Goal: Task Accomplishment & Management: Manage account settings

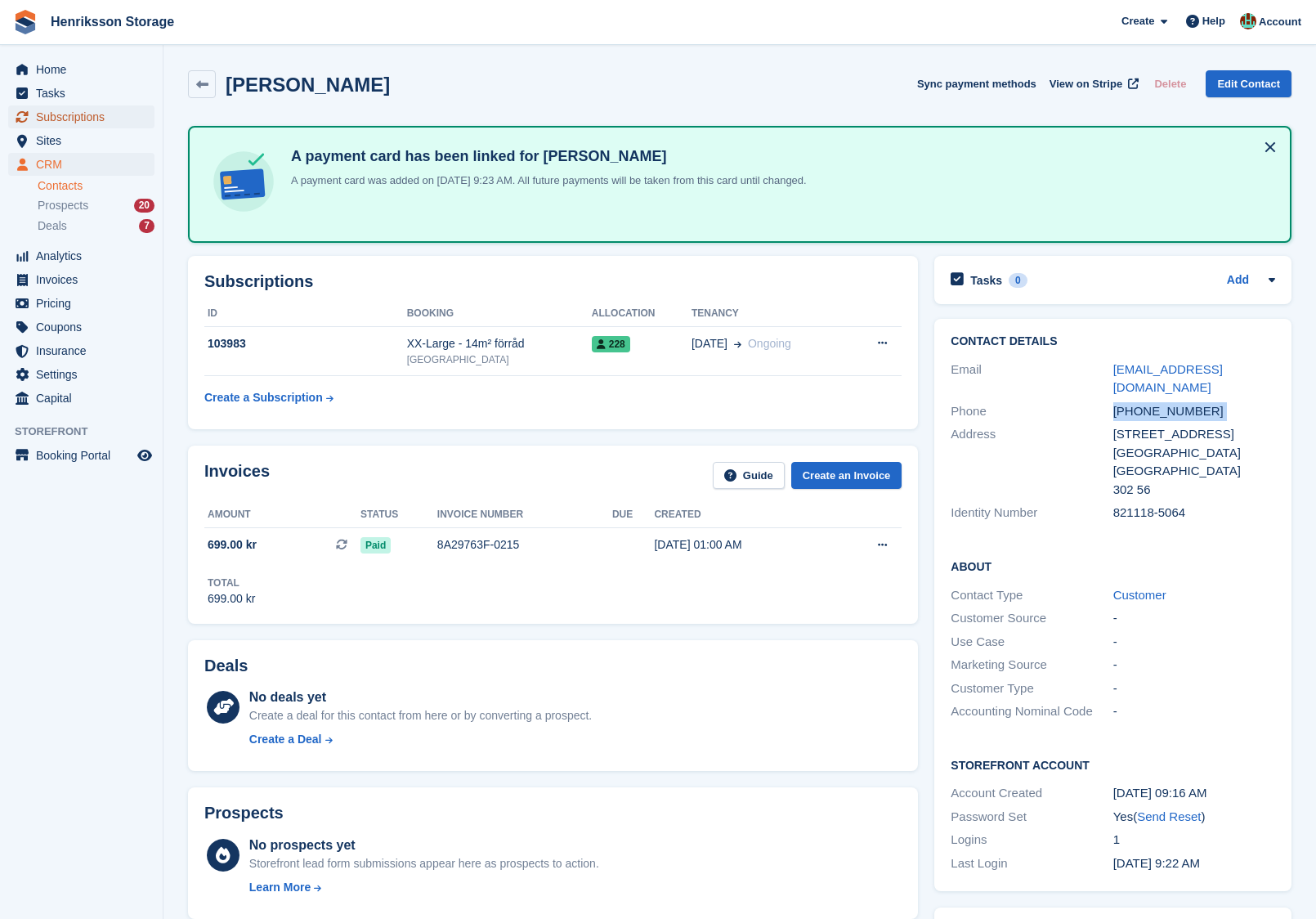
click at [64, 113] on span "Subscriptions" at bounding box center [85, 117] width 98 height 23
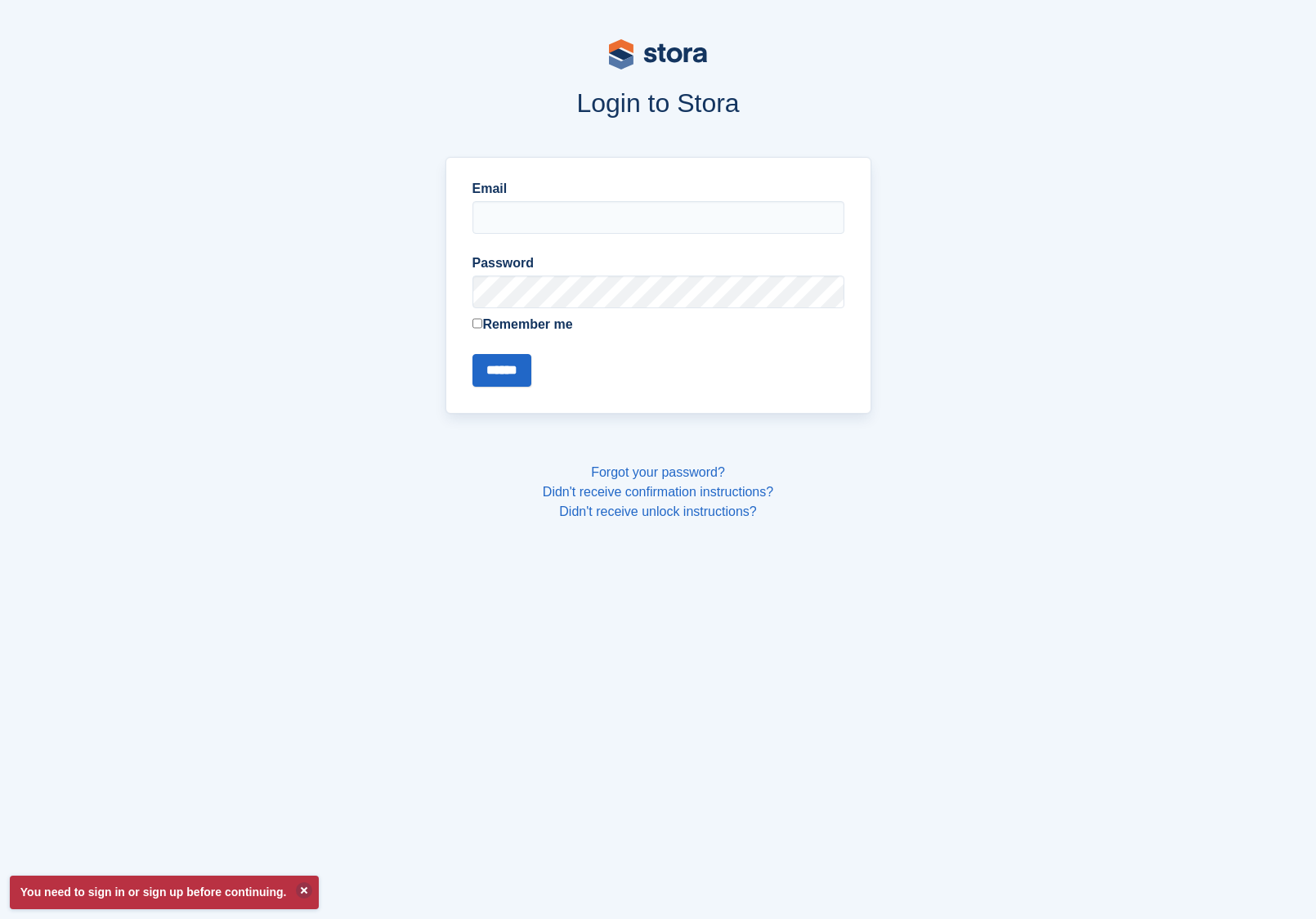
type input "**********"
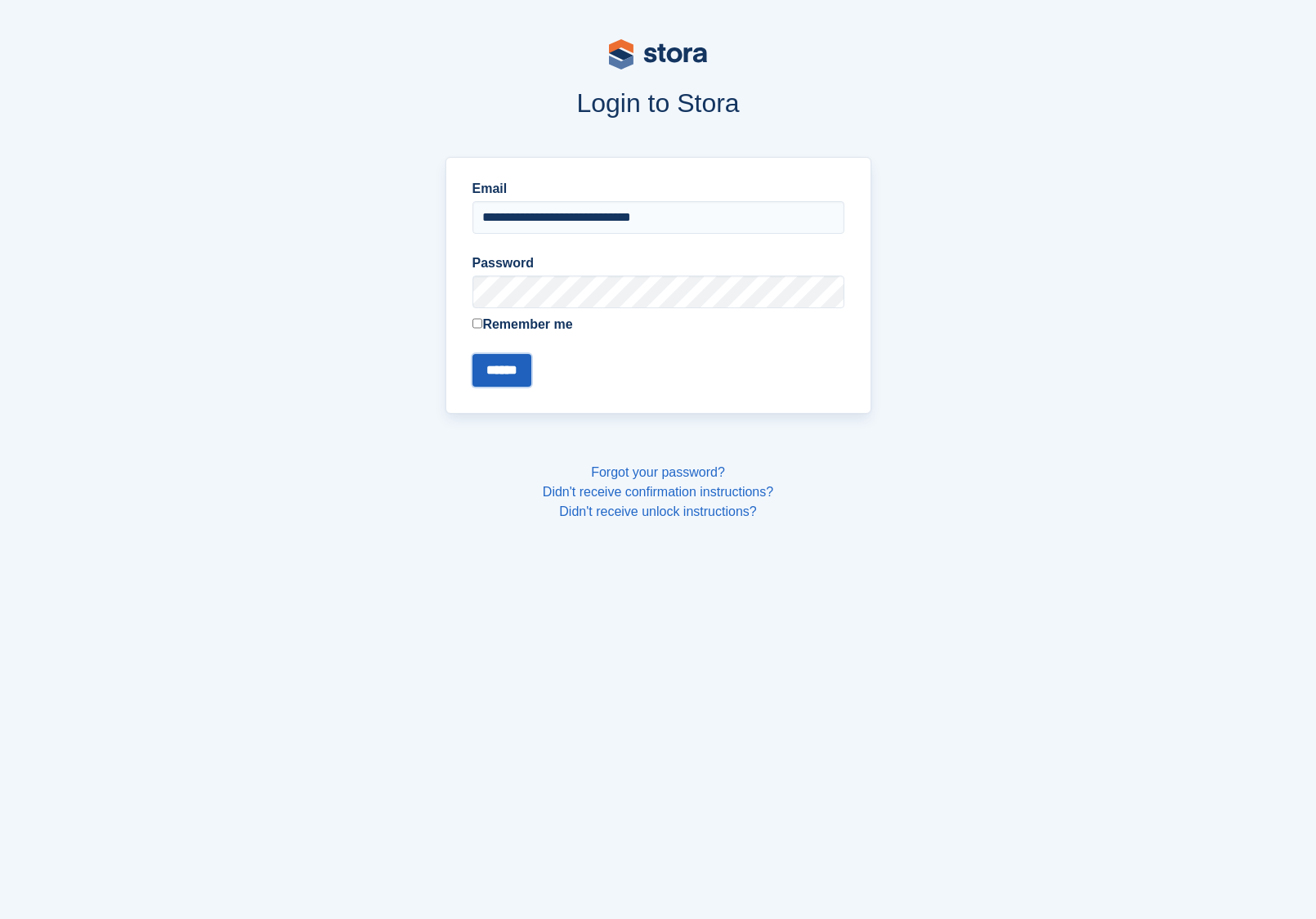
click at [509, 365] on input "******" at bounding box center [502, 371] width 58 height 33
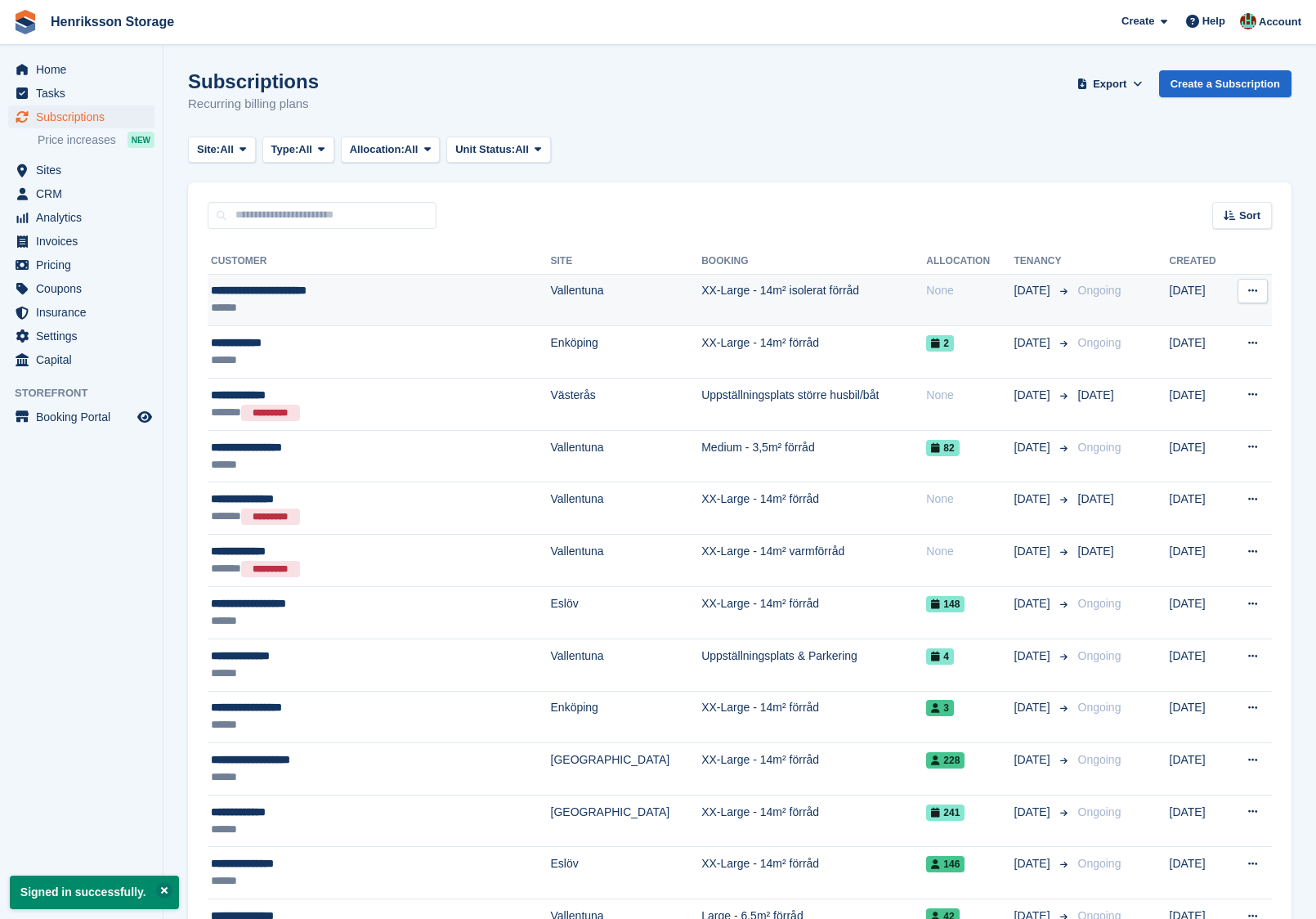
click at [400, 293] on div "**********" at bounding box center [344, 291] width 267 height 17
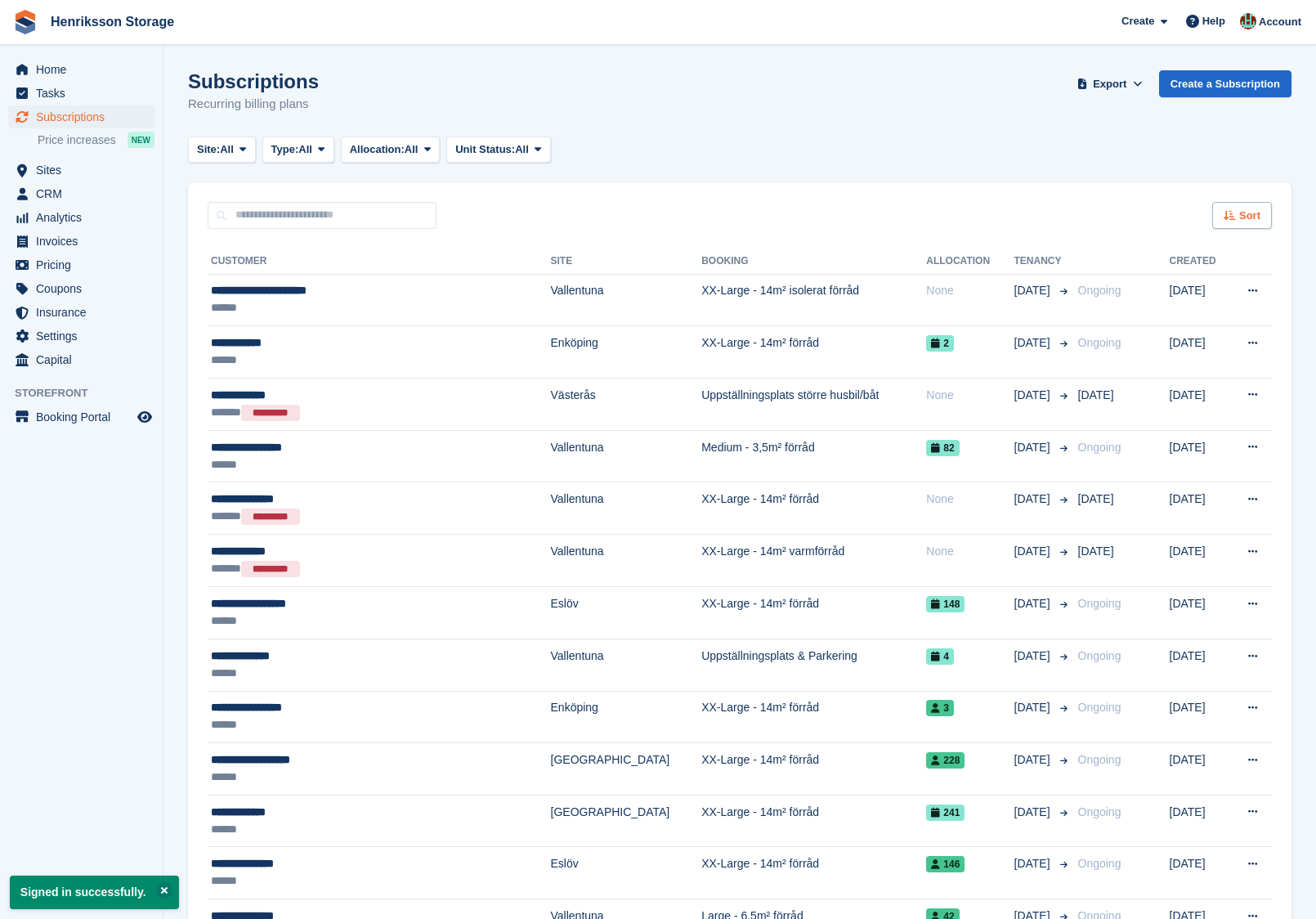
click at [1254, 228] on div "Sort" at bounding box center [1241, 215] width 59 height 27
click at [1165, 317] on span "Move in date" at bounding box center [1173, 317] width 65 height 13
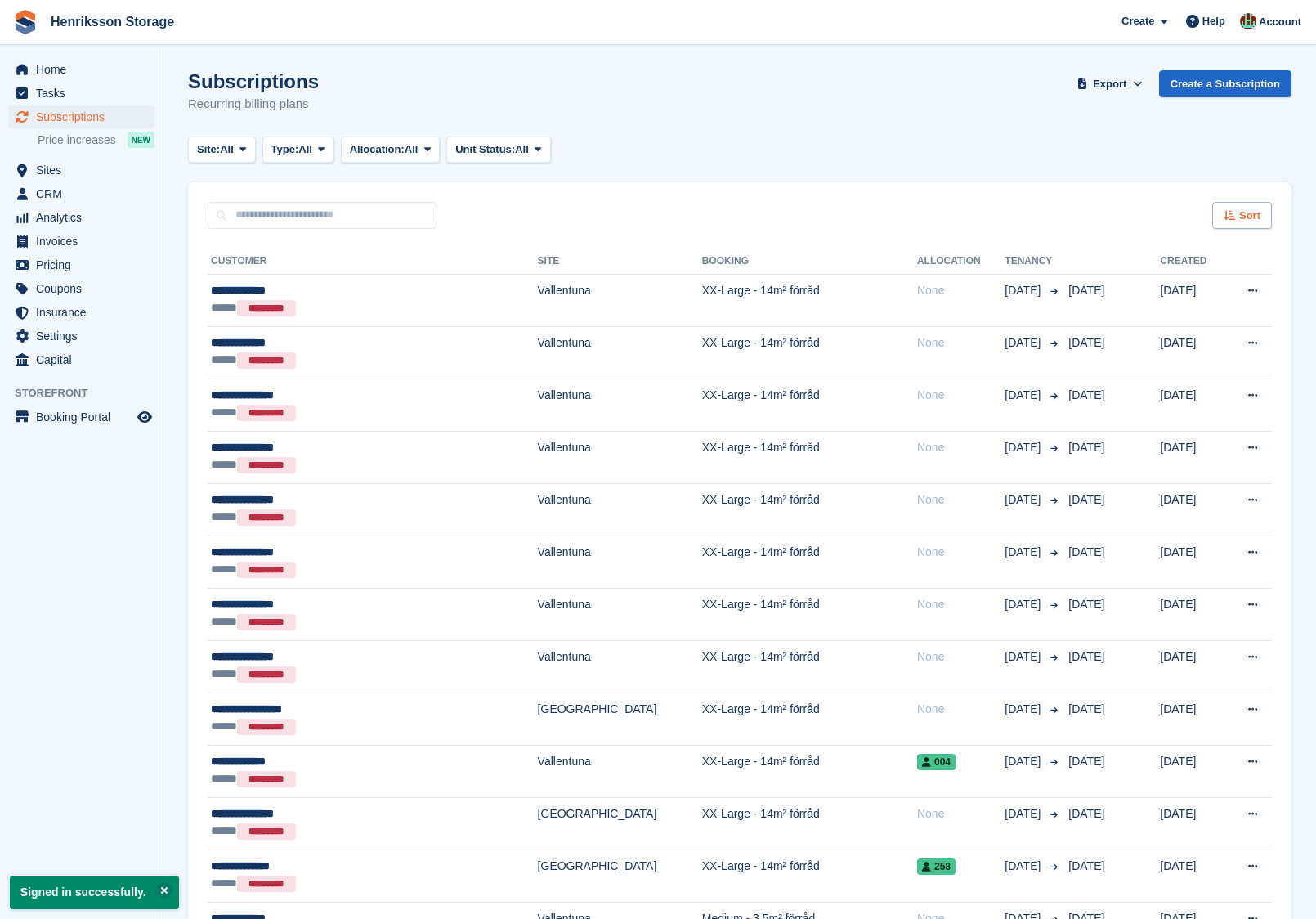
click at [1235, 211] on icon at bounding box center [1229, 215] width 12 height 10
click at [1170, 416] on div "Sort by Customer name Date created Move in date Move out date Move in (oldest f…" at bounding box center [1190, 329] width 163 height 199
click at [1170, 407] on span "Move in (newest first)" at bounding box center [1197, 406] width 117 height 13
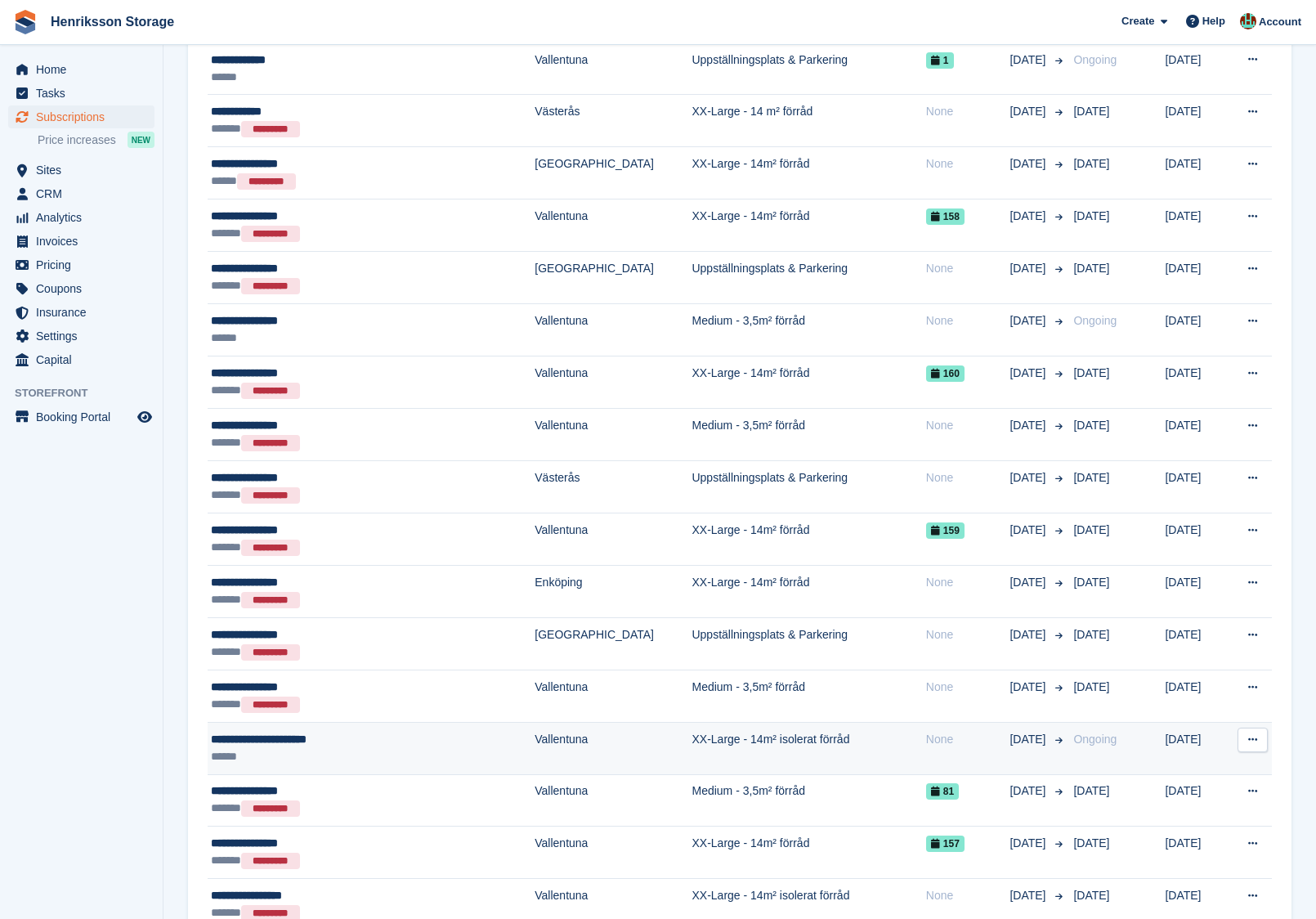
scroll to position [1329, 0]
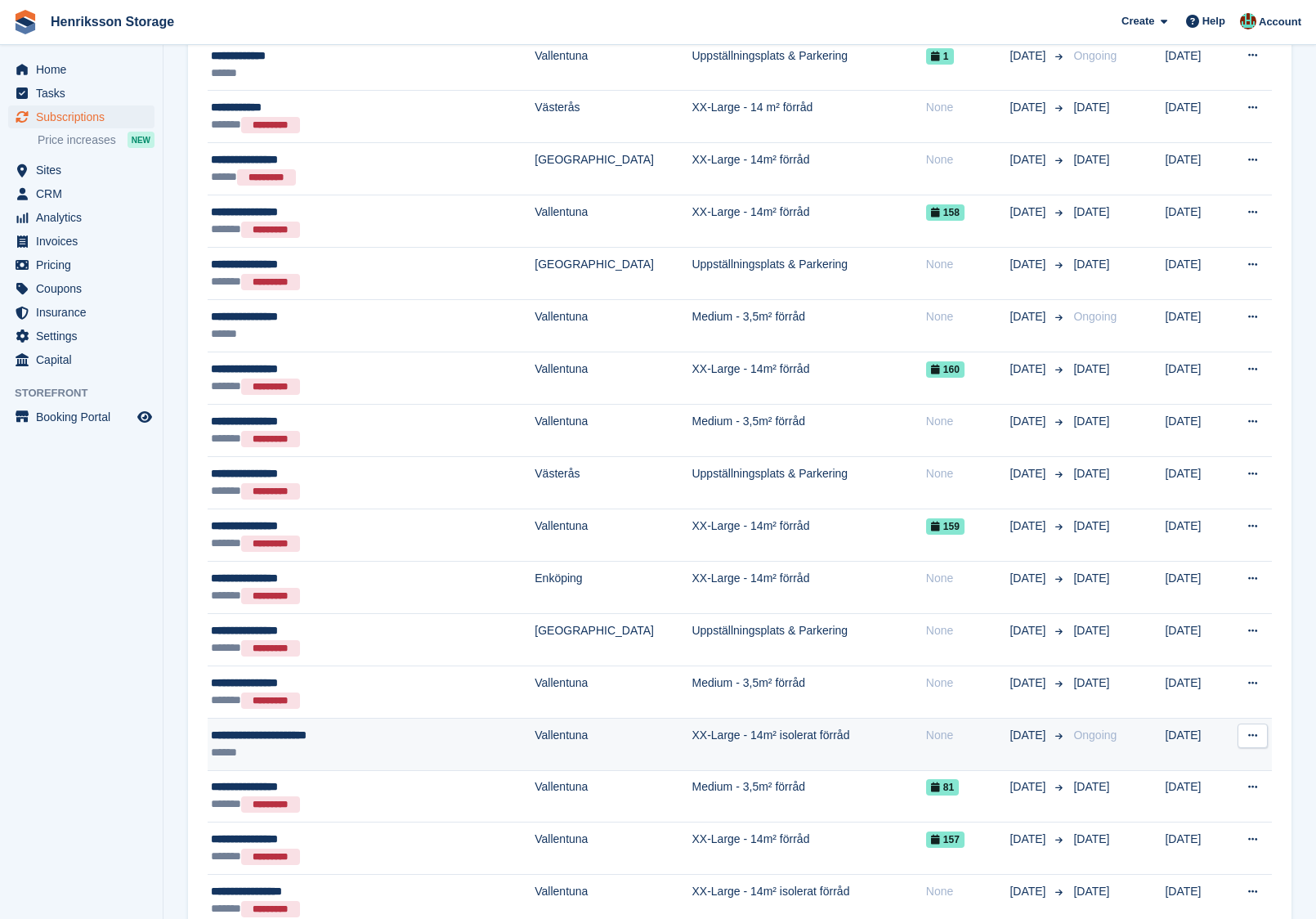
click at [780, 727] on td "XX-Large - 14m² isolerat förråd" at bounding box center [808, 744] width 234 height 52
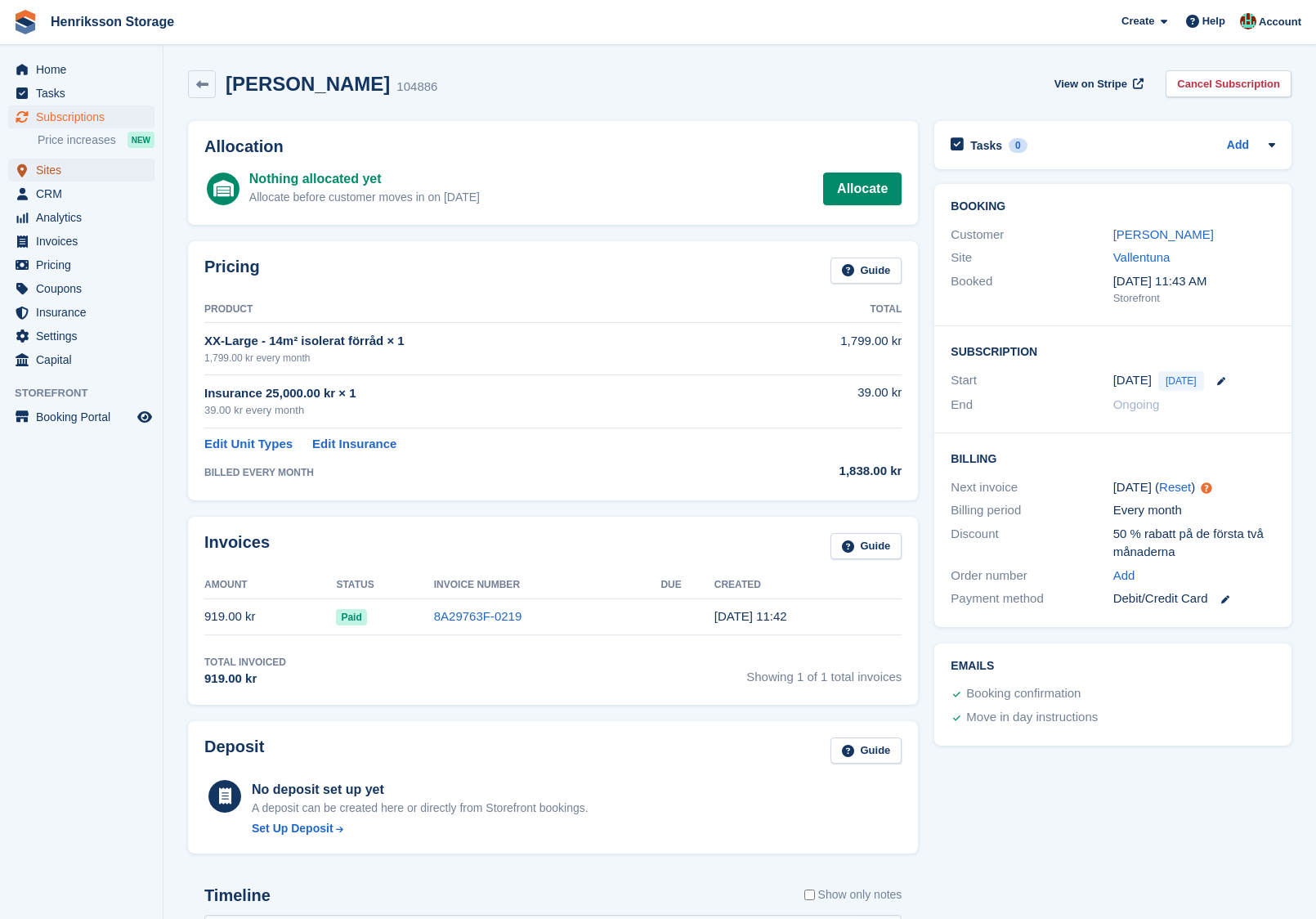
click at [77, 168] on span "Sites" at bounding box center [85, 169] width 98 height 23
drag, startPoint x: 461, startPoint y: 92, endPoint x: 232, endPoint y: 86, distance: 229.1
click at [232, 86] on div "Matheus Fente Johansson 104886" at bounding box center [327, 85] width 222 height 24
copy h2 "Matheus Fente Johansson"
click at [1214, 235] on link "Matheus Fente Johansson" at bounding box center [1163, 234] width 101 height 14
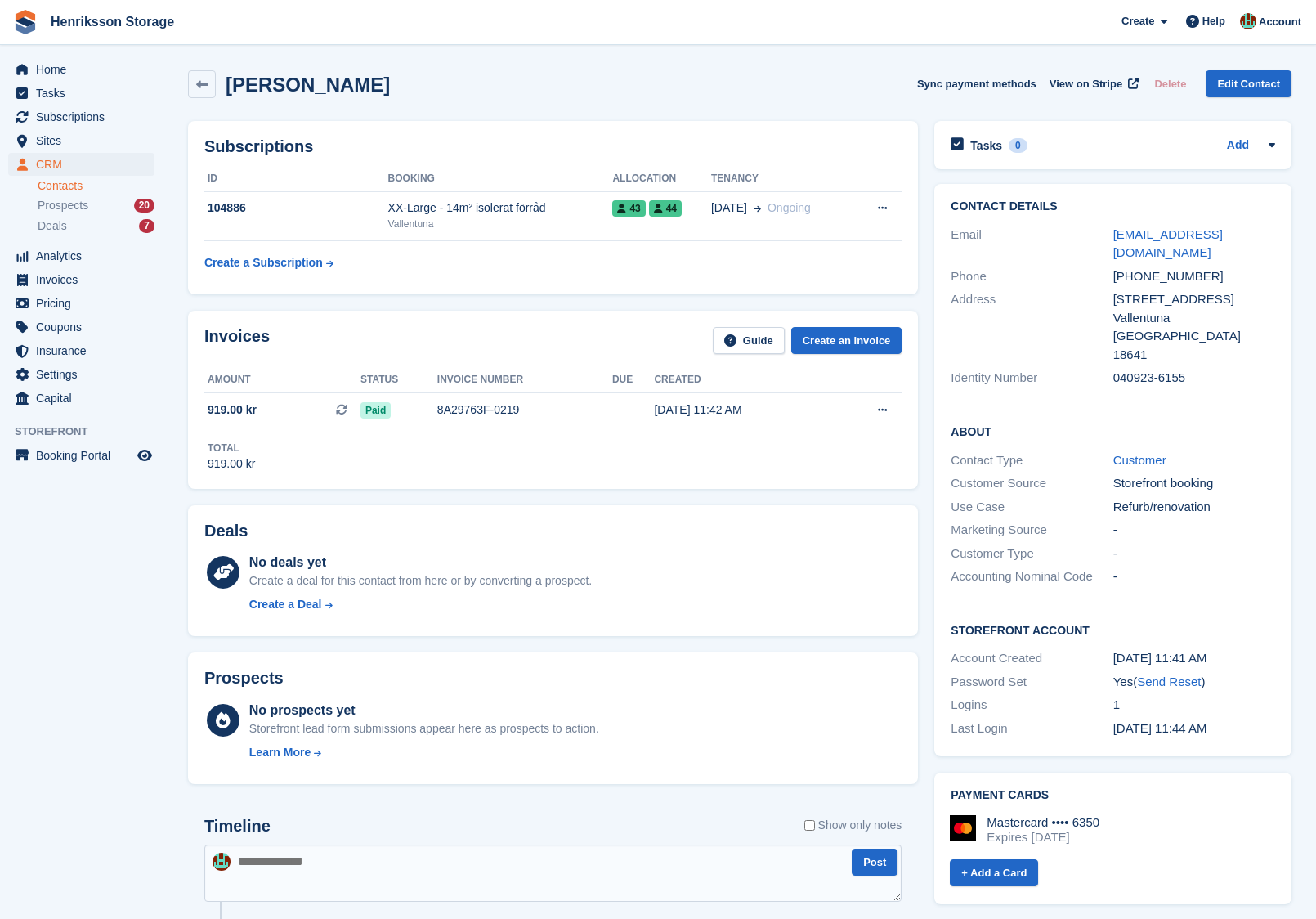
click at [1178, 267] on div "+46760221013" at bounding box center [1194, 277] width 162 height 19
copy div "+46760221013"
click at [591, 224] on div "Vallentuna" at bounding box center [500, 224] width 224 height 15
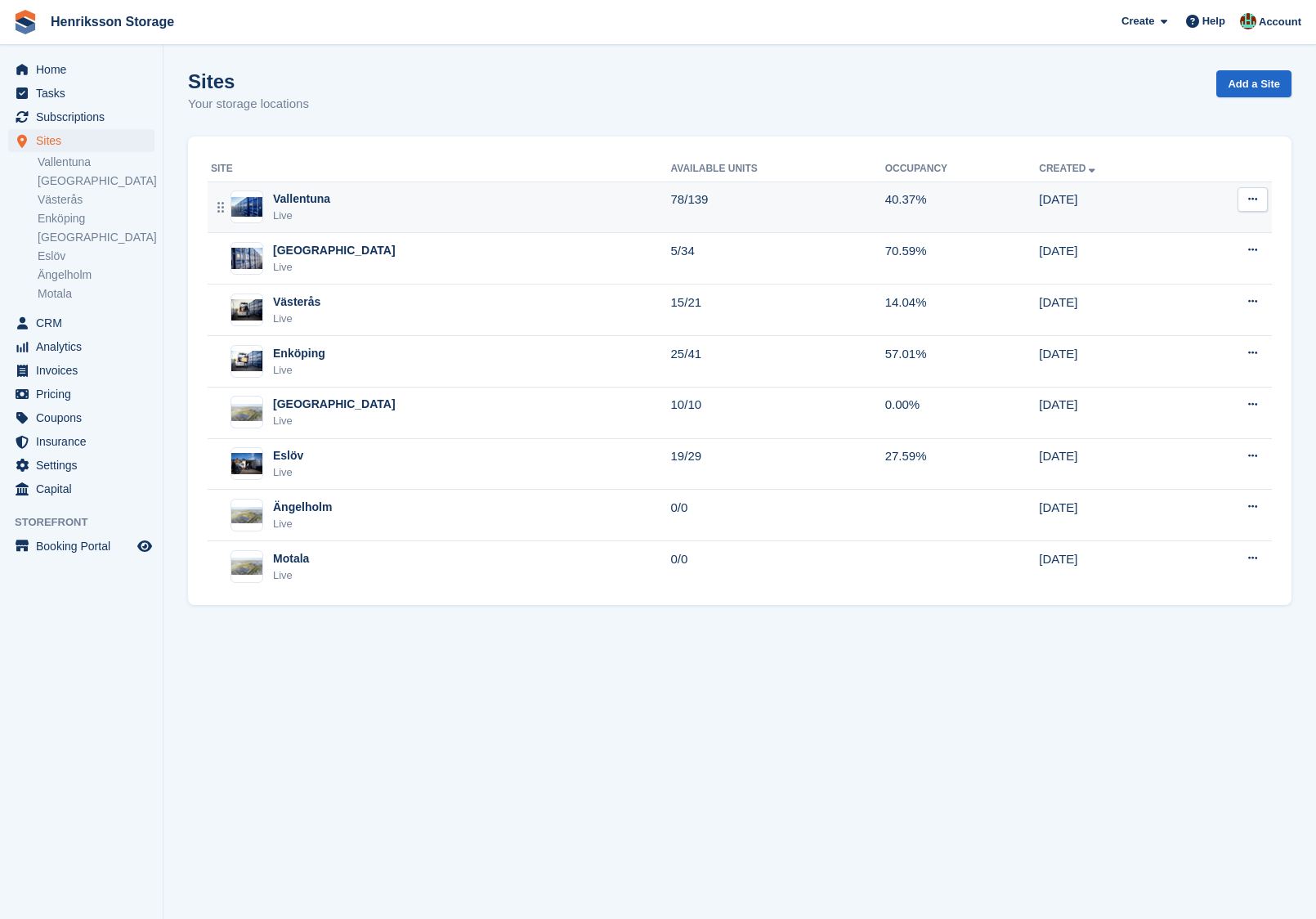
click at [418, 211] on div "Vallentuna Live" at bounding box center [440, 207] width 460 height 34
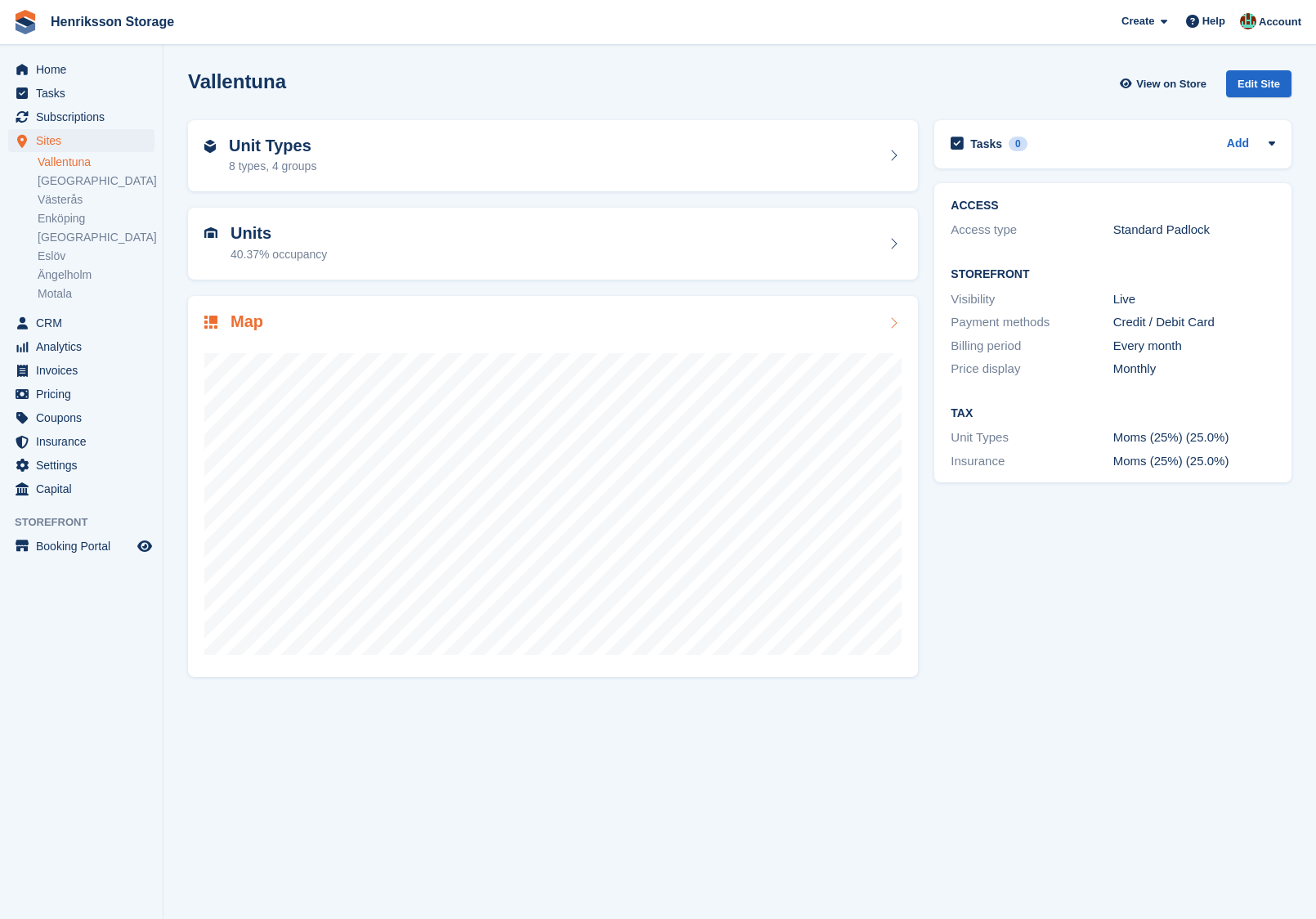
click at [413, 321] on div "Map" at bounding box center [553, 323] width 697 height 22
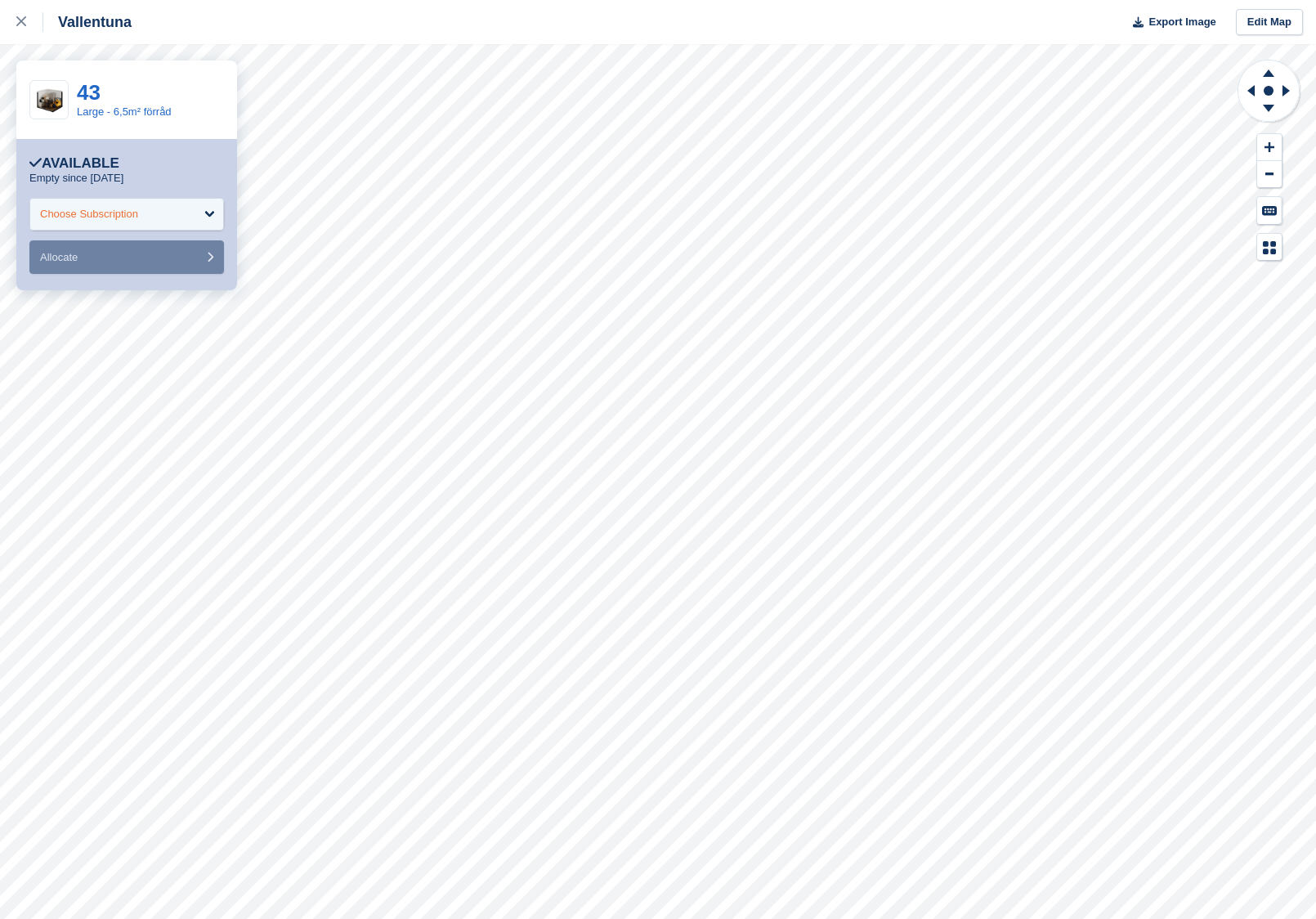
click at [172, 202] on div "Choose Subscription" at bounding box center [126, 214] width 194 height 33
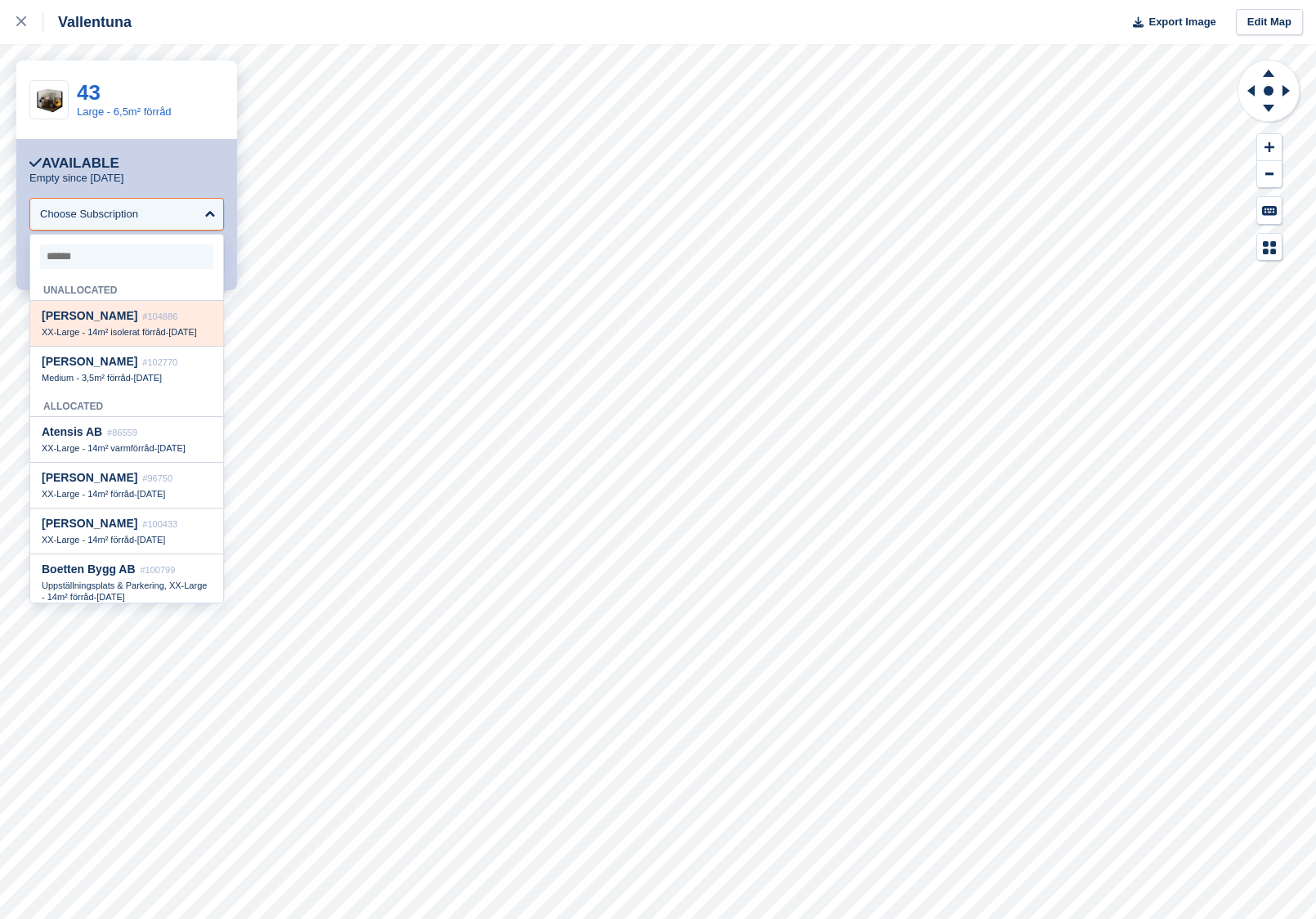
click at [183, 323] on div "Matheus Fente Johansson #104886" at bounding box center [126, 316] width 170 height 14
select select "******"
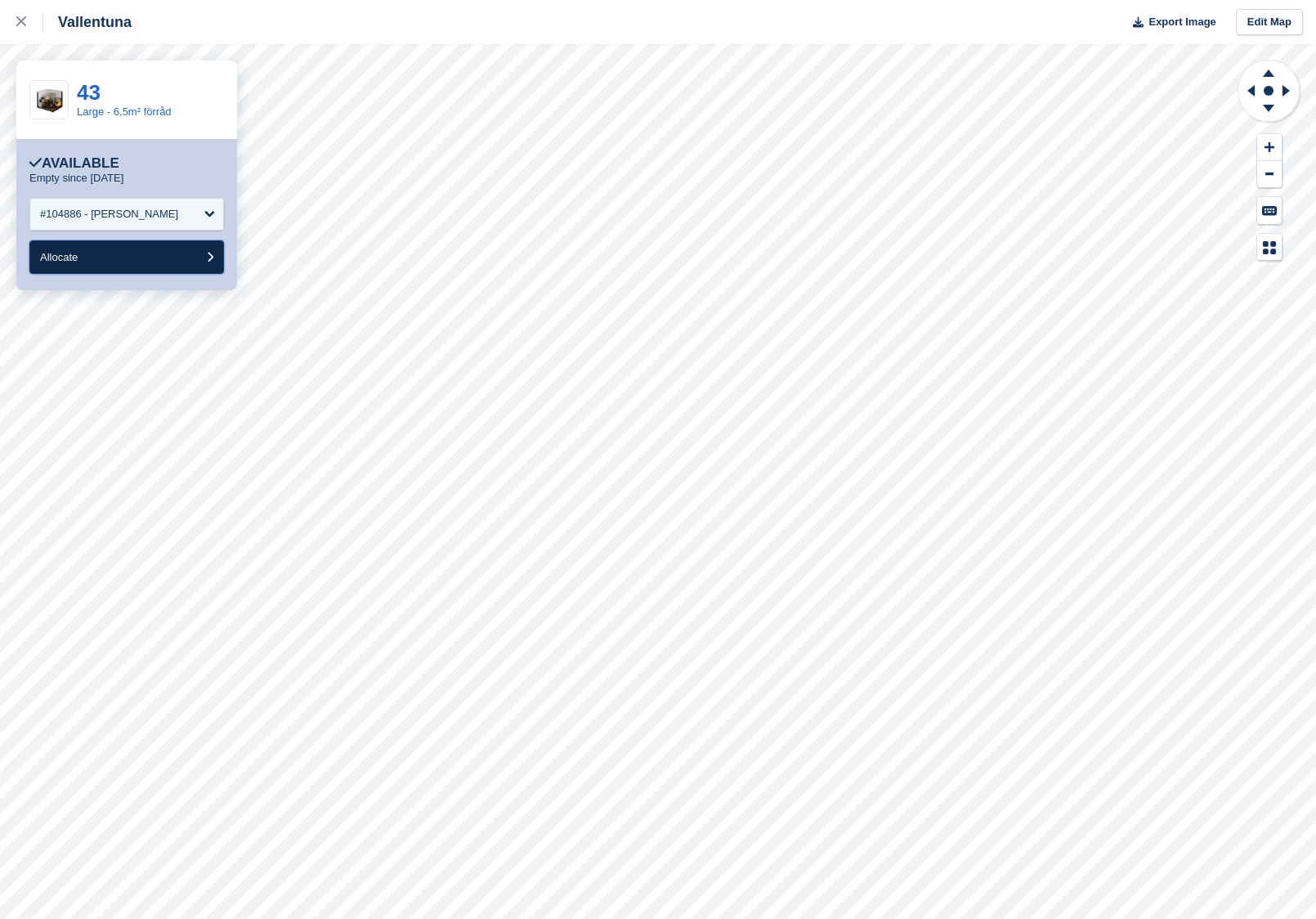
click at [183, 254] on button "Allocate" at bounding box center [126, 257] width 194 height 34
click at [195, 231] on form "**********" at bounding box center [126, 236] width 194 height 76
click at [184, 213] on div "Choose Subscription" at bounding box center [126, 214] width 194 height 33
click at [136, 219] on div "Choose Subscription" at bounding box center [89, 214] width 98 height 16
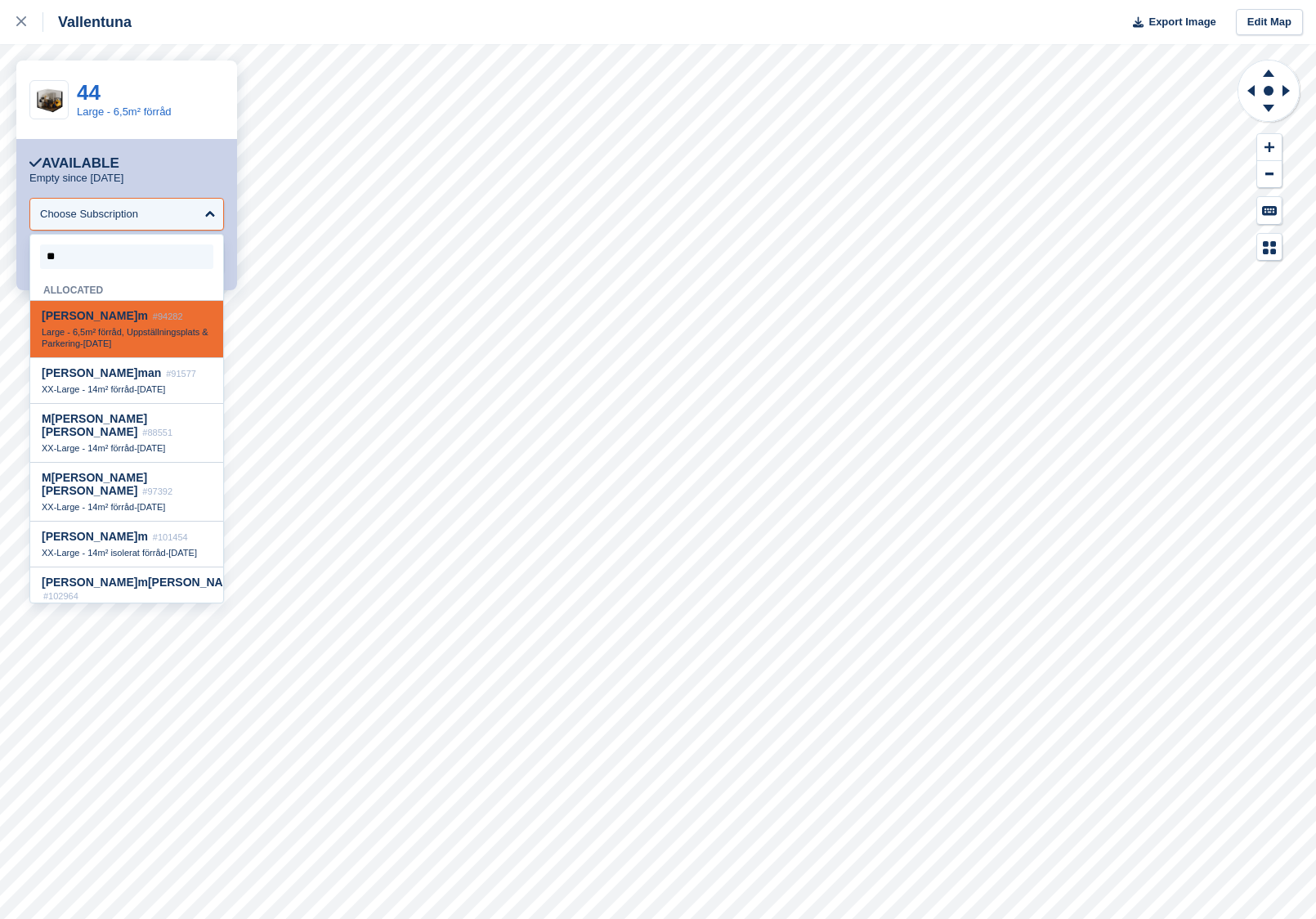
type input "***"
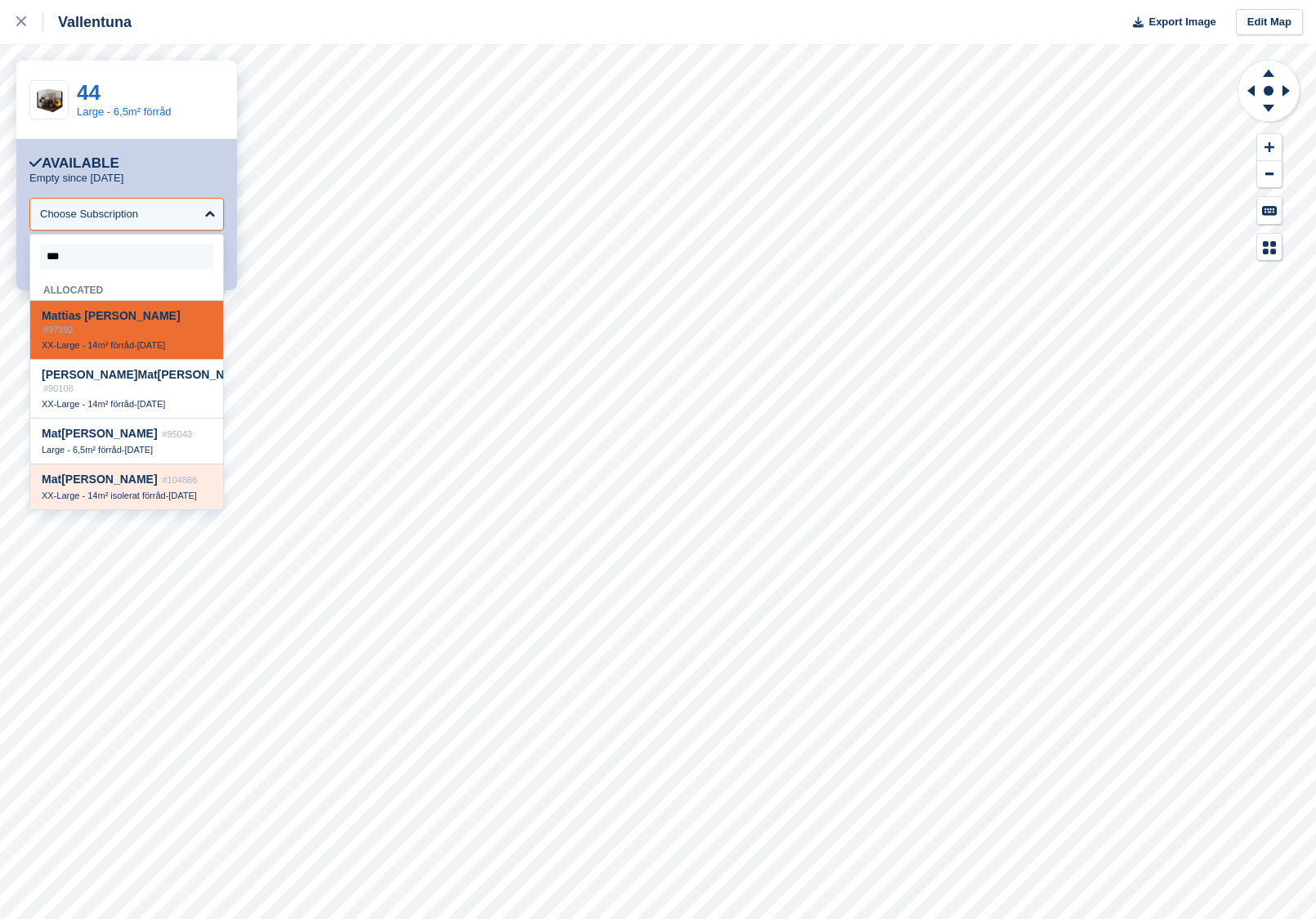
click at [158, 473] on span "Mat heus Fente Johansson" at bounding box center [99, 479] width 116 height 13
select select "******"
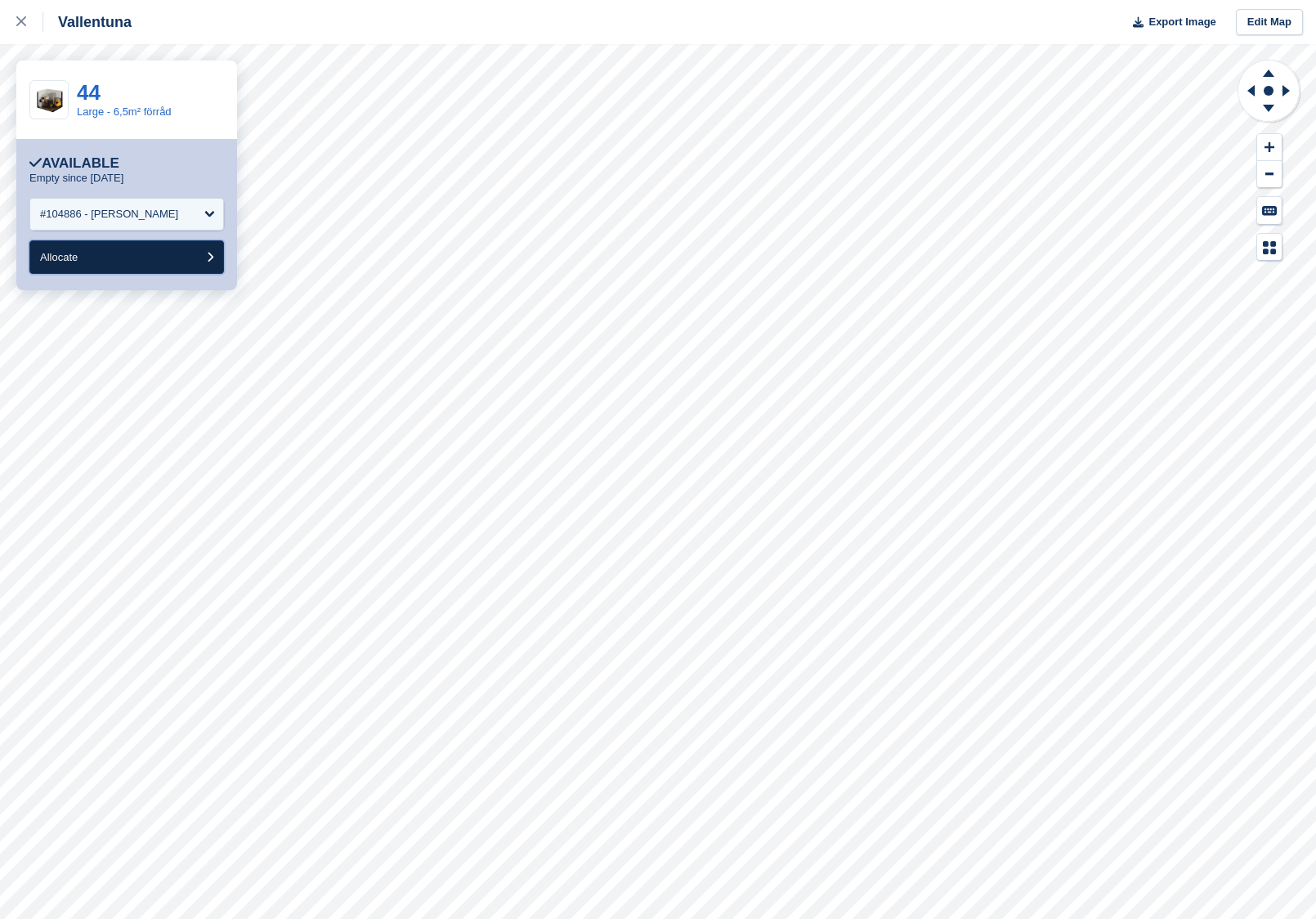
click at [142, 258] on button "Allocate" at bounding box center [126, 257] width 194 height 34
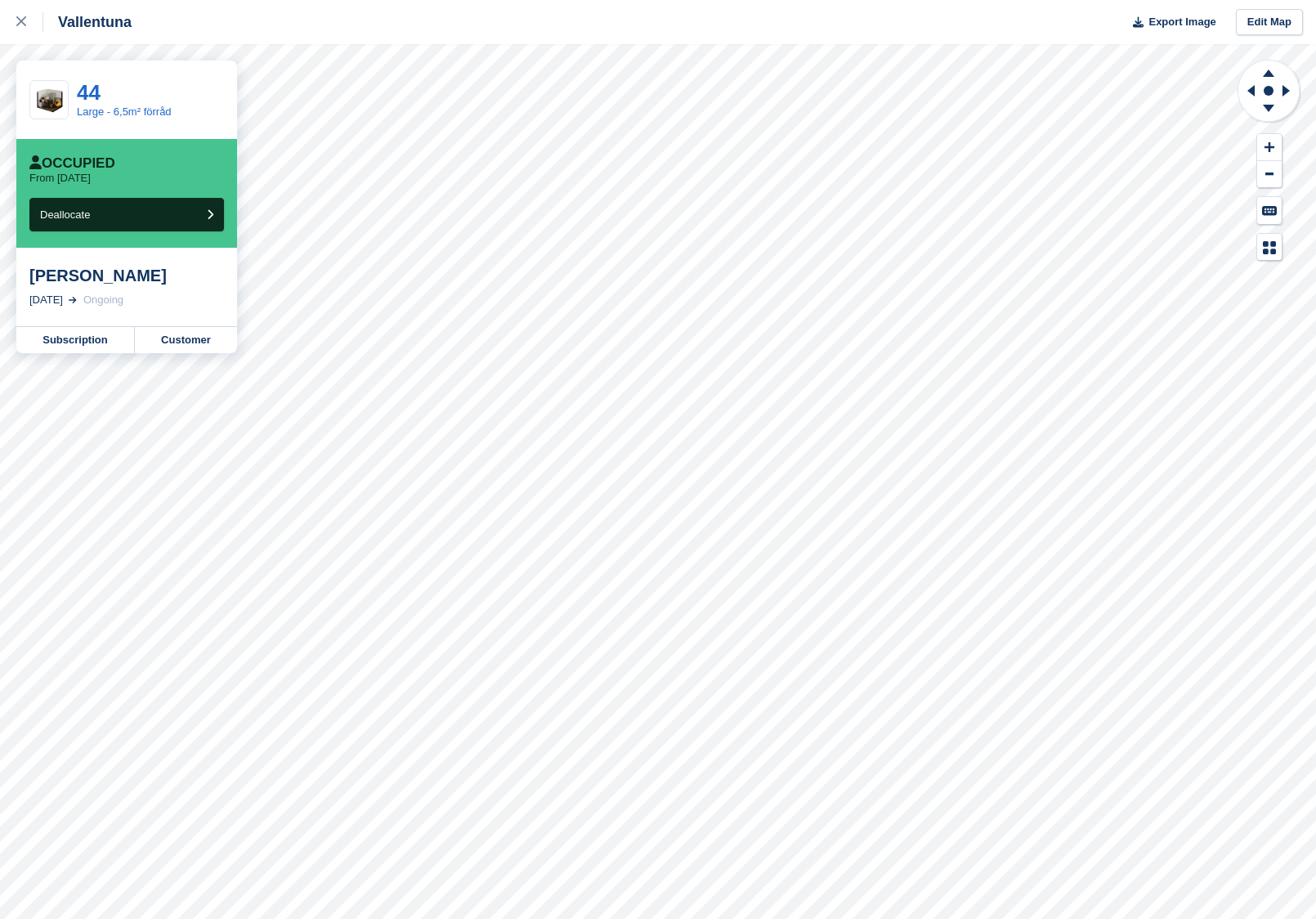
drag, startPoint x: 122, startPoint y: 300, endPoint x: 31, endPoint y: 258, distance: 100.2
click at [31, 258] on div "Matheus Fente Johansson 31 Aug, 2025 Ongoing" at bounding box center [126, 286] width 221 height 78
copy div "[PERSON_NAME]"
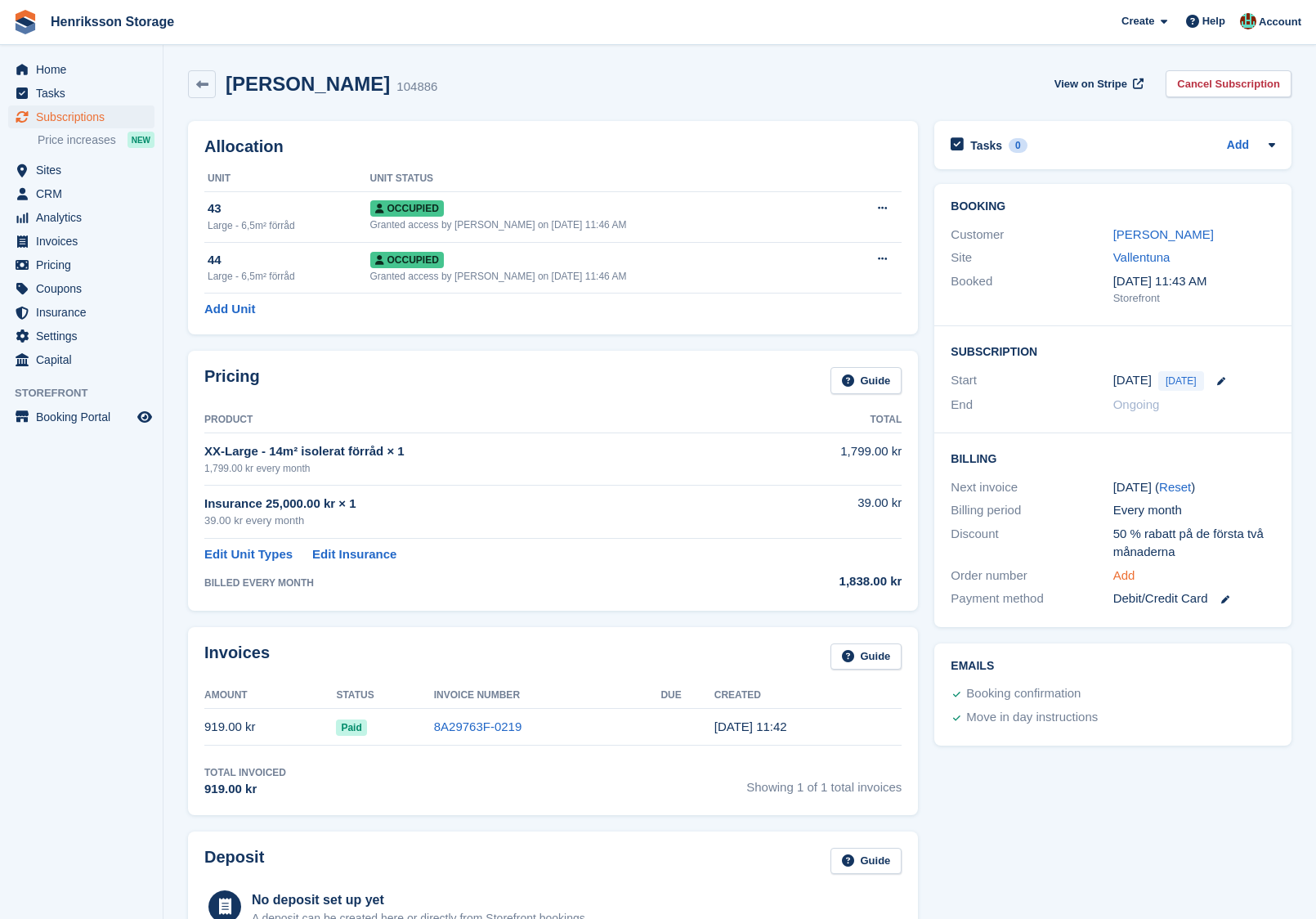
click at [1124, 567] on link "Add" at bounding box center [1124, 576] width 22 height 19
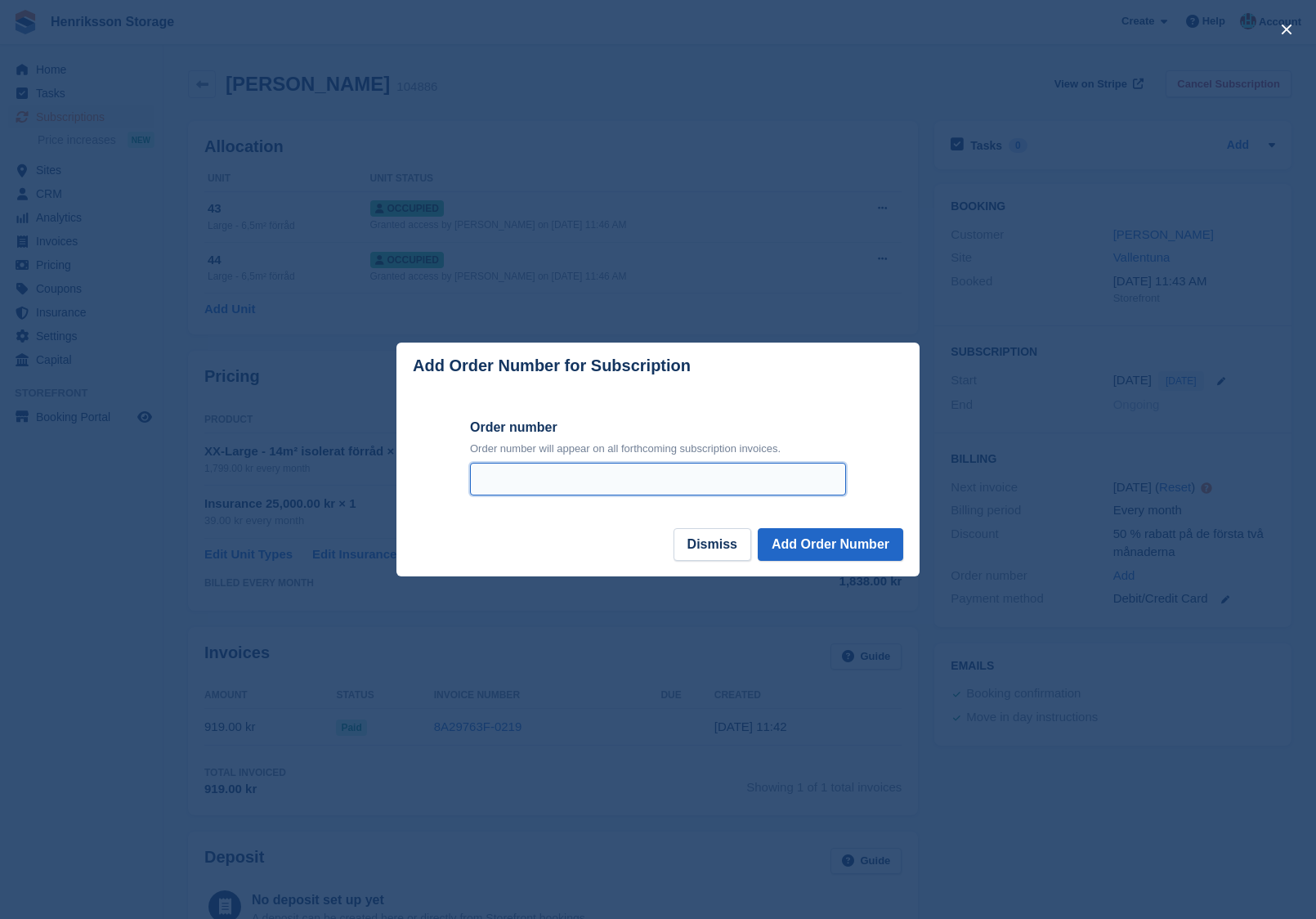
click at [794, 476] on input "Order number" at bounding box center [658, 479] width 376 height 33
paste input "**********"
type input "**********"
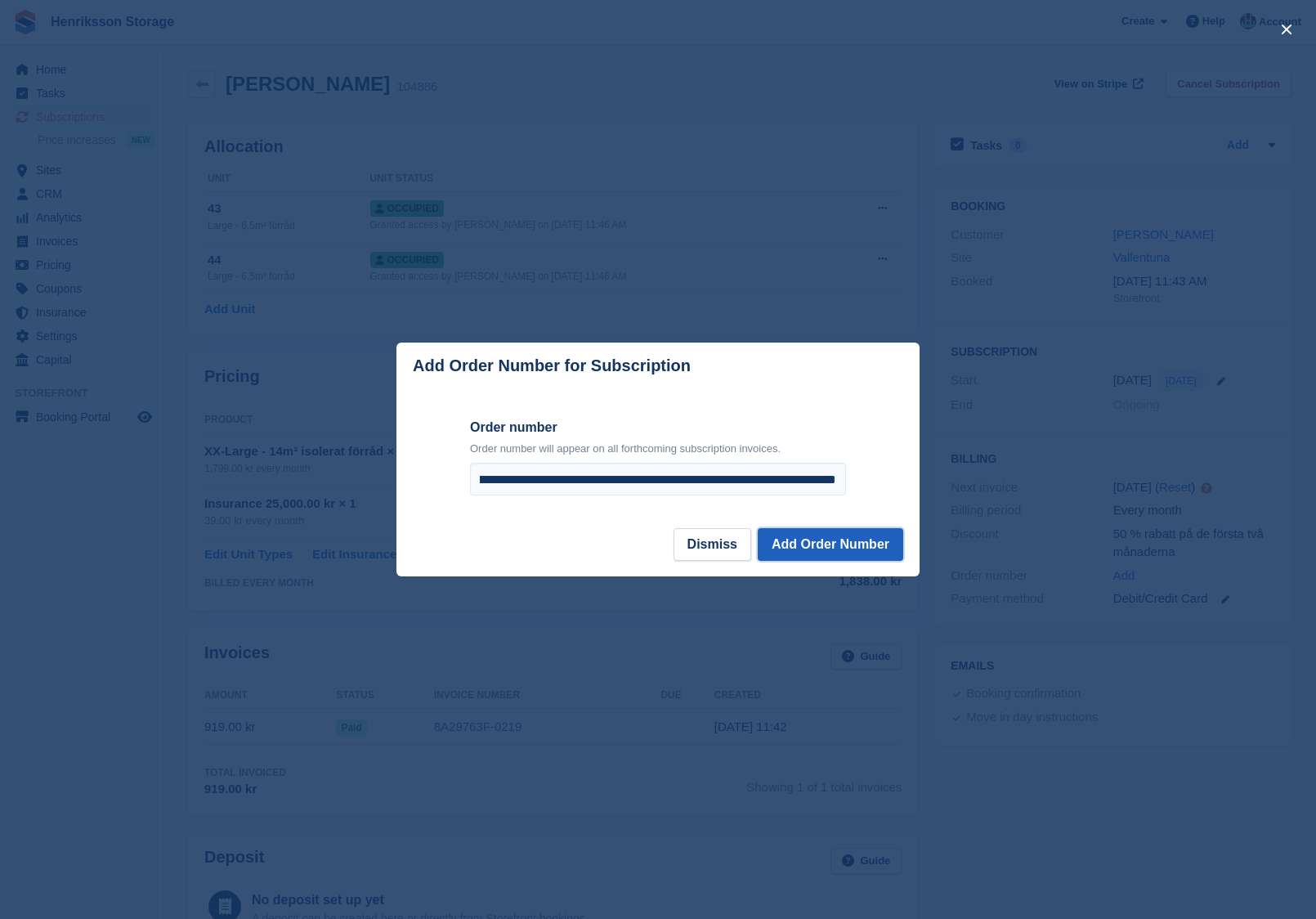
click at [862, 557] on button "Add Order Number" at bounding box center [829, 544] width 145 height 33
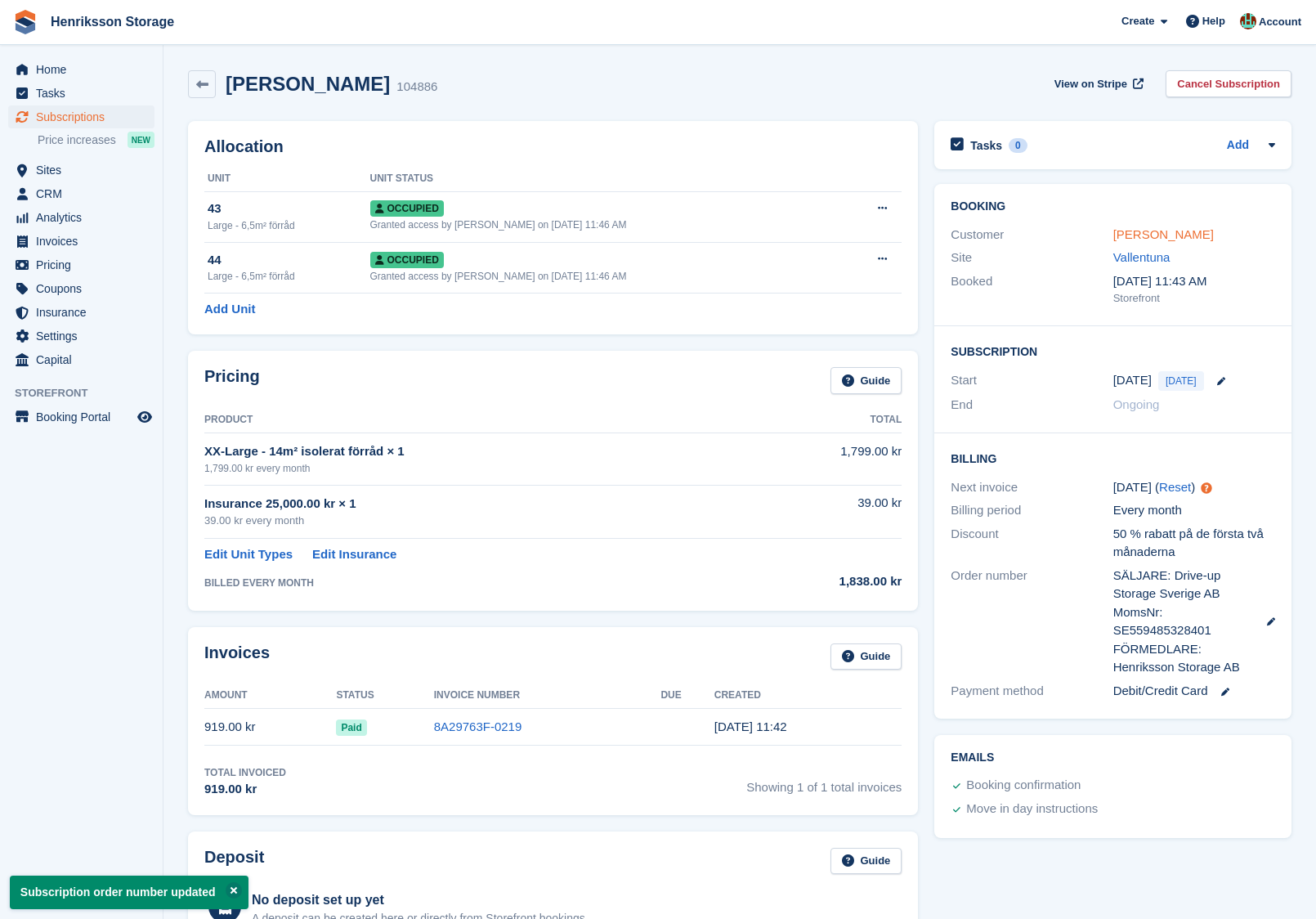
click at [1199, 230] on link "Matheus Fente Johansson" at bounding box center [1163, 234] width 101 height 14
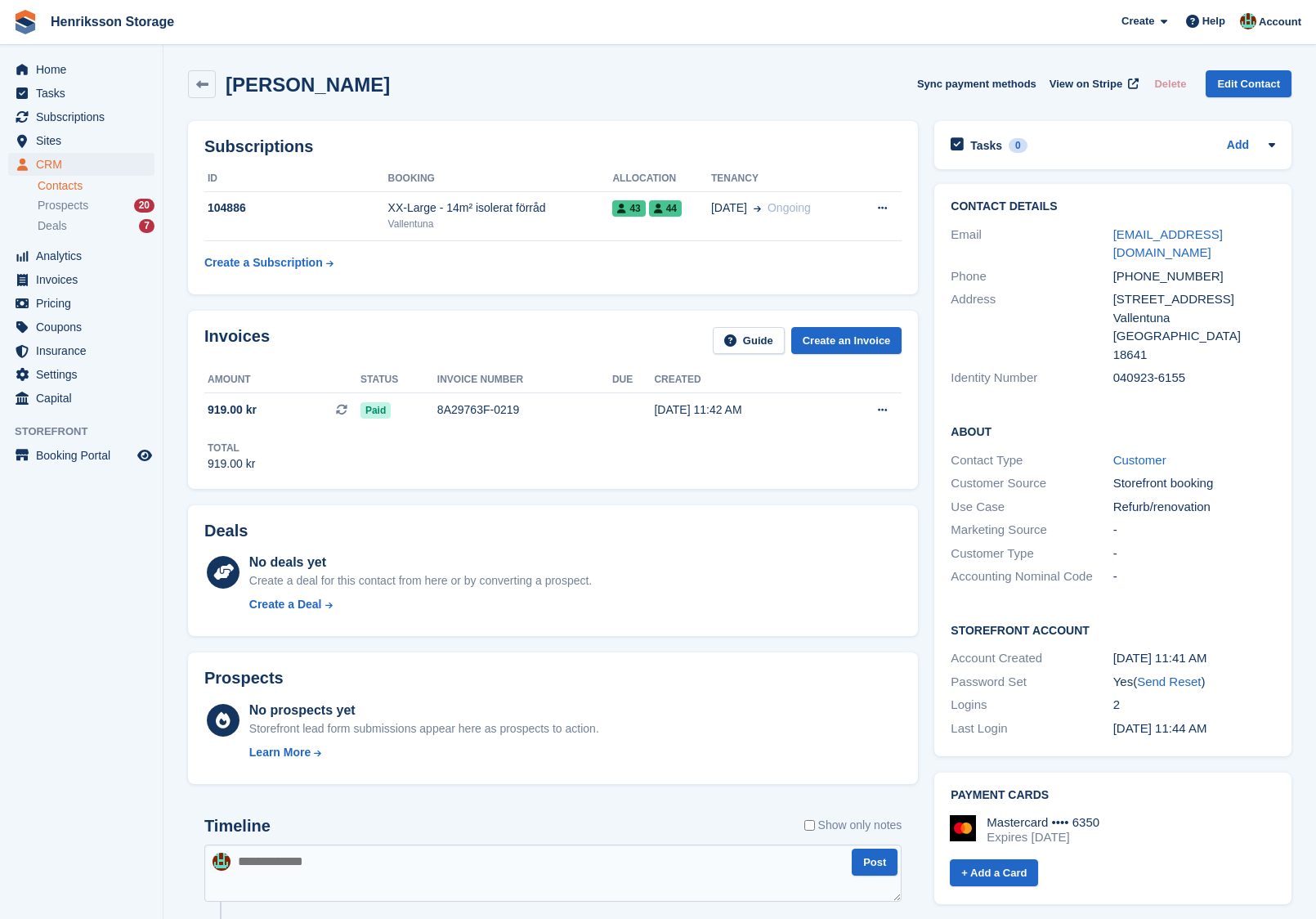
click at [1154, 267] on div "+46760221013" at bounding box center [1194, 277] width 162 height 19
copy div "+46760221013"
click at [1171, 267] on div "+46760221013" at bounding box center [1194, 277] width 162 height 19
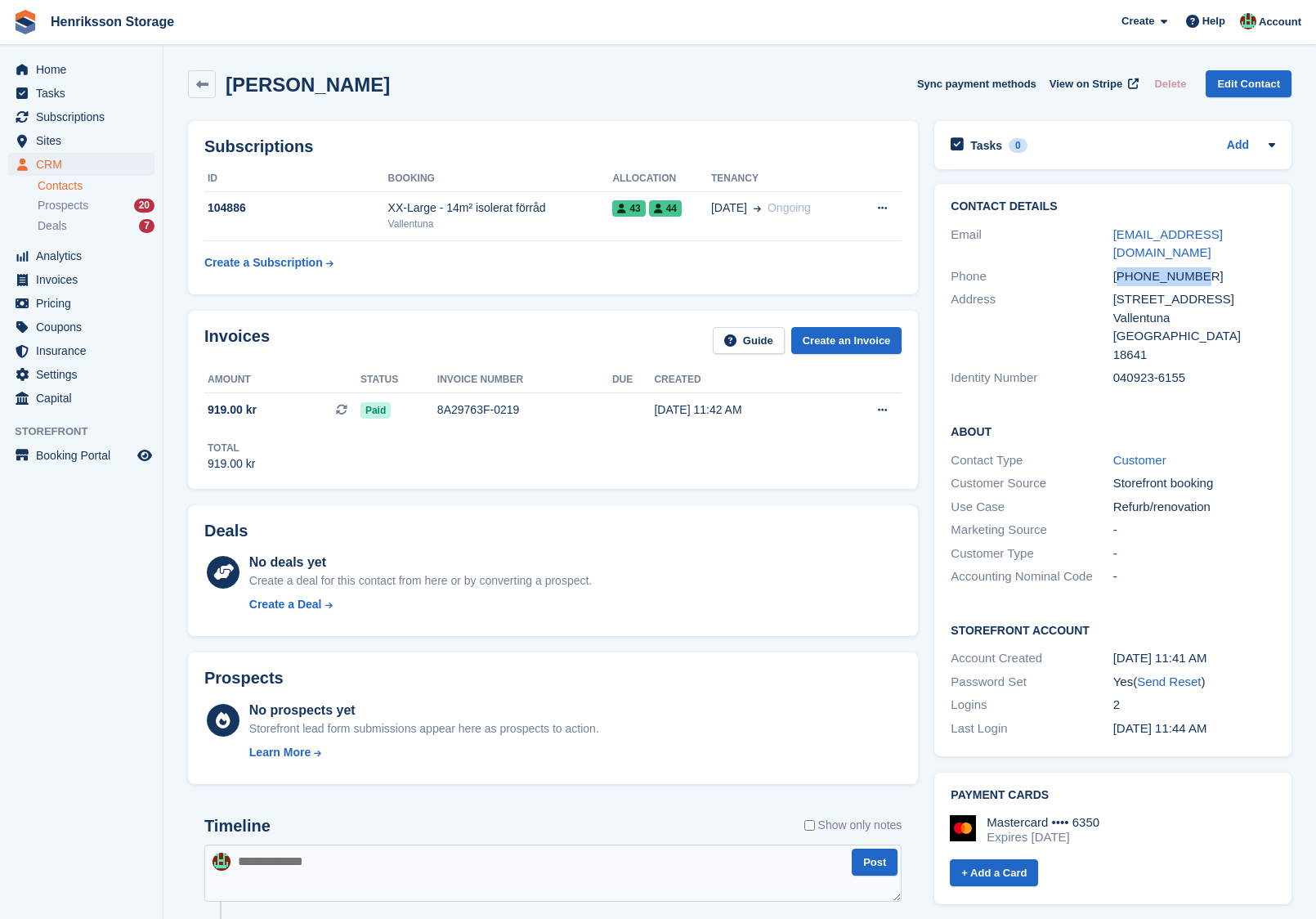
click at [1171, 267] on div "+46760221013" at bounding box center [1194, 277] width 162 height 19
copy div "+46760221013"
click at [54, 137] on span "Sites" at bounding box center [85, 140] width 98 height 23
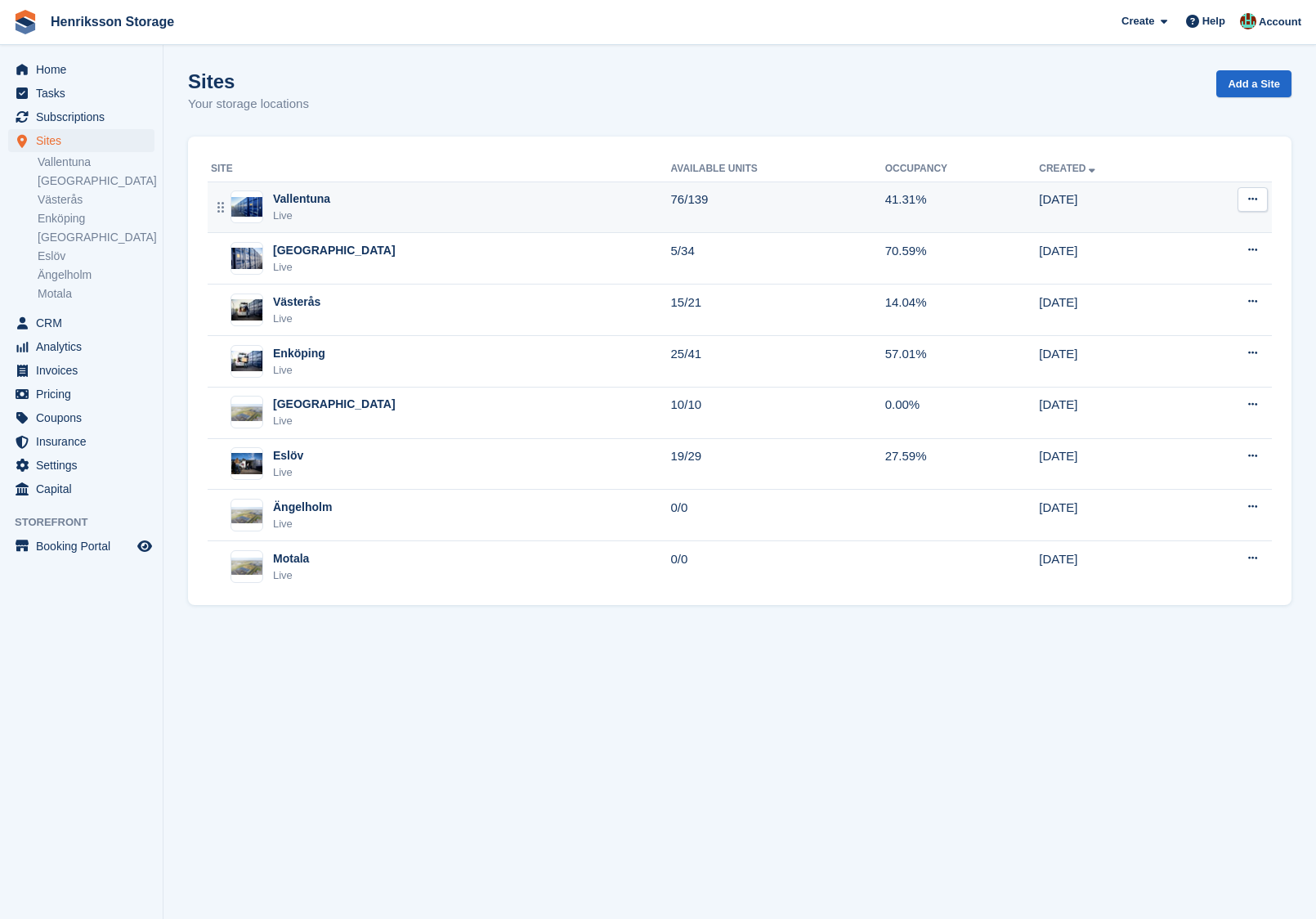
click at [385, 209] on div "Vallentuna Live" at bounding box center [440, 207] width 460 height 34
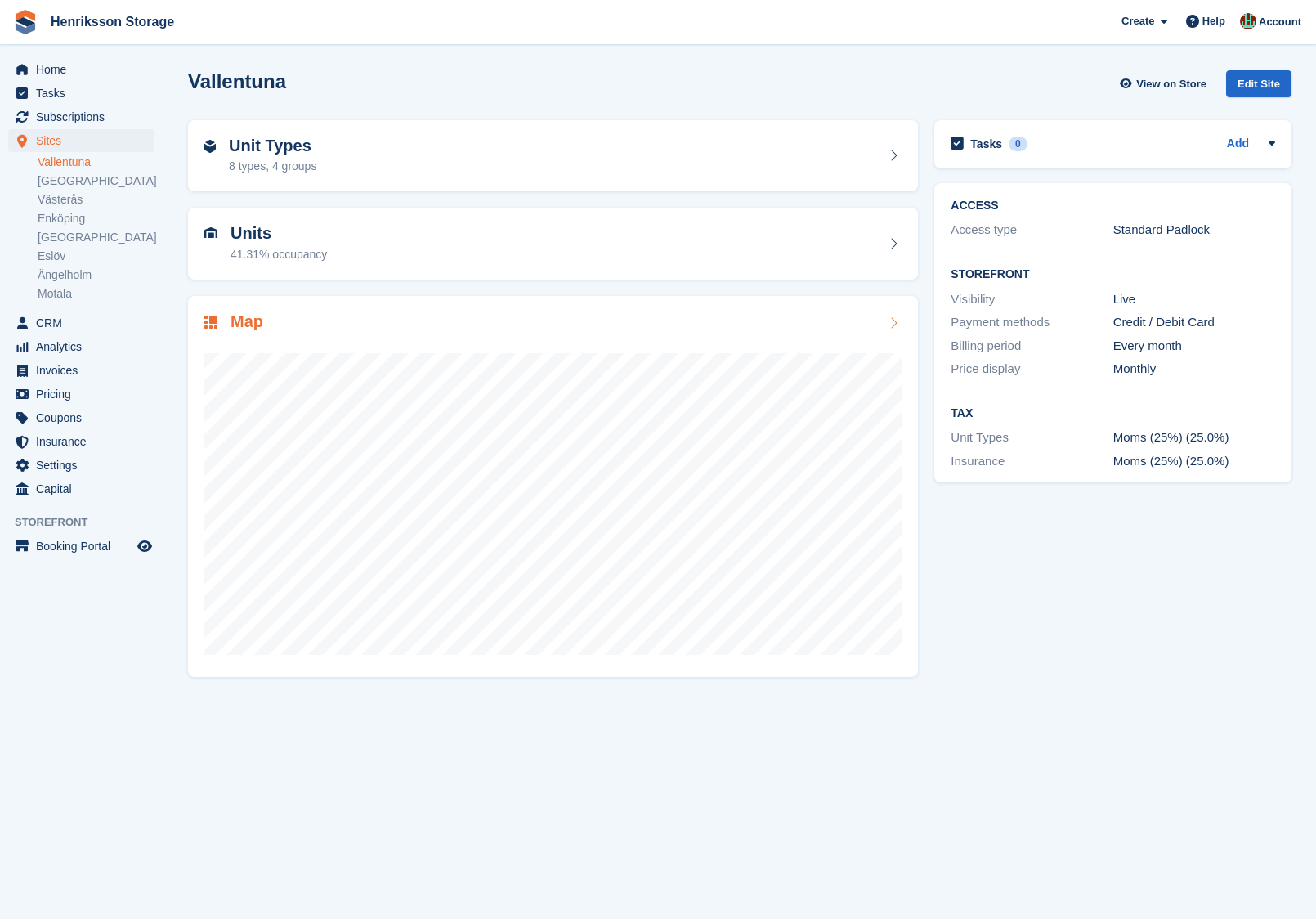
click at [427, 328] on div "Map" at bounding box center [553, 323] width 697 height 22
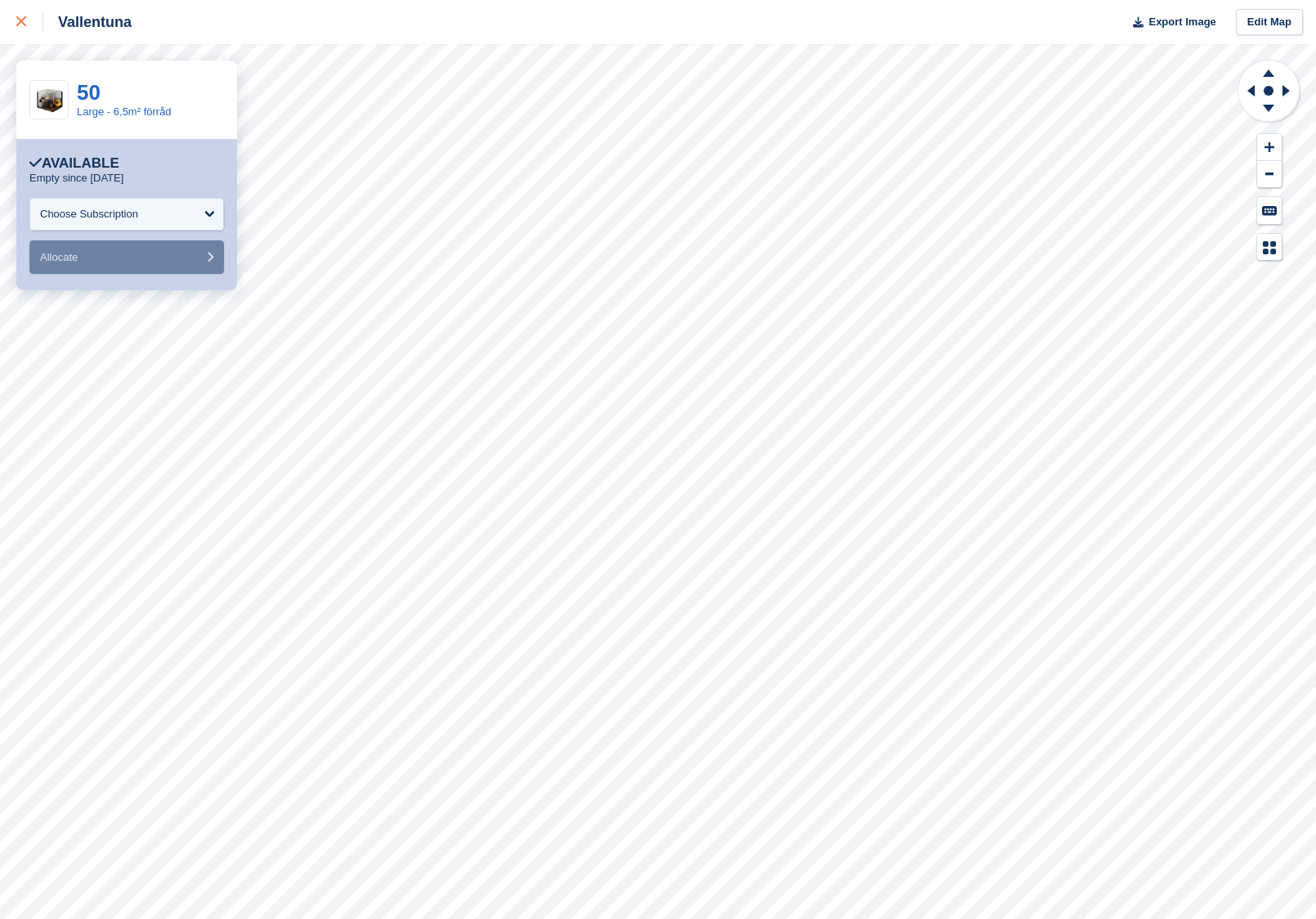
click at [25, 29] on div at bounding box center [29, 21] width 27 height 20
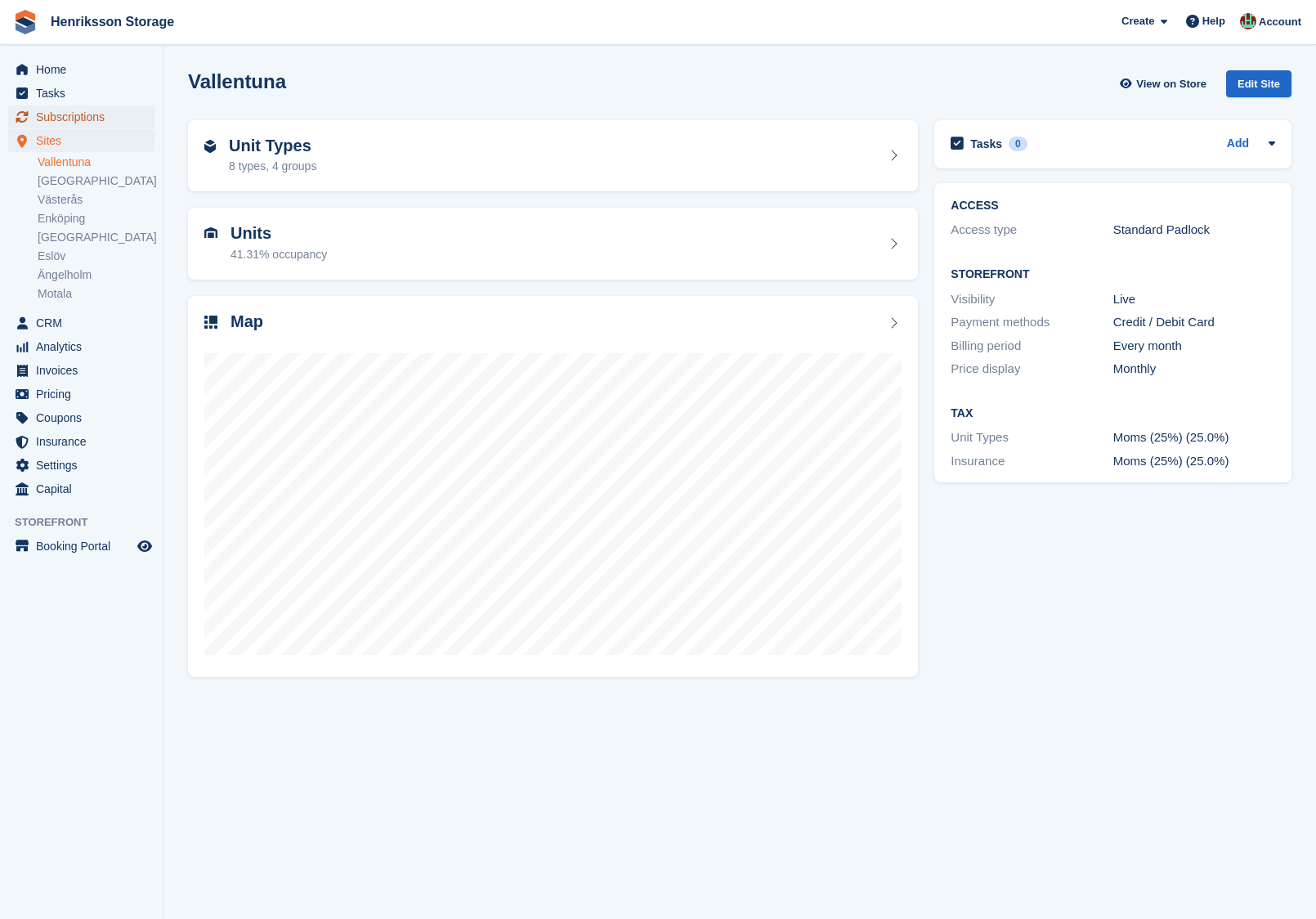
click at [93, 119] on span "Subscriptions" at bounding box center [85, 117] width 98 height 23
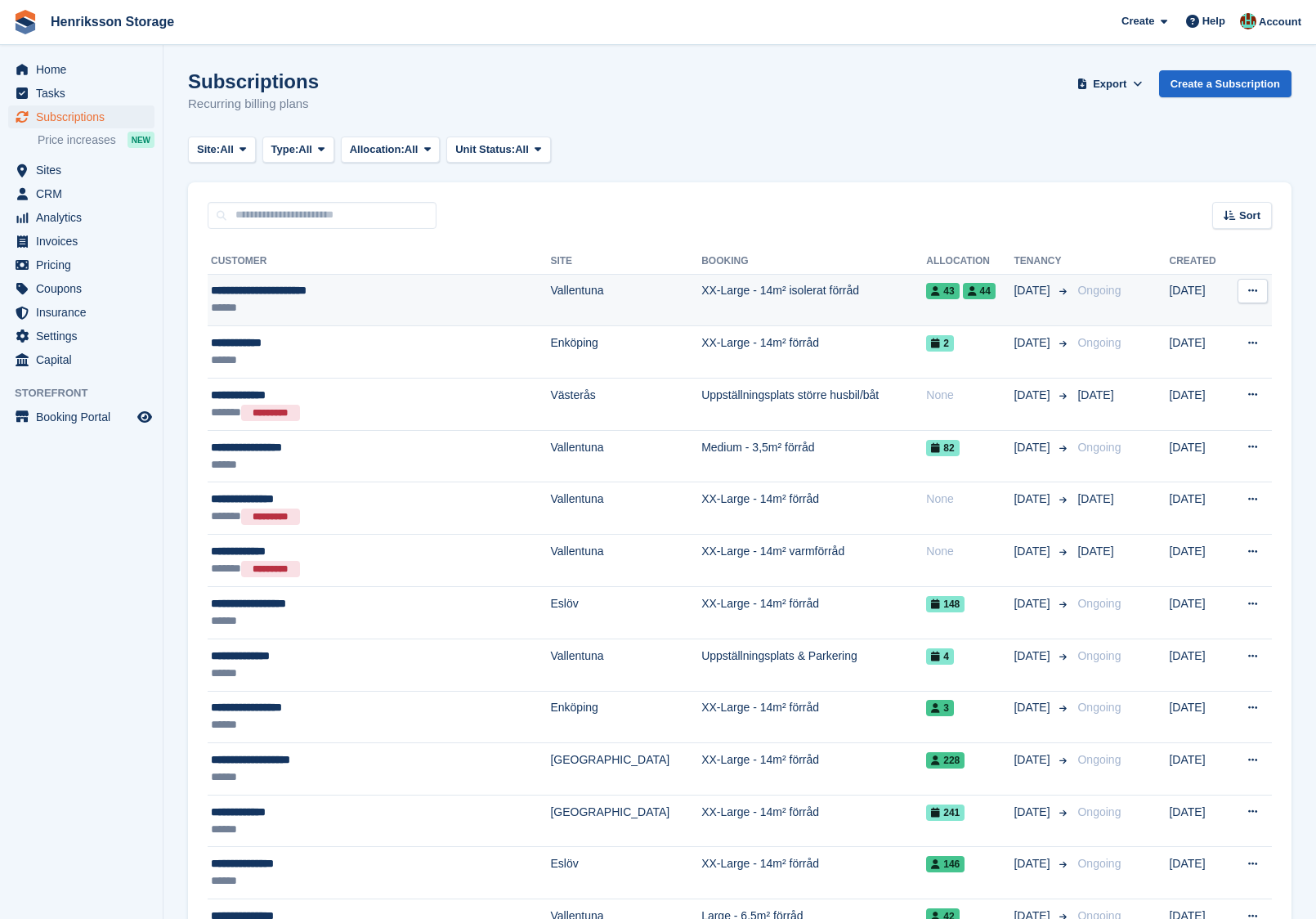
click at [375, 311] on div "******" at bounding box center [344, 308] width 267 height 17
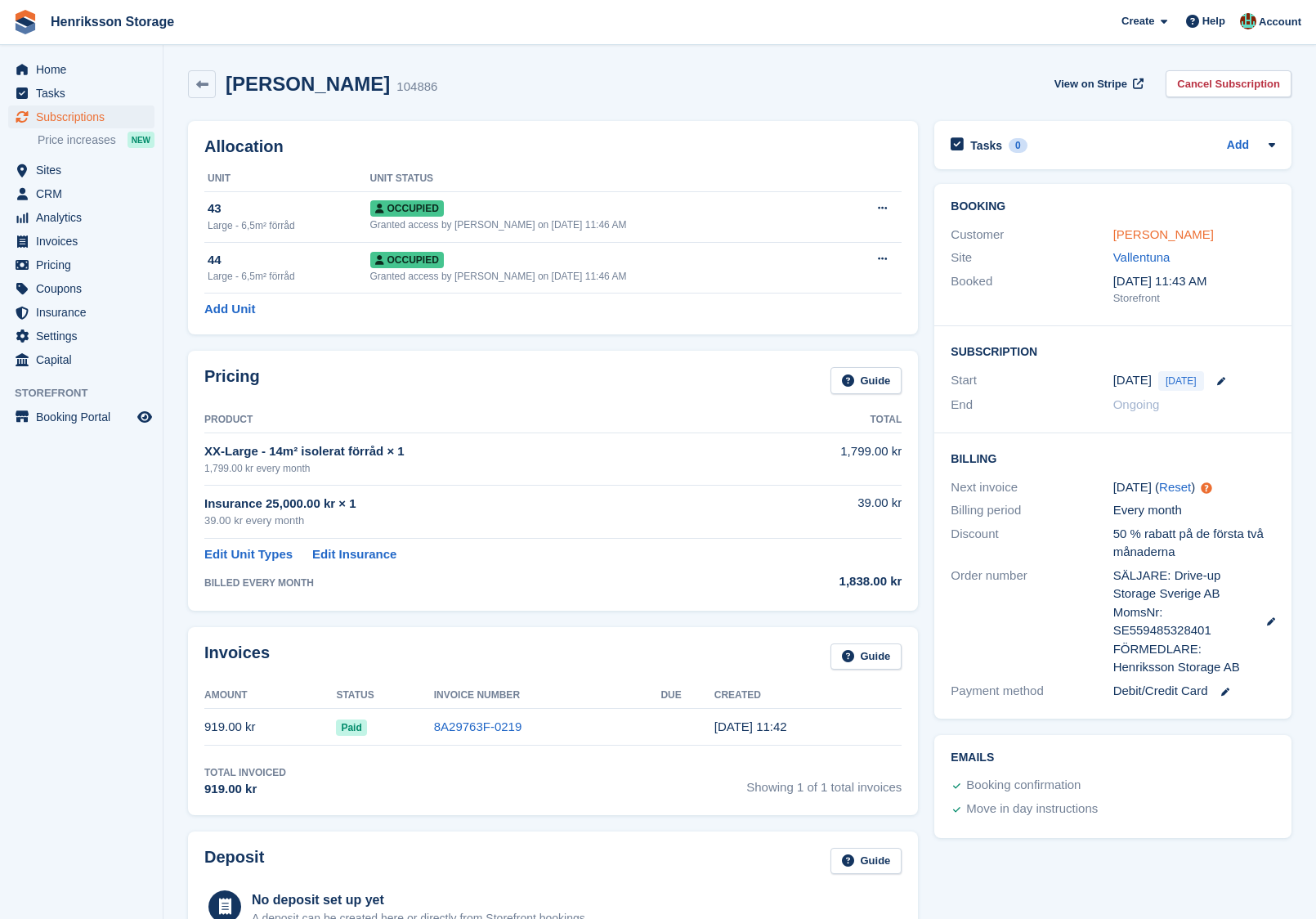
click at [1148, 237] on link "Matheus Fente Johansson" at bounding box center [1163, 234] width 101 height 14
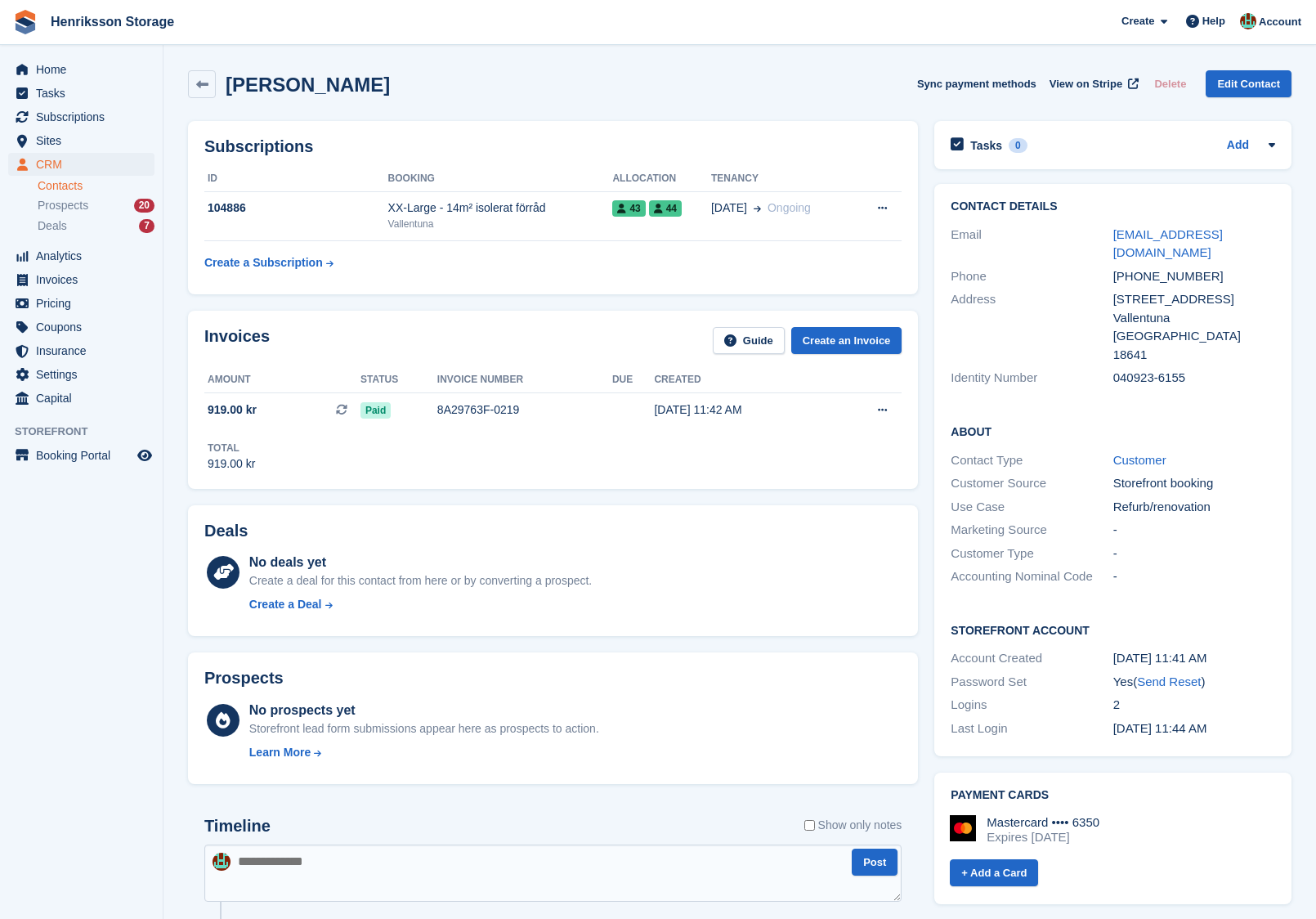
click at [1135, 369] on div "040923-6155" at bounding box center [1194, 378] width 162 height 19
click at [1138, 291] on div "Tunavägen 6" at bounding box center [1194, 300] width 162 height 19
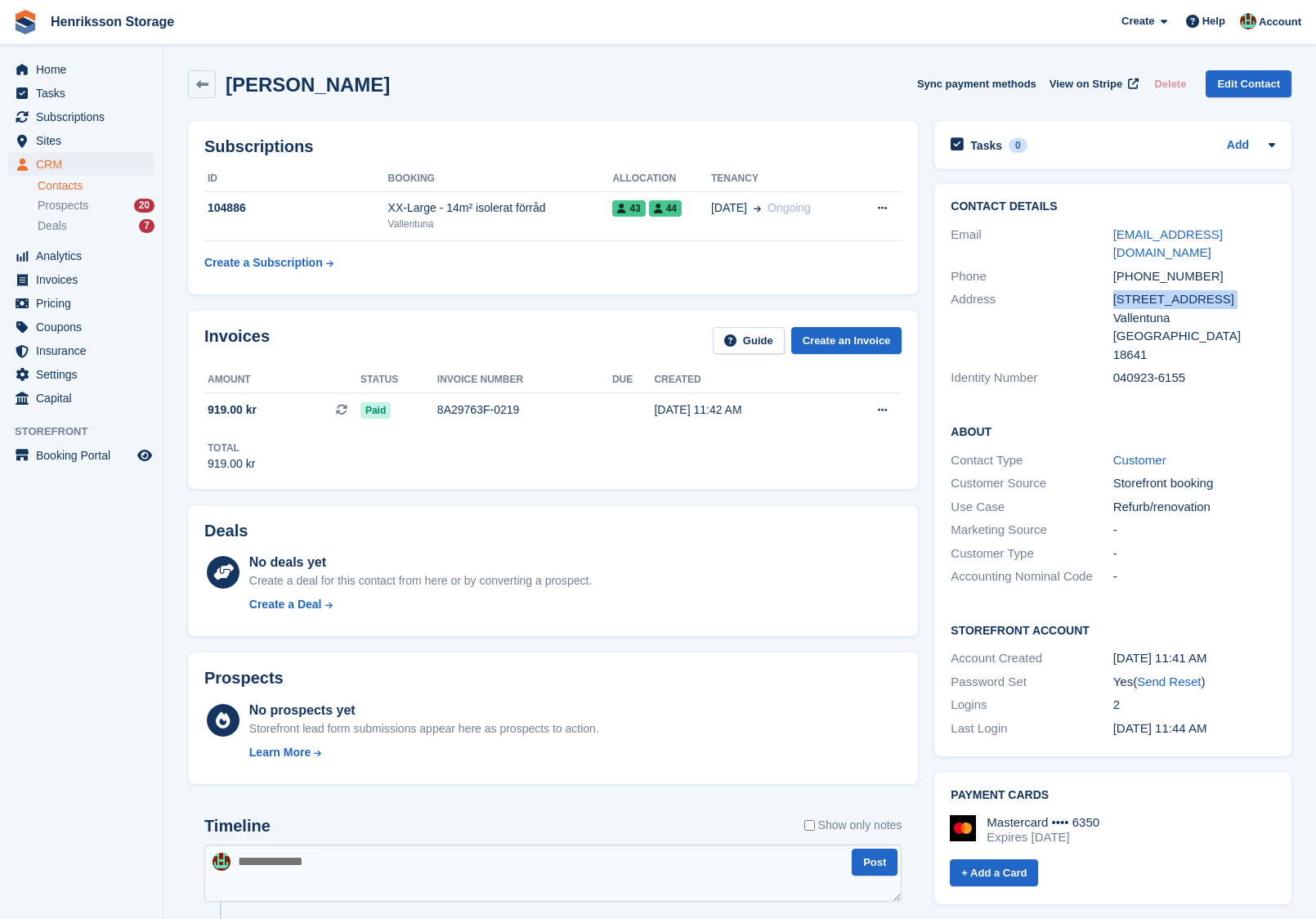
copy div "Tunavägen 6"
click at [1159, 346] on div "18641" at bounding box center [1194, 355] width 162 height 19
drag, startPoint x: 1159, startPoint y: 335, endPoint x: 1109, endPoint y: 280, distance: 74.3
click at [1109, 288] on div "Address Tunavägen 6 Vallentuna Sverige 18641" at bounding box center [1113, 327] width 325 height 78
copy div "Tunavägen 6 Vallentuna Sverige 18641"
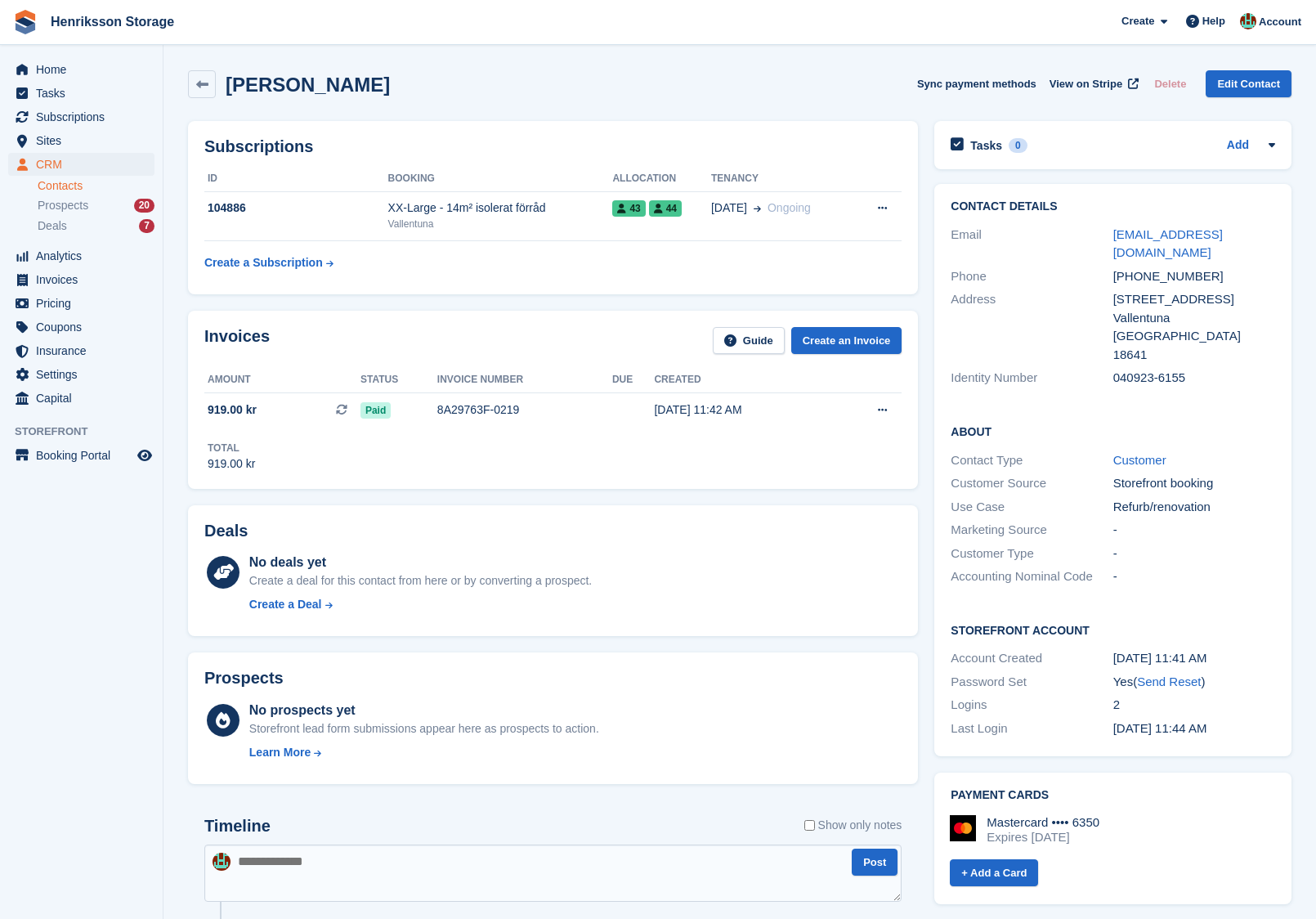
click at [1202, 291] on div "Tunavägen 6" at bounding box center [1194, 300] width 162 height 19
click at [1154, 369] on div "040923-6155" at bounding box center [1194, 378] width 162 height 19
copy div "040923-6155"
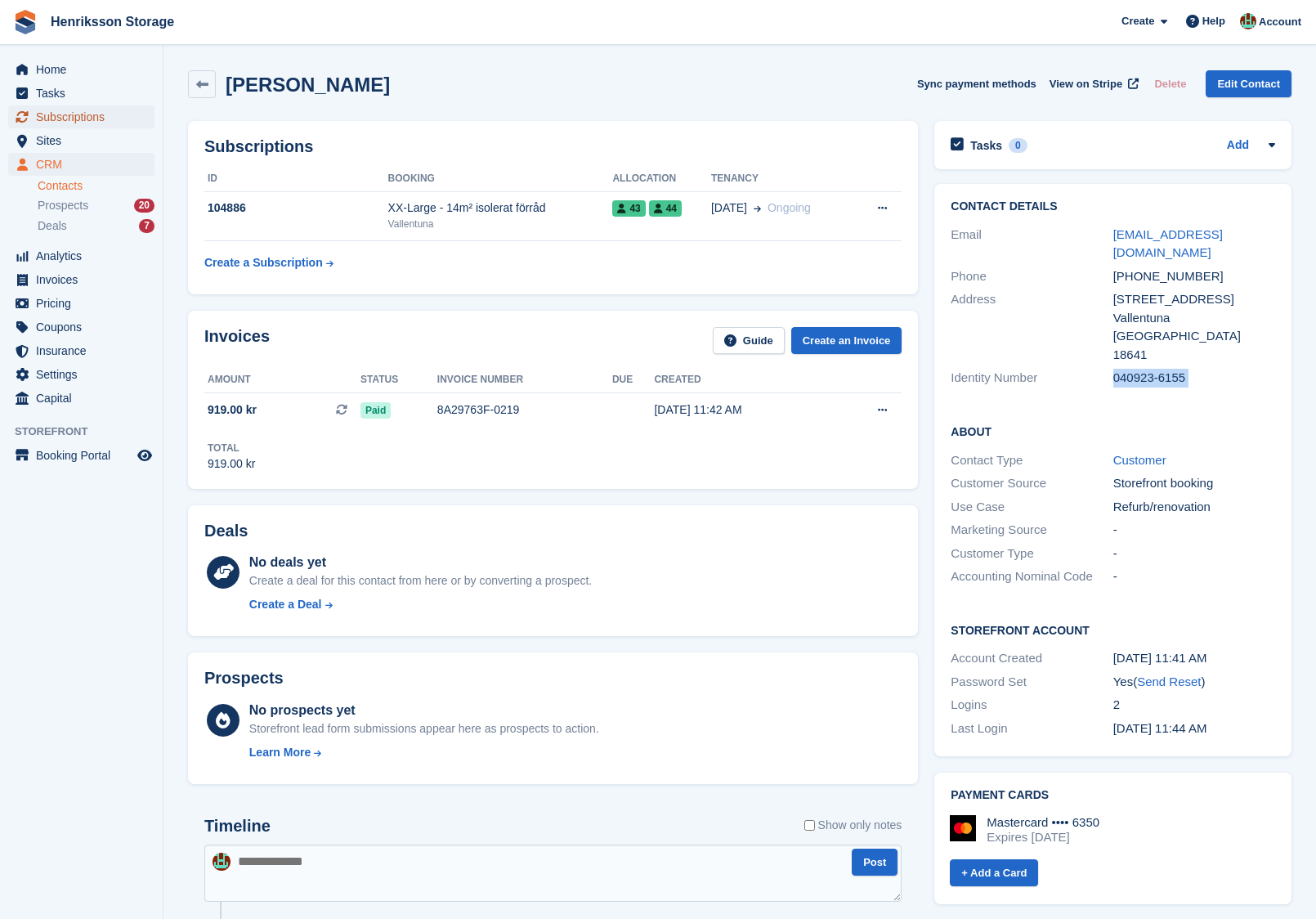
click at [83, 124] on span "Subscriptions" at bounding box center [85, 117] width 98 height 23
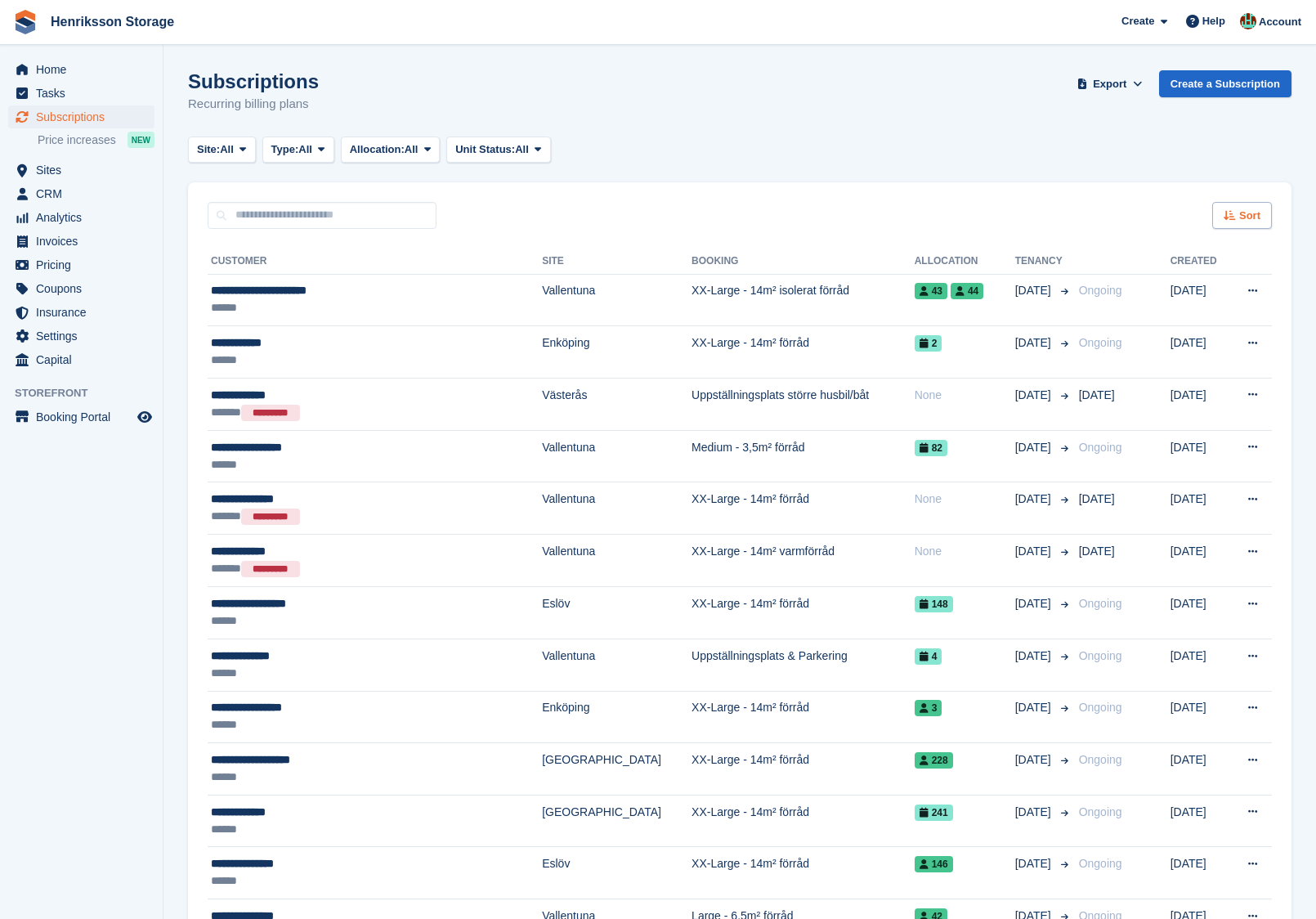
click at [1234, 217] on icon at bounding box center [1229, 215] width 12 height 10
click at [1192, 318] on span "Move in date" at bounding box center [1173, 317] width 65 height 13
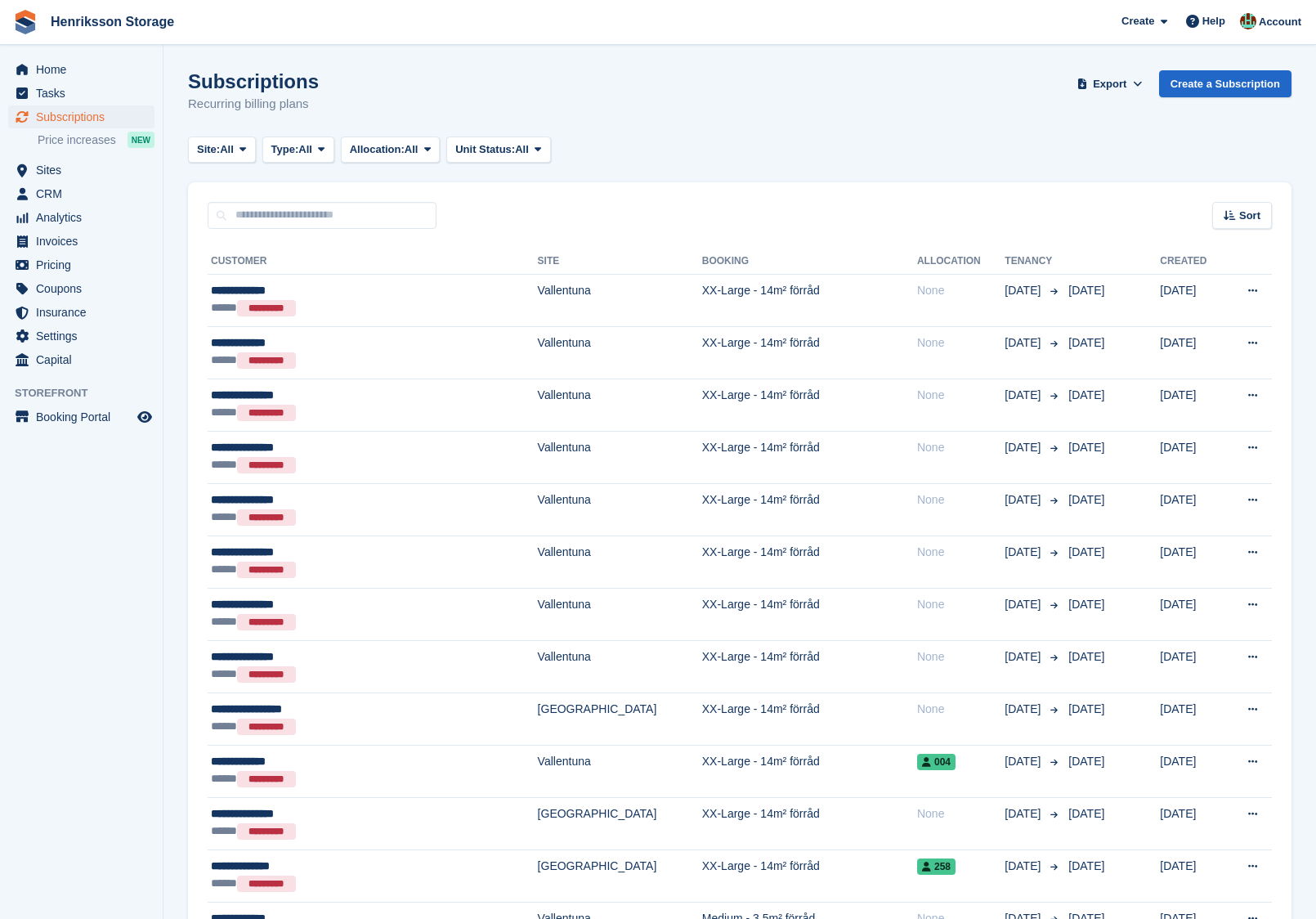
click at [1243, 211] on span "Sort" at bounding box center [1250, 216] width 21 height 16
click at [1162, 398] on div "Move in (newest first)" at bounding box center [1191, 407] width 136 height 17
click at [1172, 297] on span "Date created" at bounding box center [1173, 297] width 65 height 13
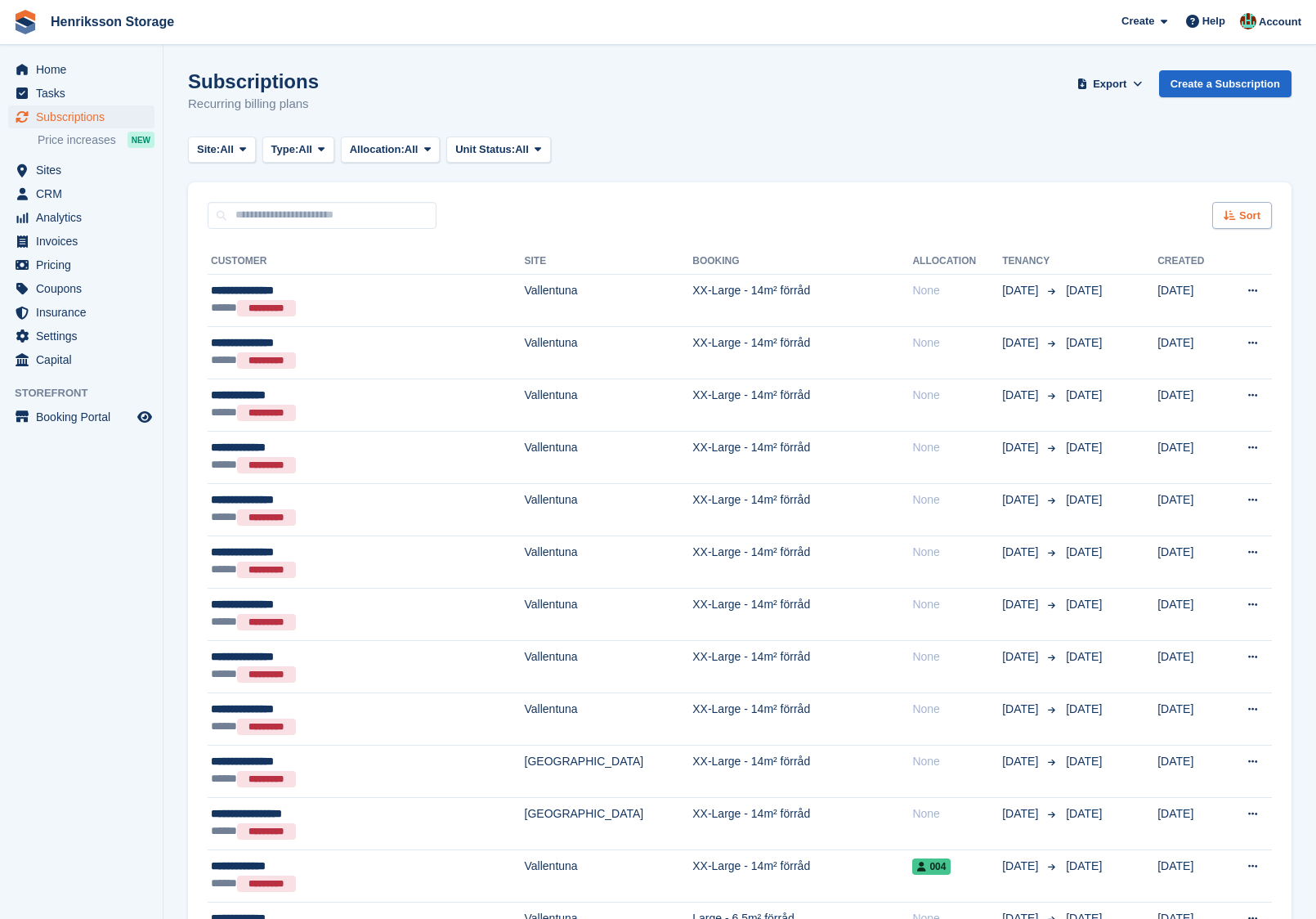
click at [1265, 216] on div "Sort" at bounding box center [1241, 215] width 59 height 27
click at [1233, 228] on div "Sort" at bounding box center [1241, 215] width 59 height 27
click at [1194, 405] on span "Created (newest first)" at bounding box center [1197, 406] width 117 height 13
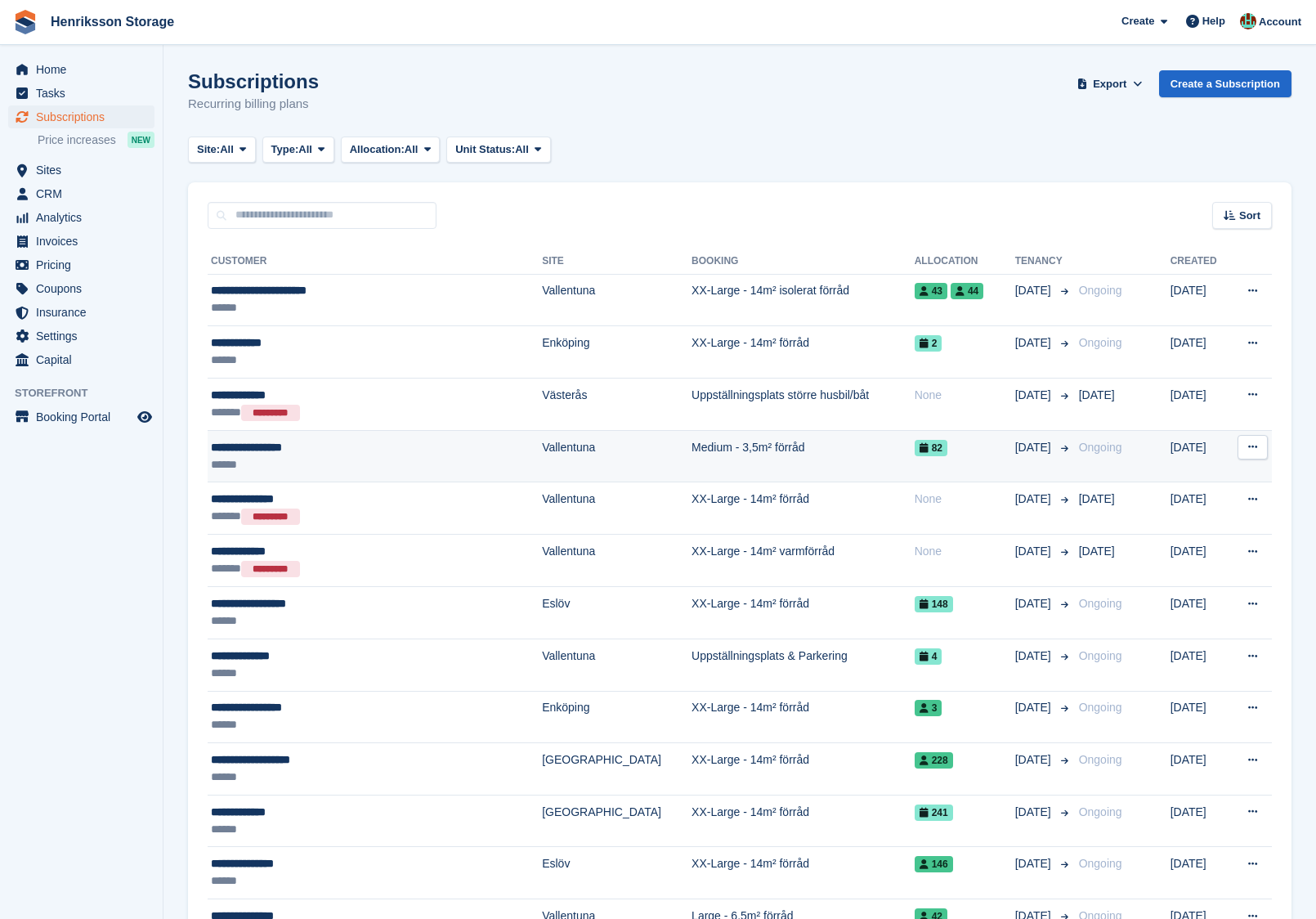
click at [942, 448] on div "82" at bounding box center [964, 448] width 101 height 17
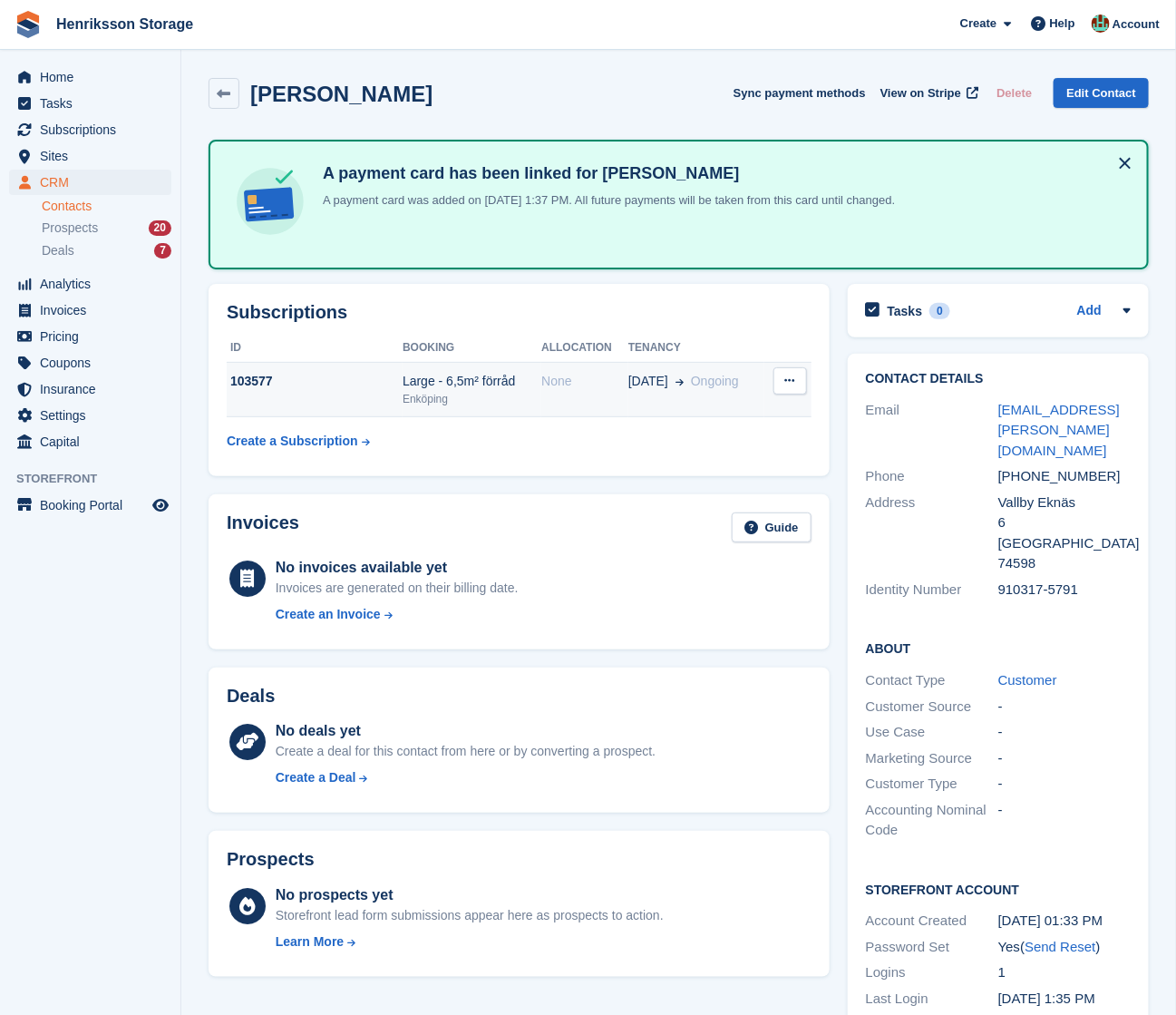
click at [578, 394] on td "None" at bounding box center [585, 389] width 87 height 55
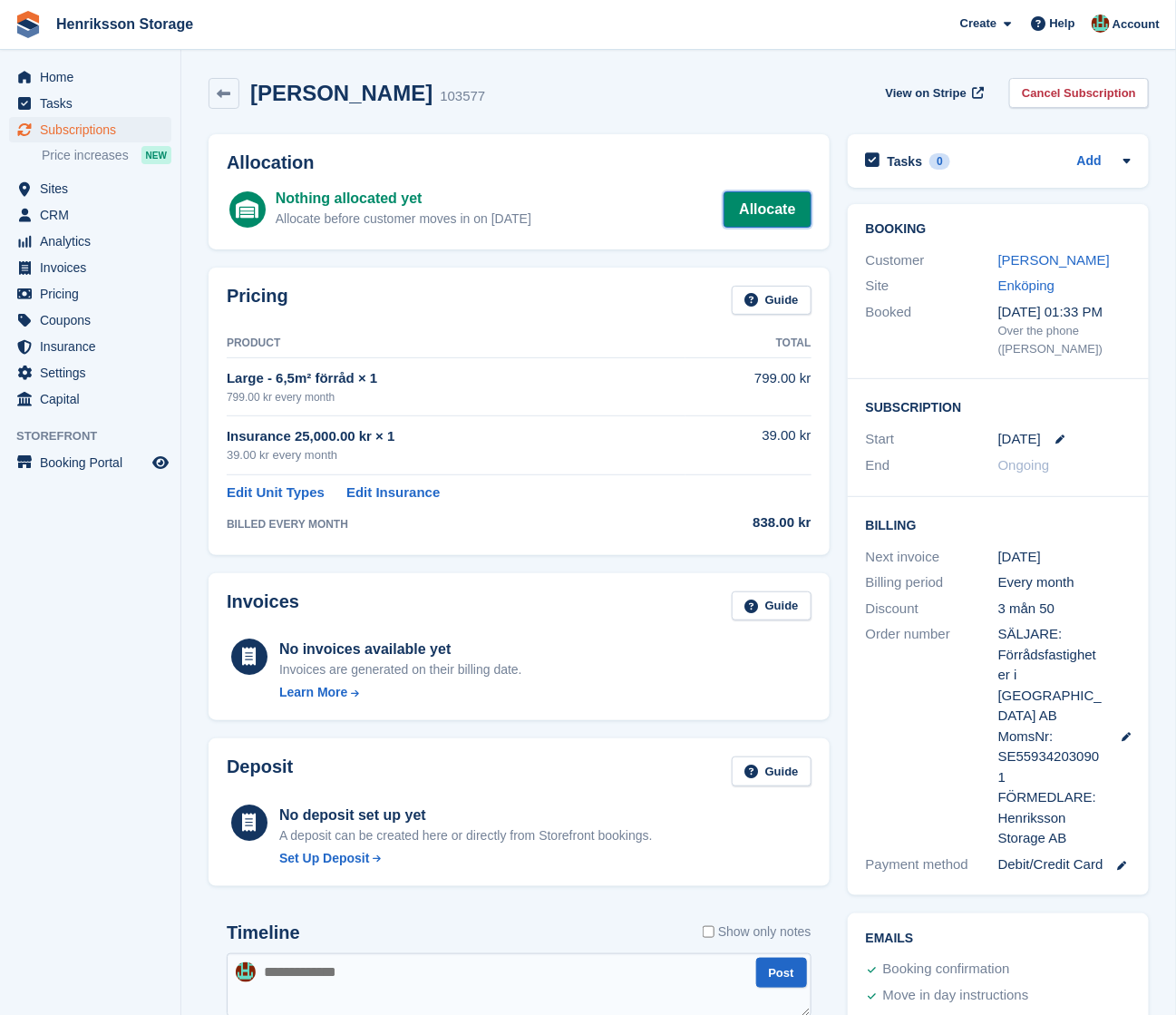
click at [749, 211] on link "Allocate" at bounding box center [767, 210] width 87 height 36
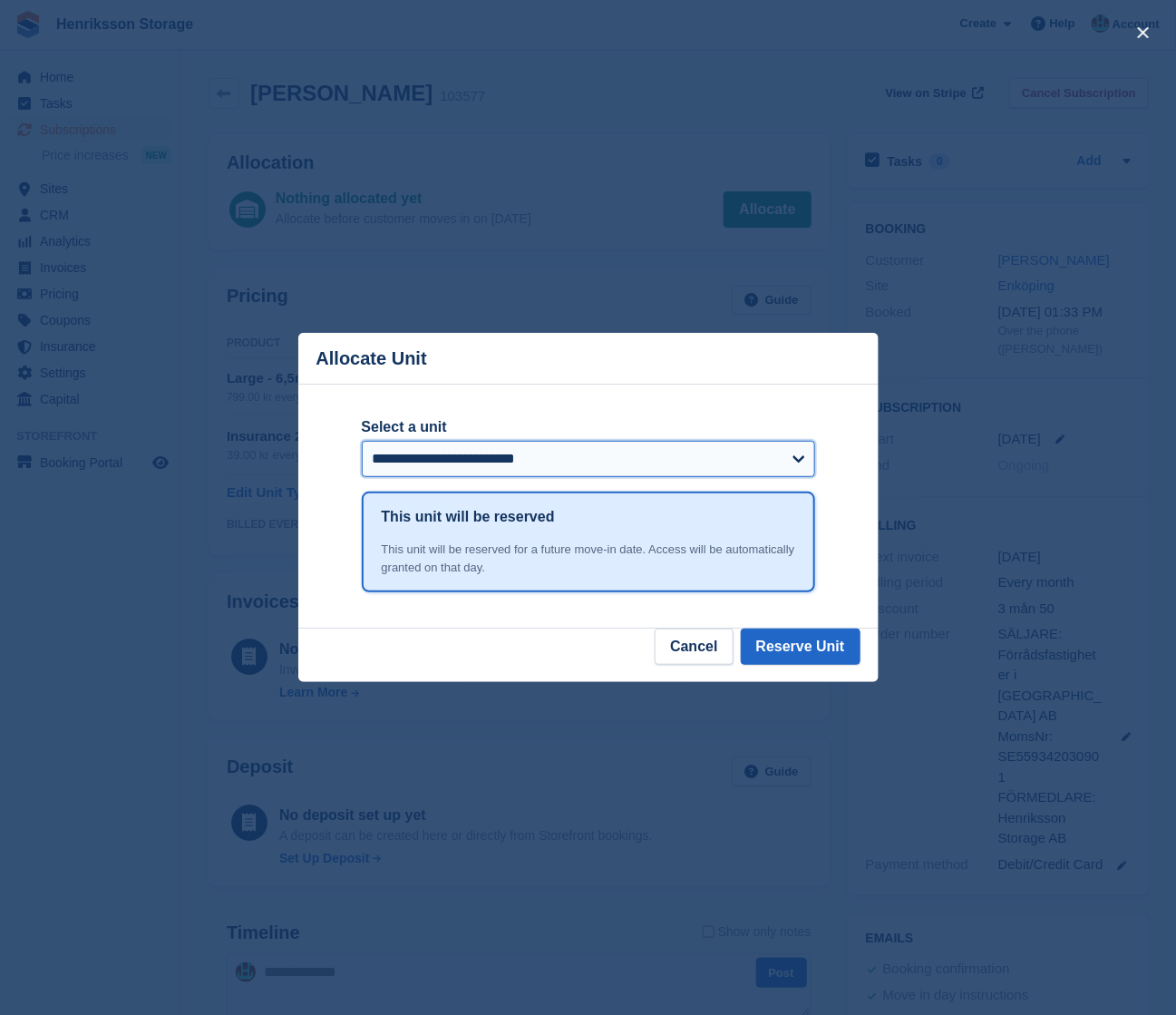
click at [481, 470] on select "**********" at bounding box center [588, 459] width 453 height 36
click at [507, 465] on select "**********" at bounding box center [588, 459] width 453 height 36
select select "******"
click at [361, 441] on select "**********" at bounding box center [588, 459] width 453 height 36
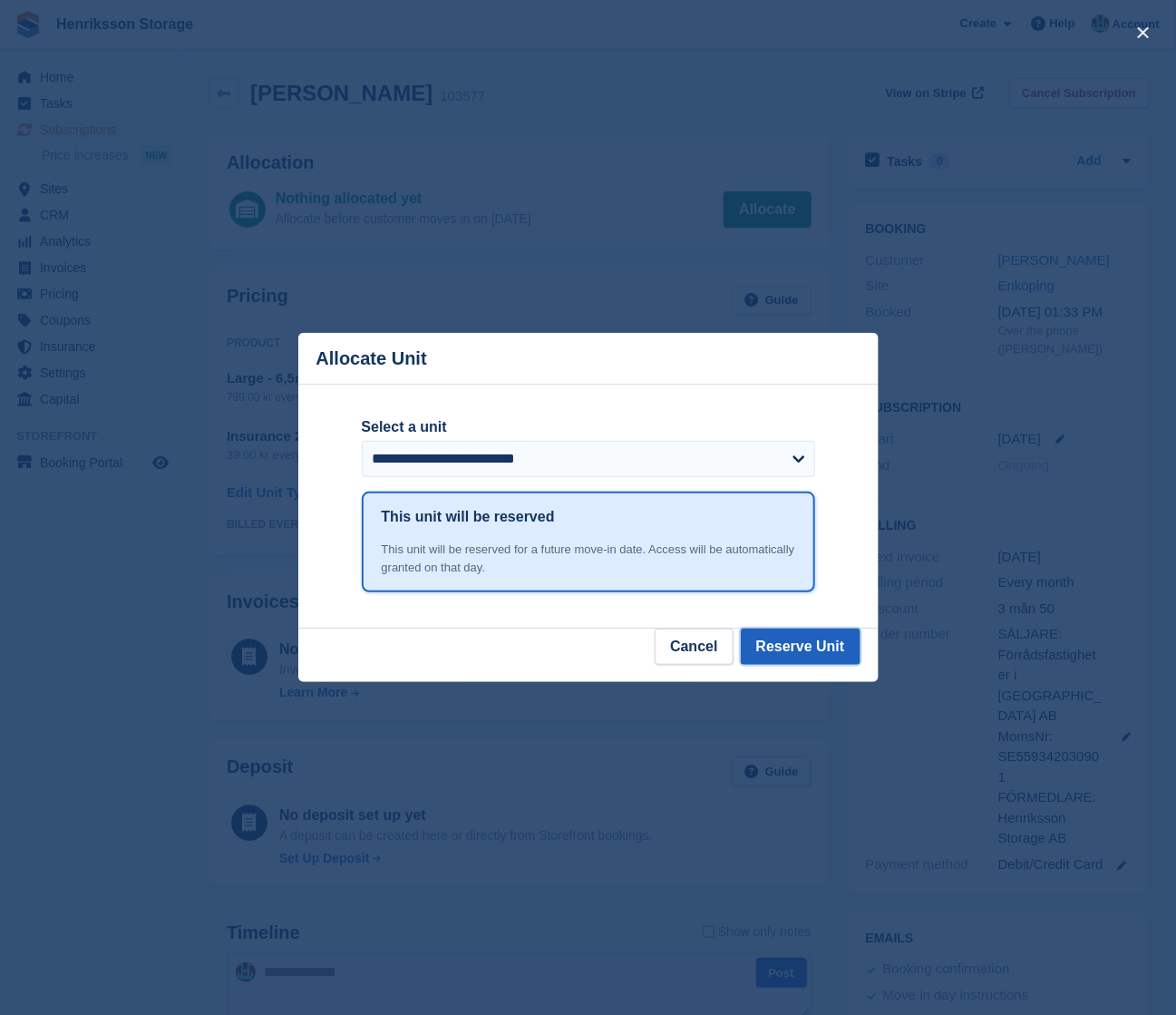
click at [785, 647] on button "Reserve Unit" at bounding box center [801, 647] width 120 height 36
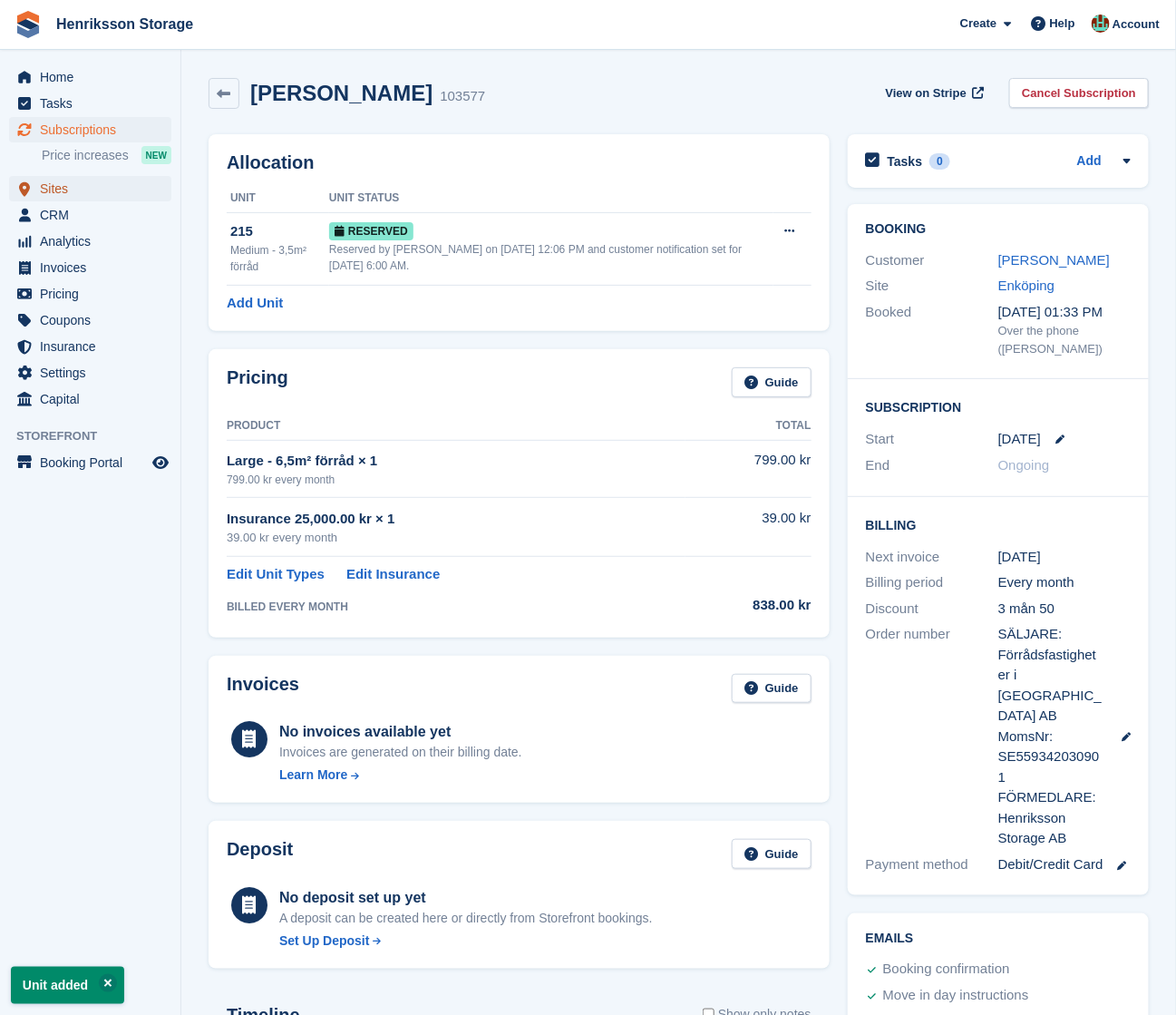
click at [94, 196] on span "Sites" at bounding box center [94, 188] width 109 height 26
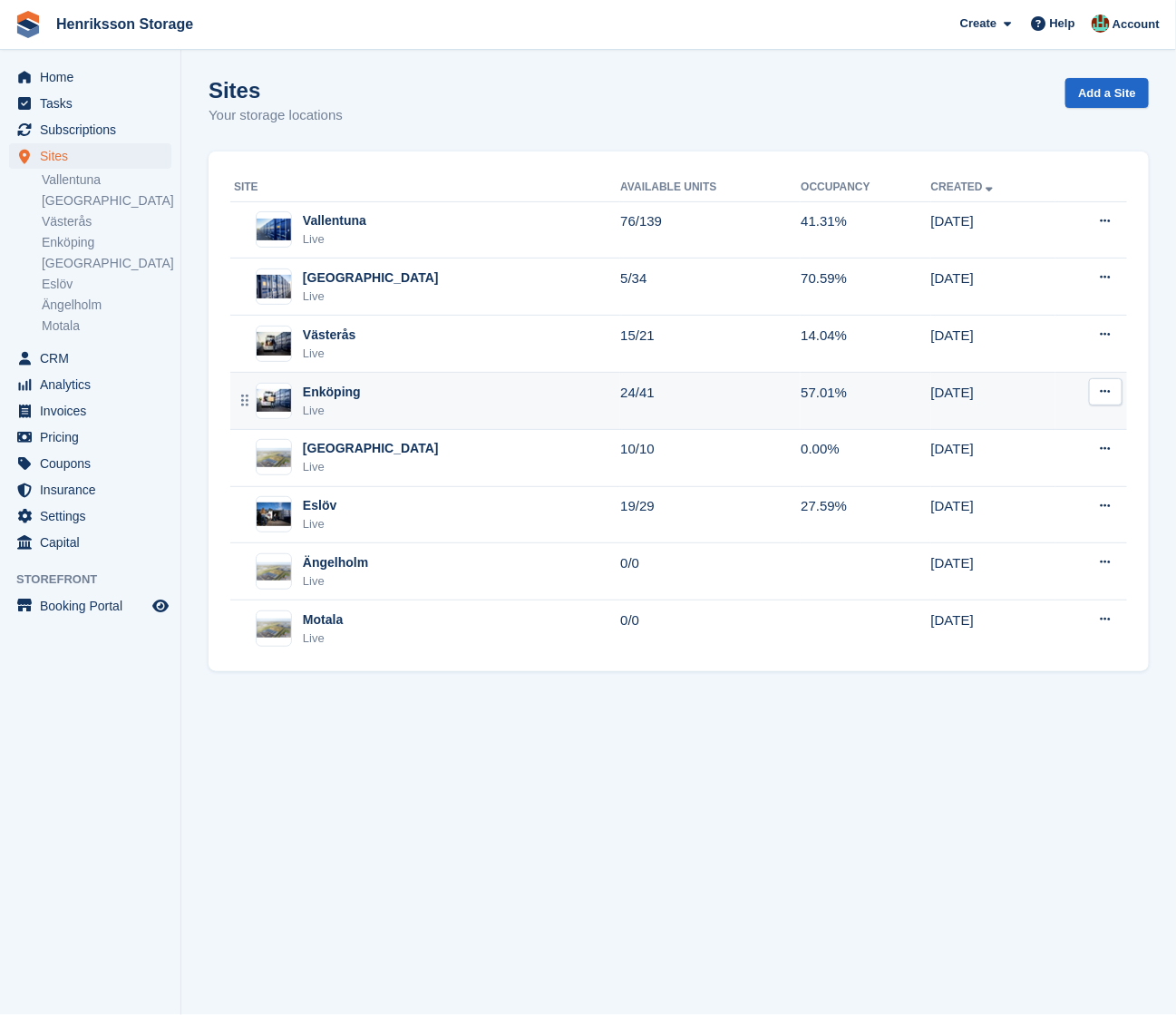
click at [434, 404] on div "Enköping Live" at bounding box center [426, 401] width 386 height 37
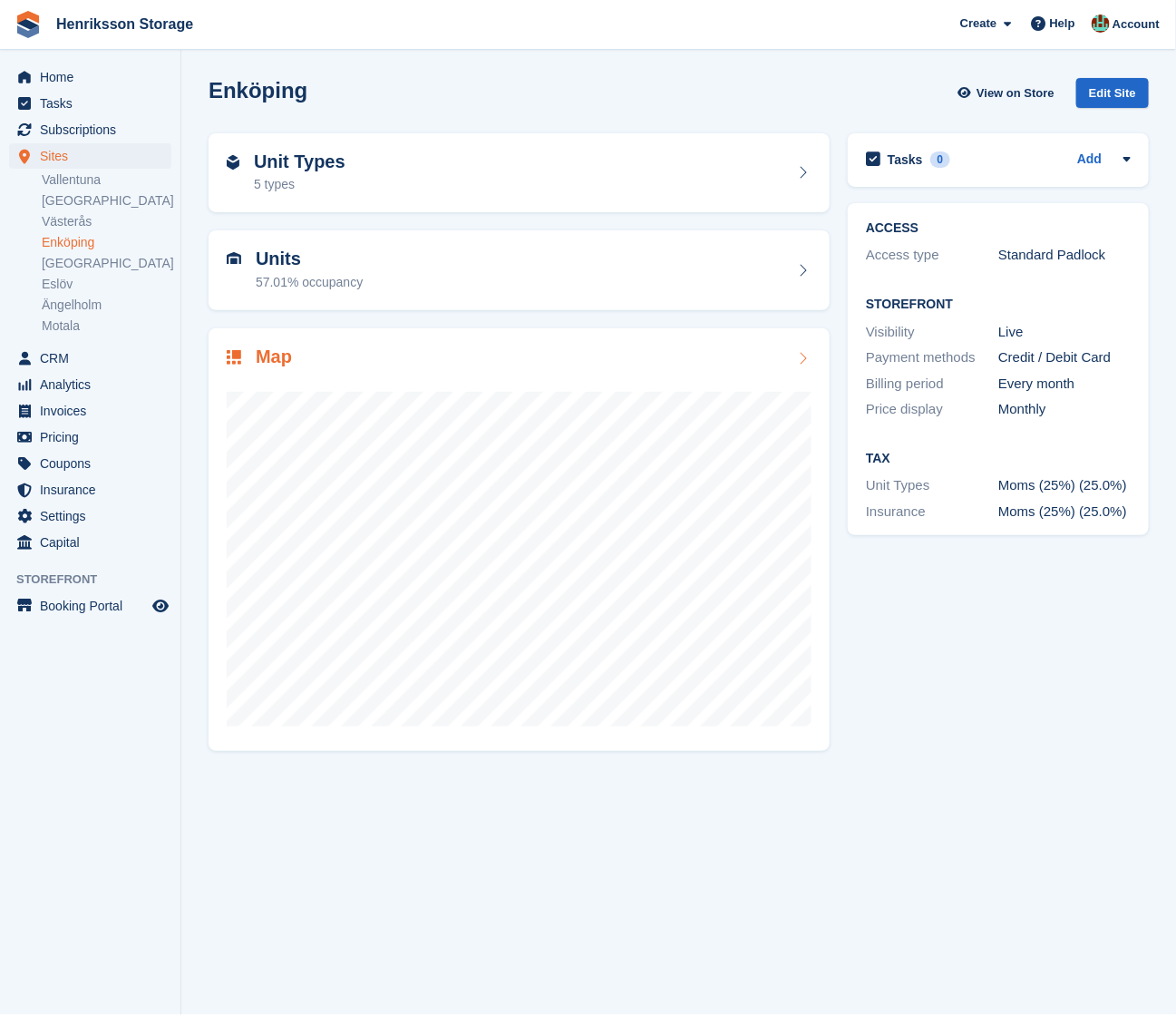
click at [460, 378] on div at bounding box center [519, 551] width 585 height 362
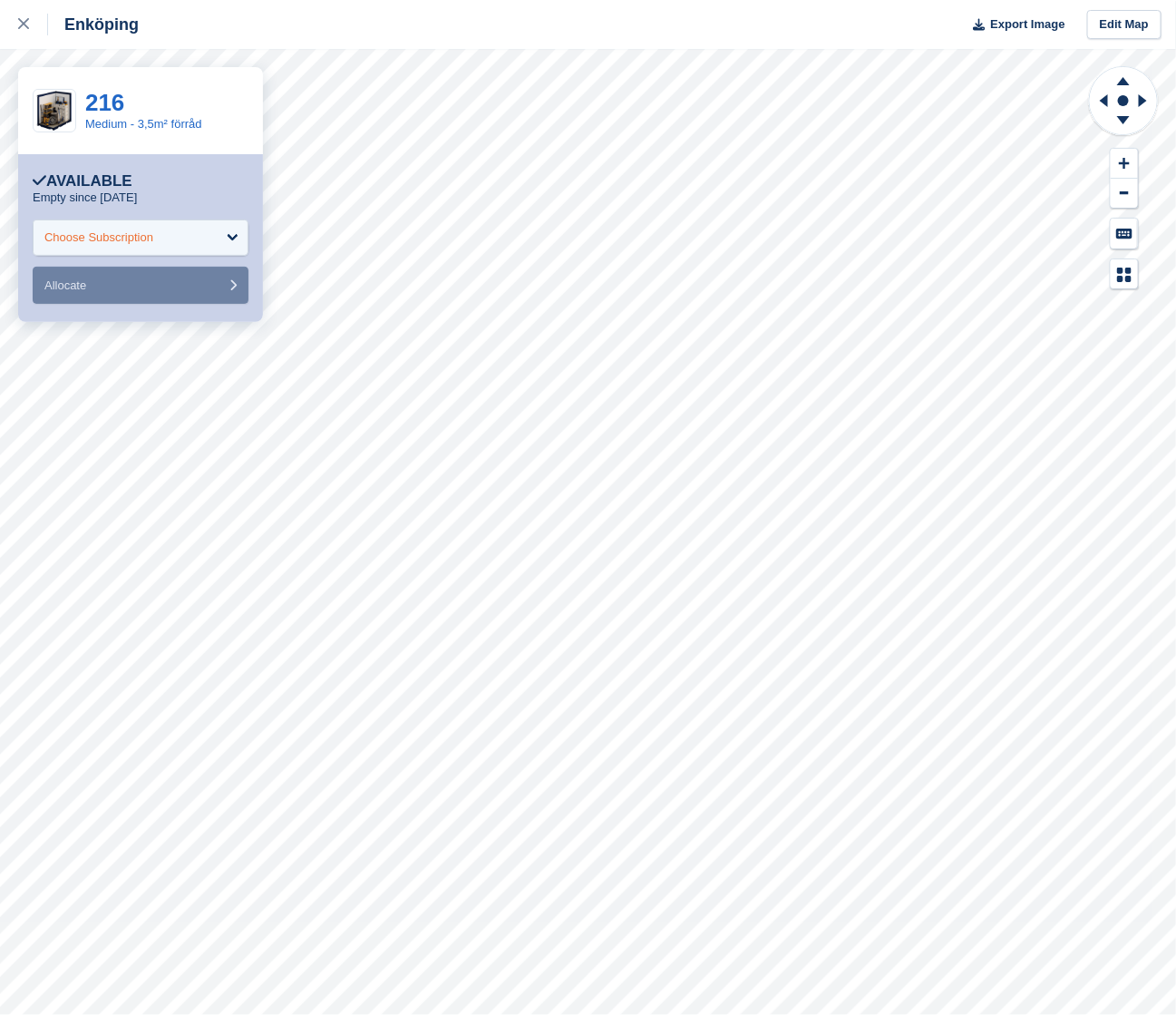
click at [164, 241] on div "Choose Subscription" at bounding box center [140, 238] width 216 height 36
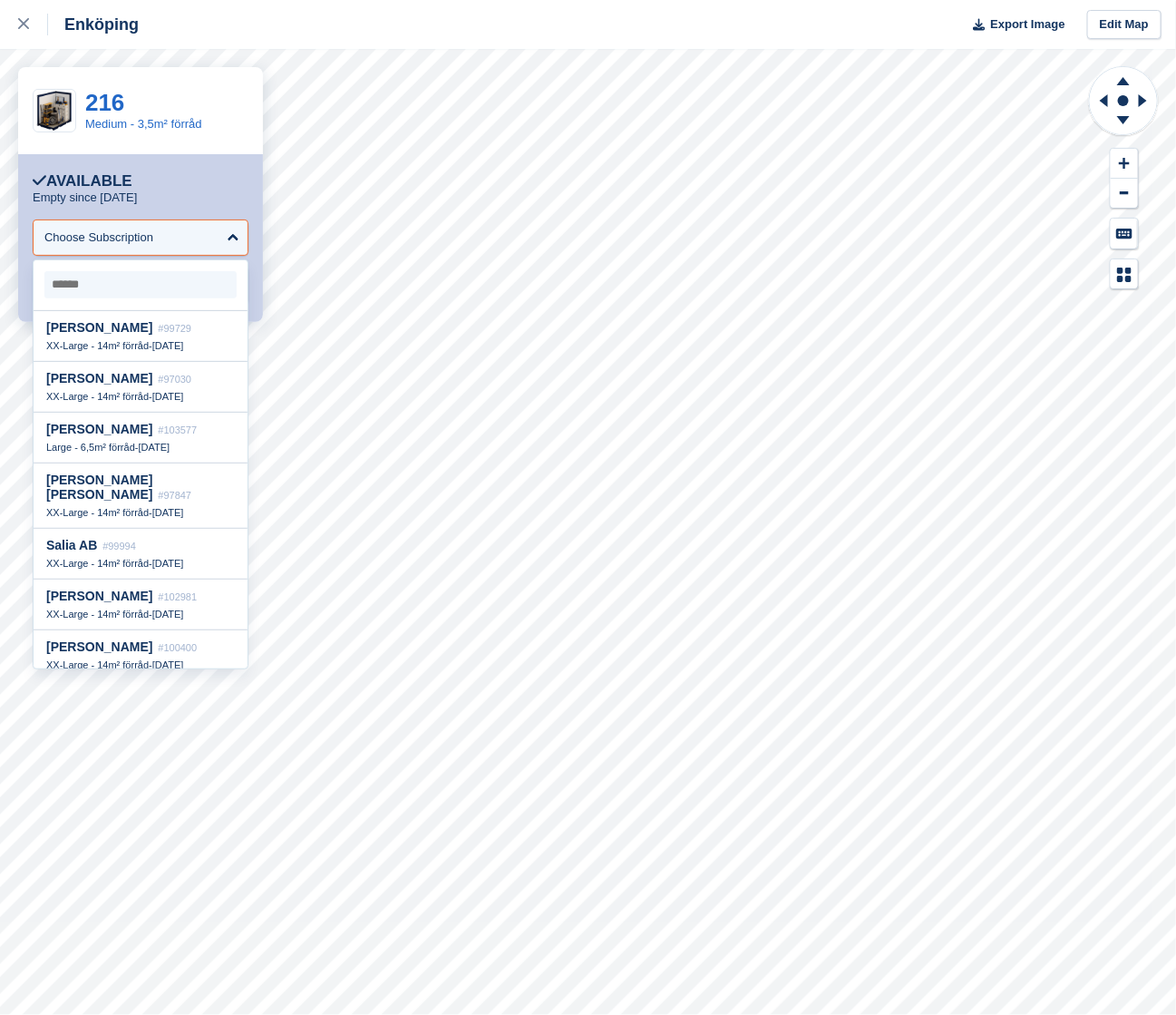
scroll to position [495, 0]
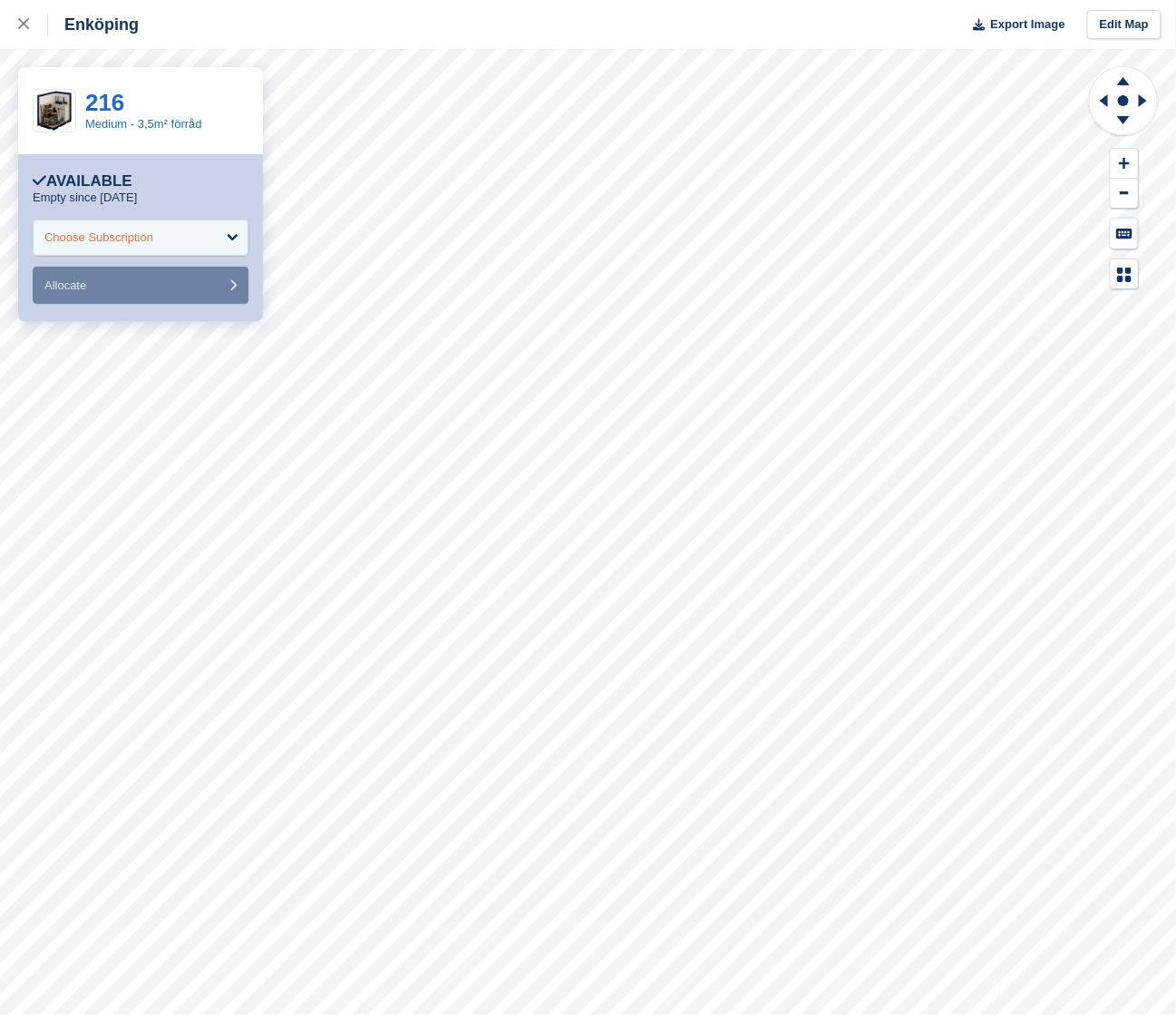
click at [134, 248] on div "Choose Subscription" at bounding box center [140, 238] width 216 height 36
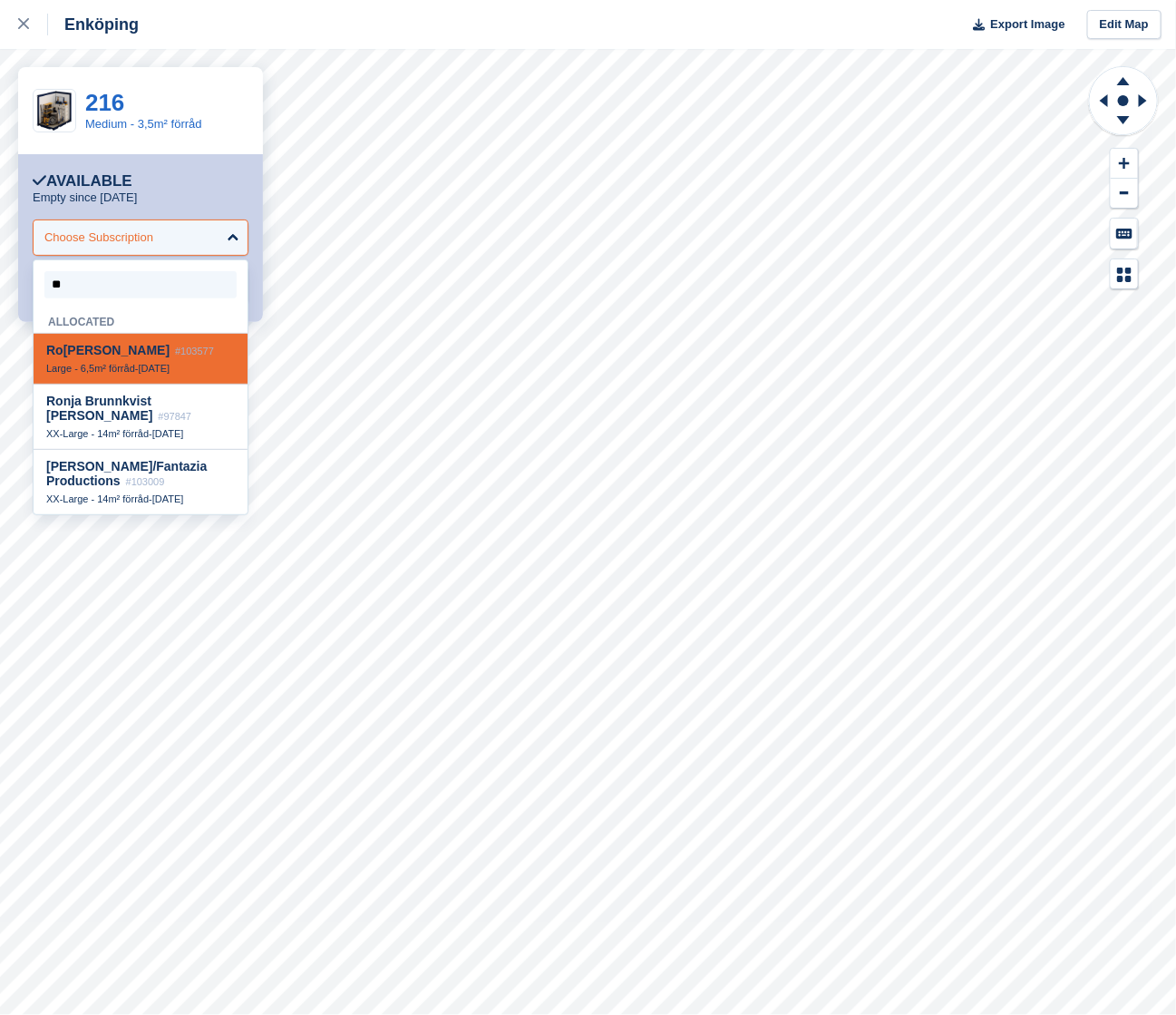
type input "***"
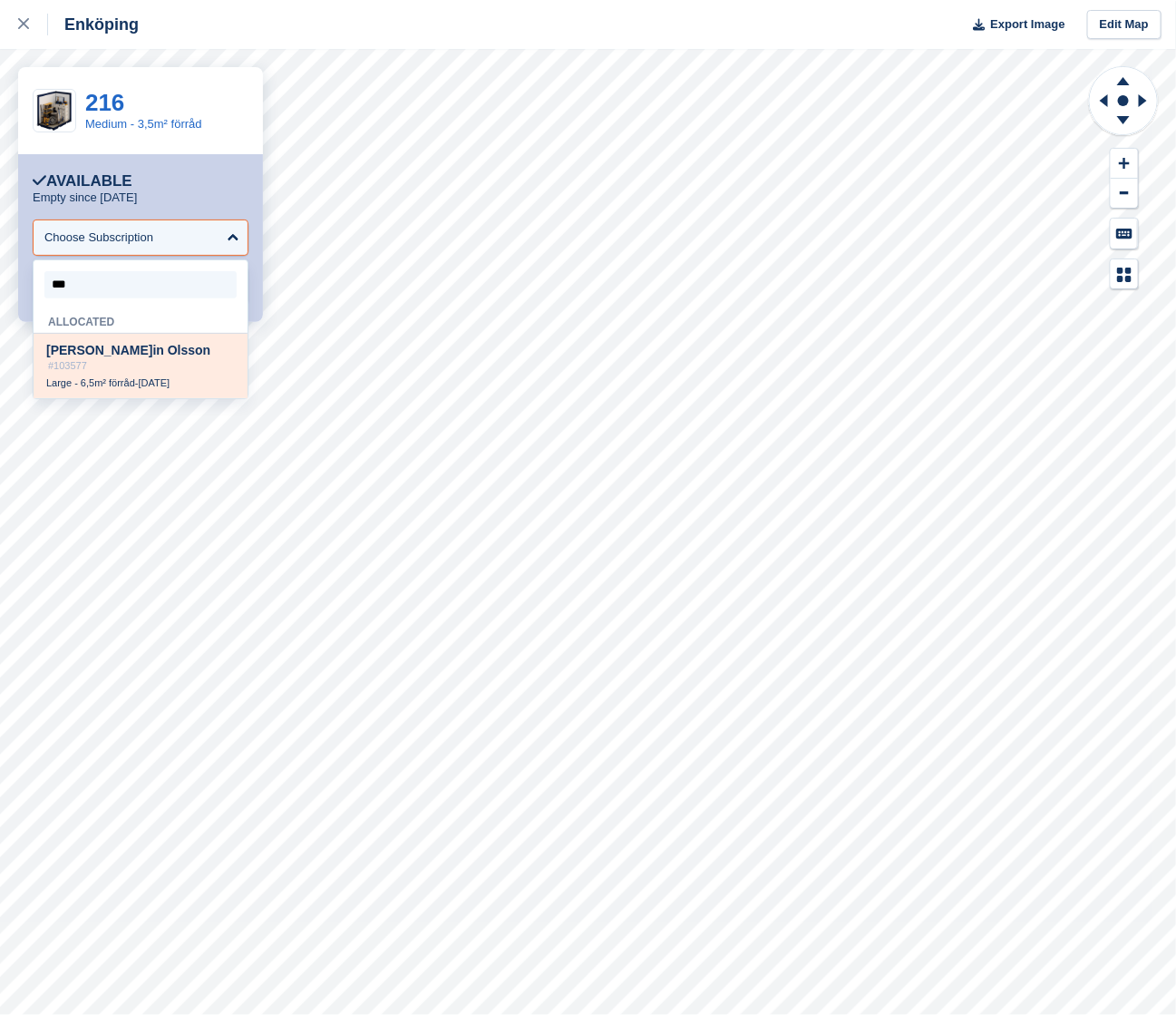
click at [149, 377] on div "Large - 6,5m² förråd - 1 Sep" at bounding box center [140, 383] width 189 height 12
select select "******"
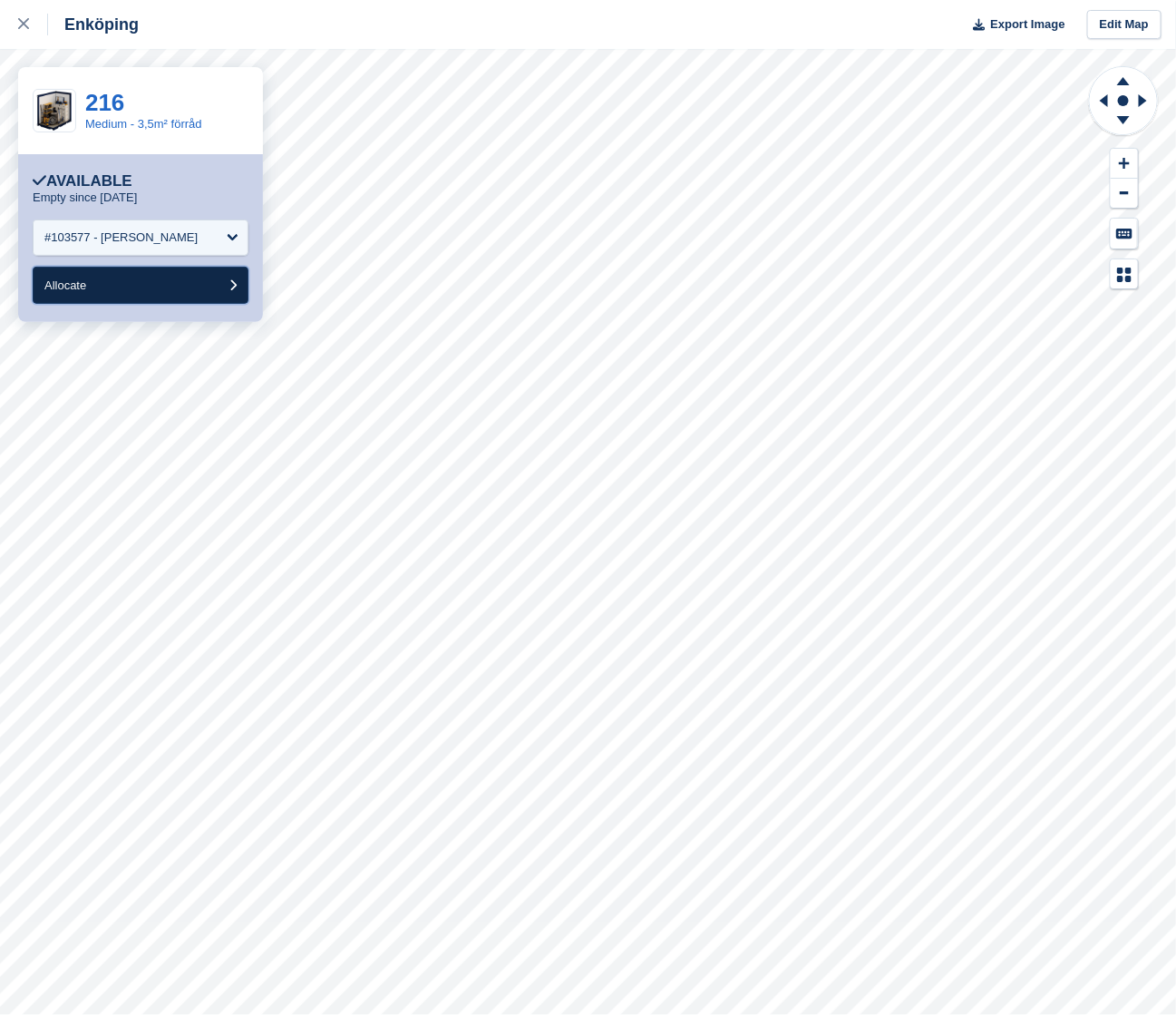
click at [194, 286] on button "Allocate" at bounding box center [140, 285] width 216 height 37
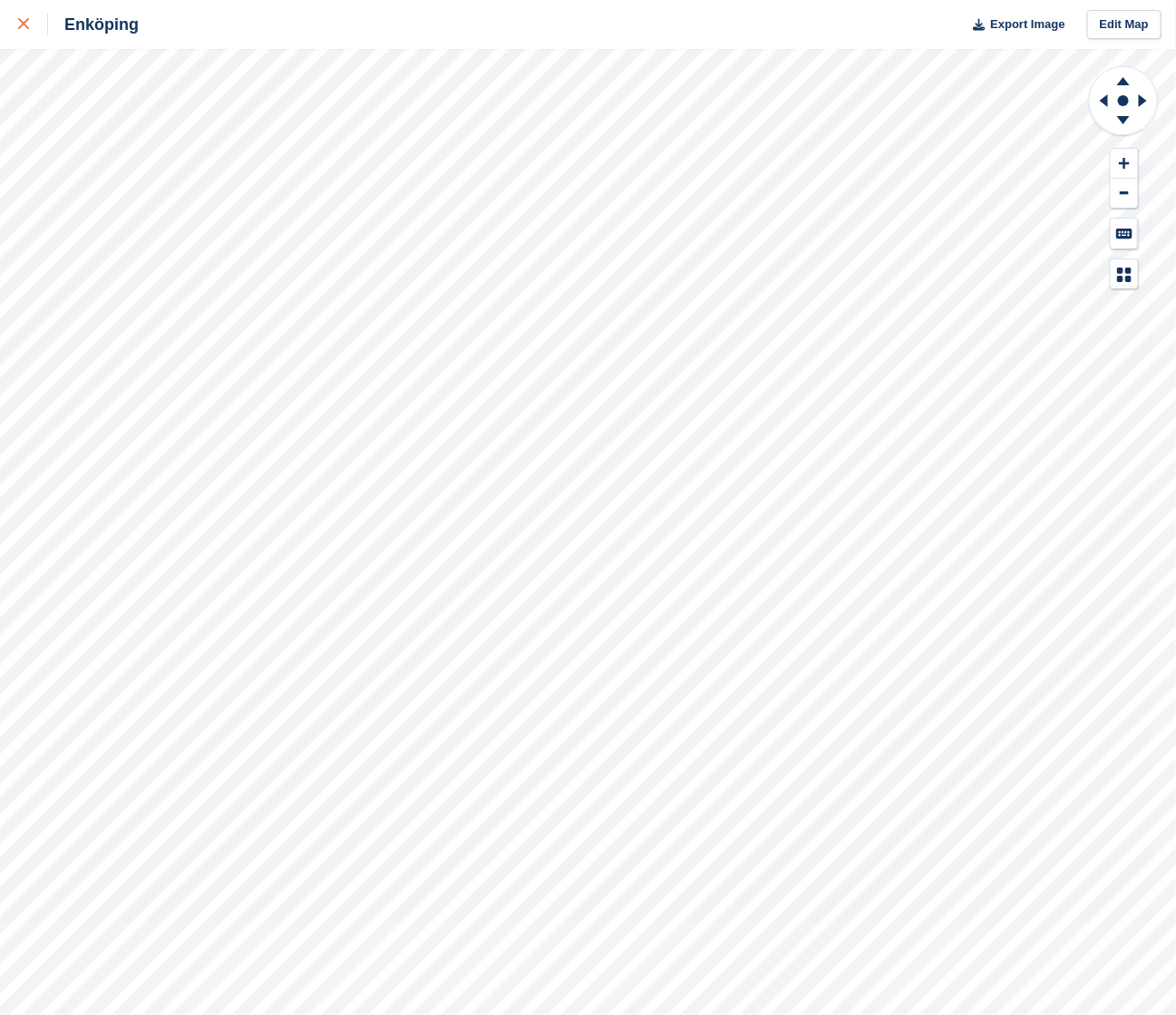
click at [31, 18] on div at bounding box center [32, 24] width 30 height 22
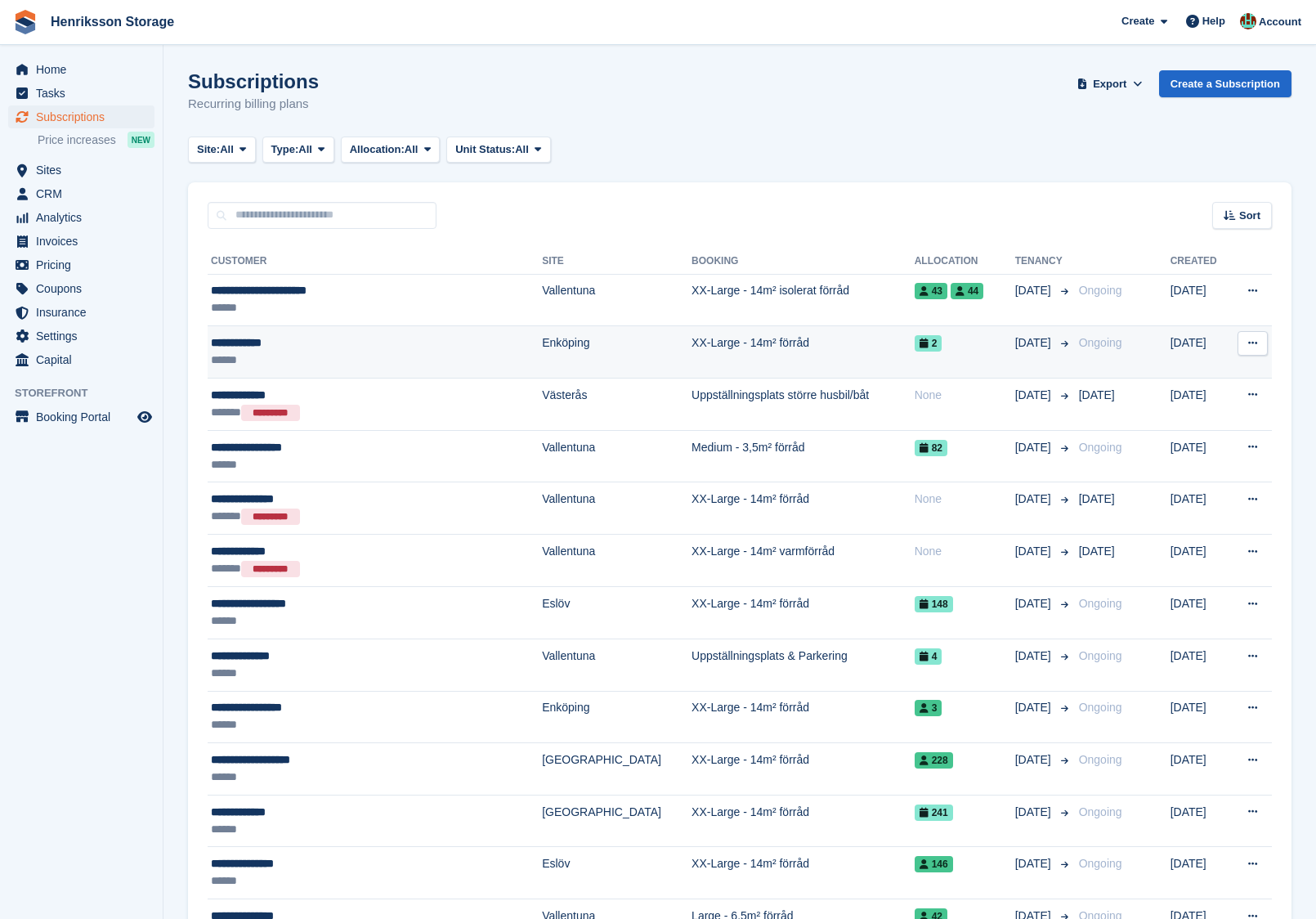
click at [954, 336] on div "2" at bounding box center [964, 343] width 101 height 17
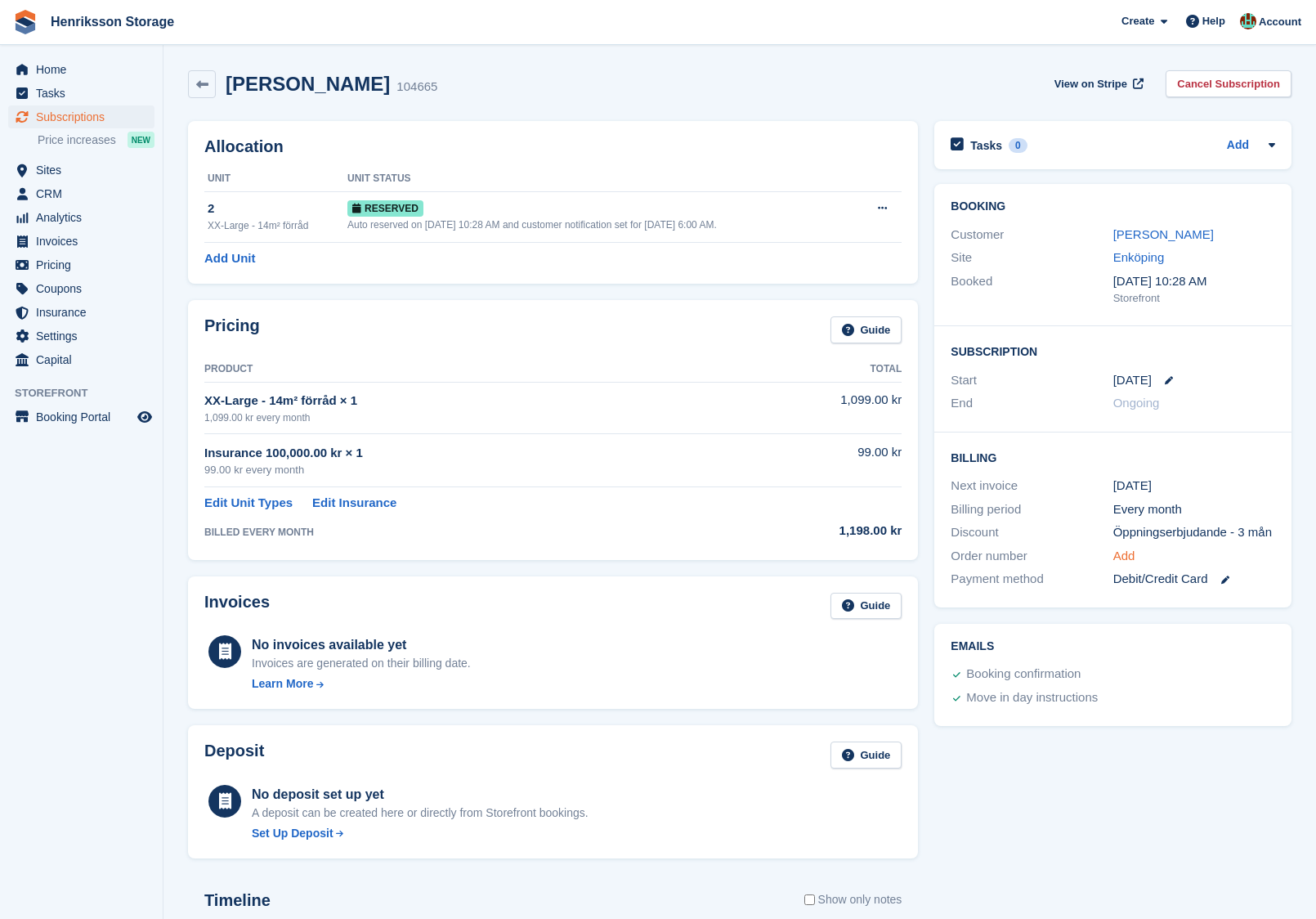
click at [1132, 566] on link "Add" at bounding box center [1124, 556] width 22 height 19
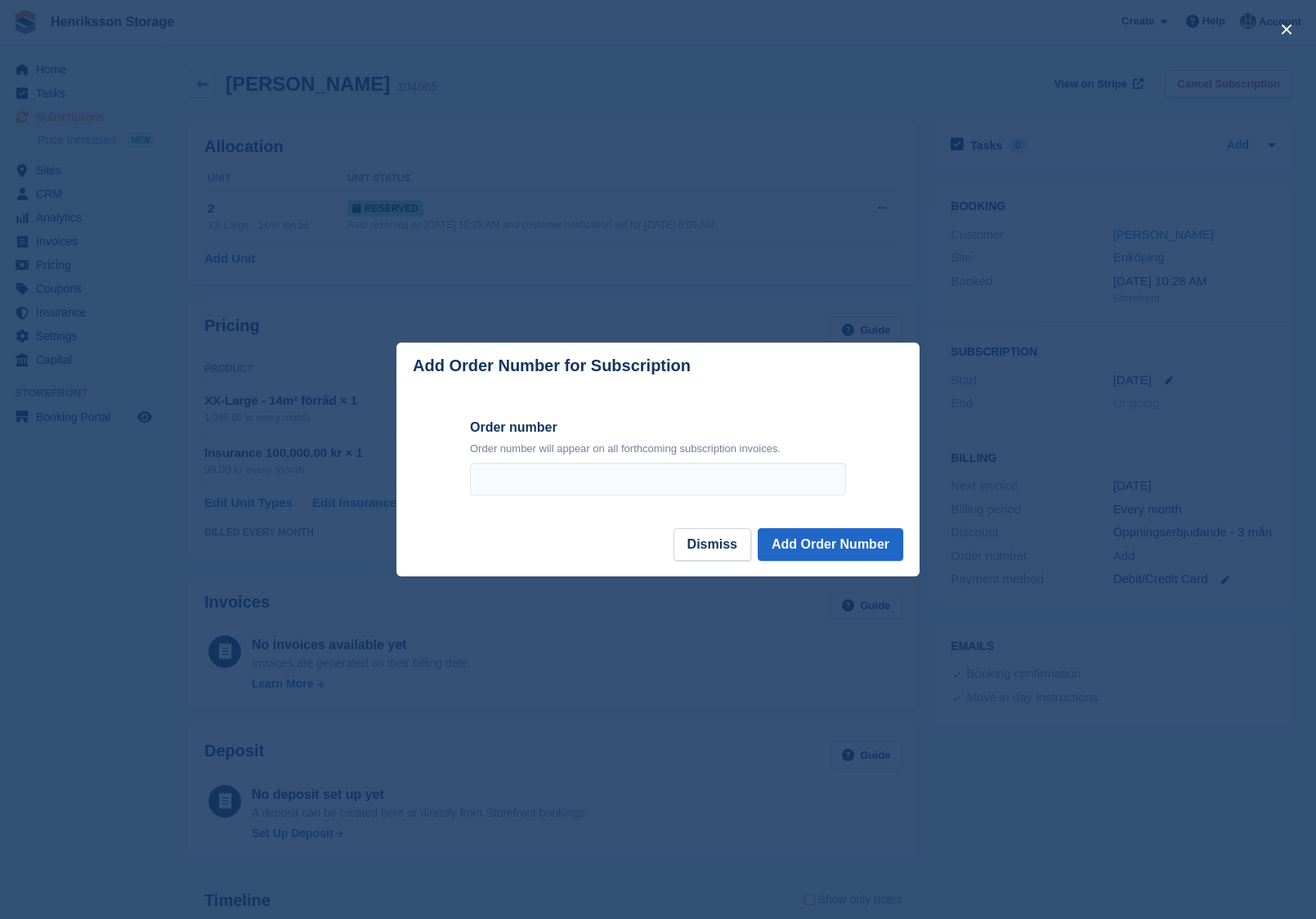
click at [758, 684] on div at bounding box center [658, 459] width 1316 height 919
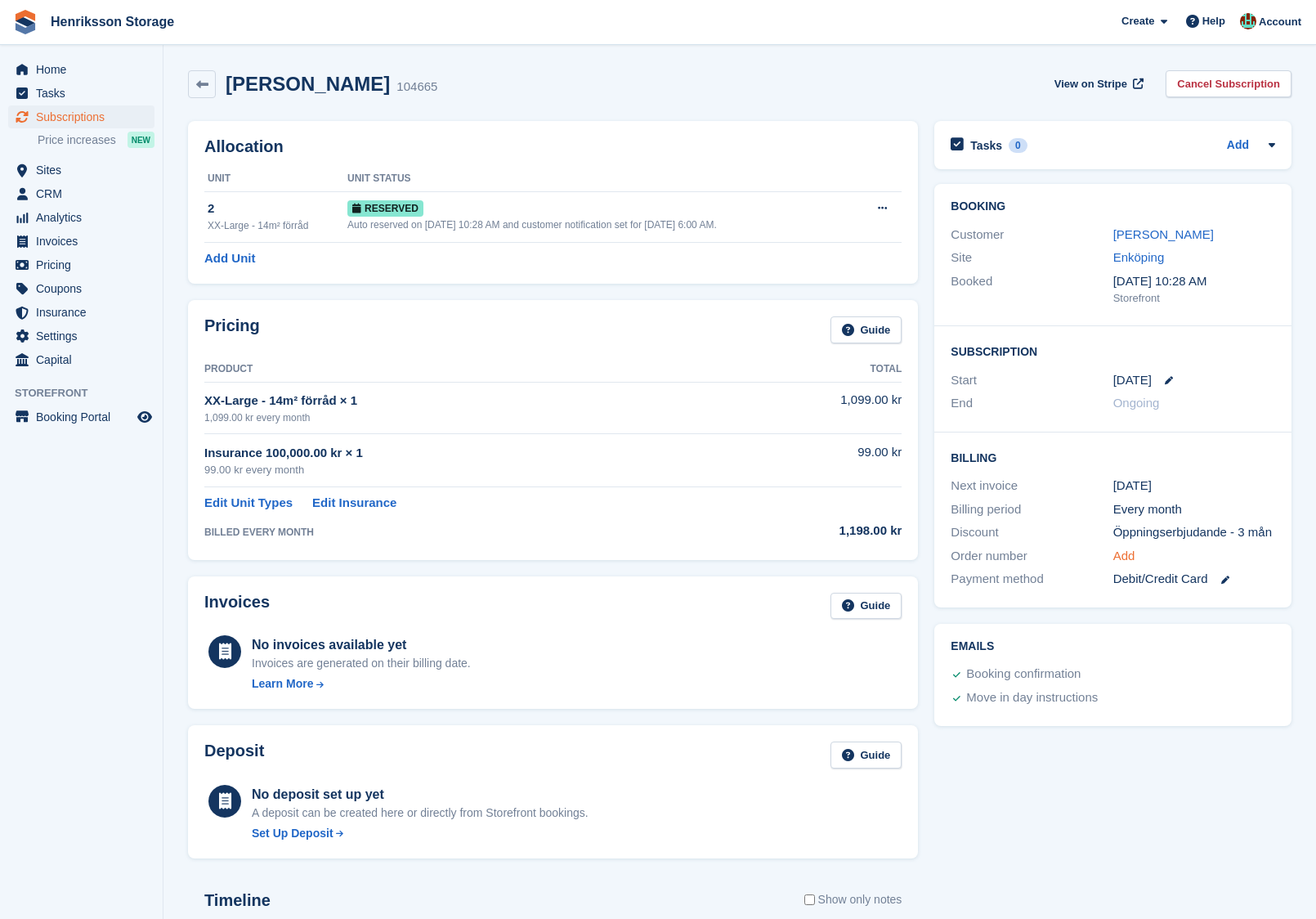
click at [1130, 566] on link "Add" at bounding box center [1124, 556] width 22 height 19
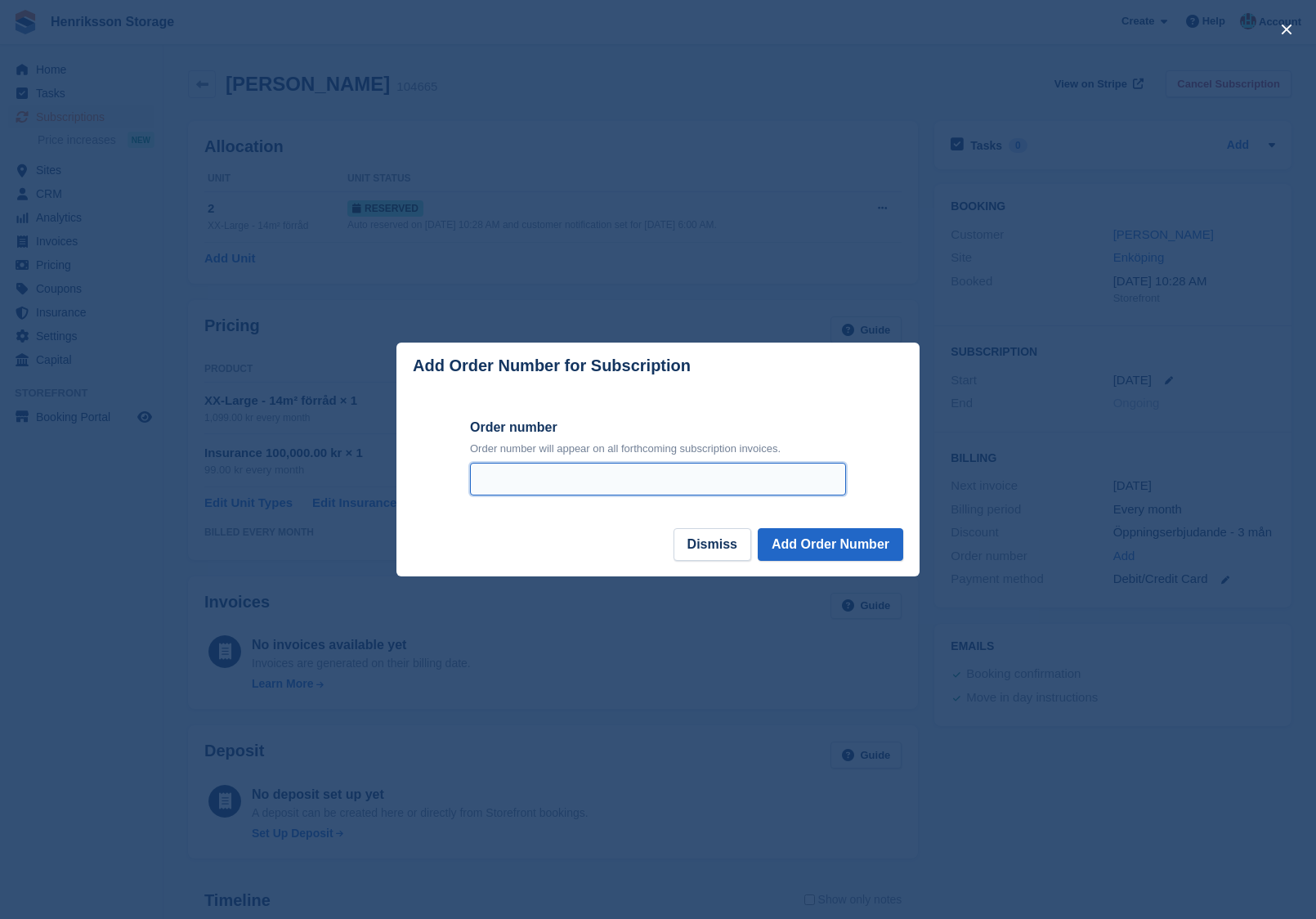
click at [740, 470] on input "Order number" at bounding box center [658, 479] width 376 height 33
paste input "**********"
type input "**********"
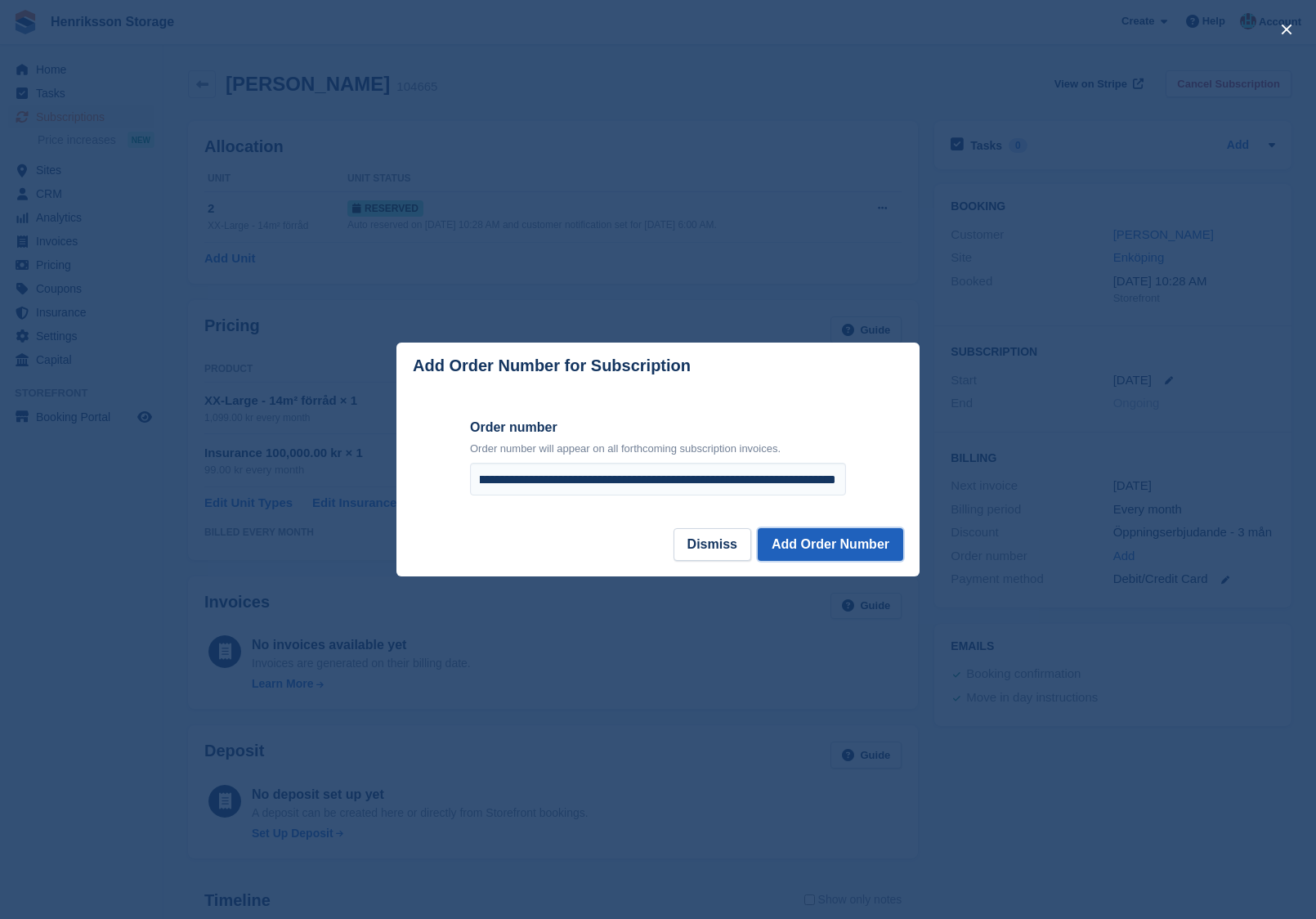
click at [844, 546] on button "Add Order Number" at bounding box center [829, 544] width 145 height 33
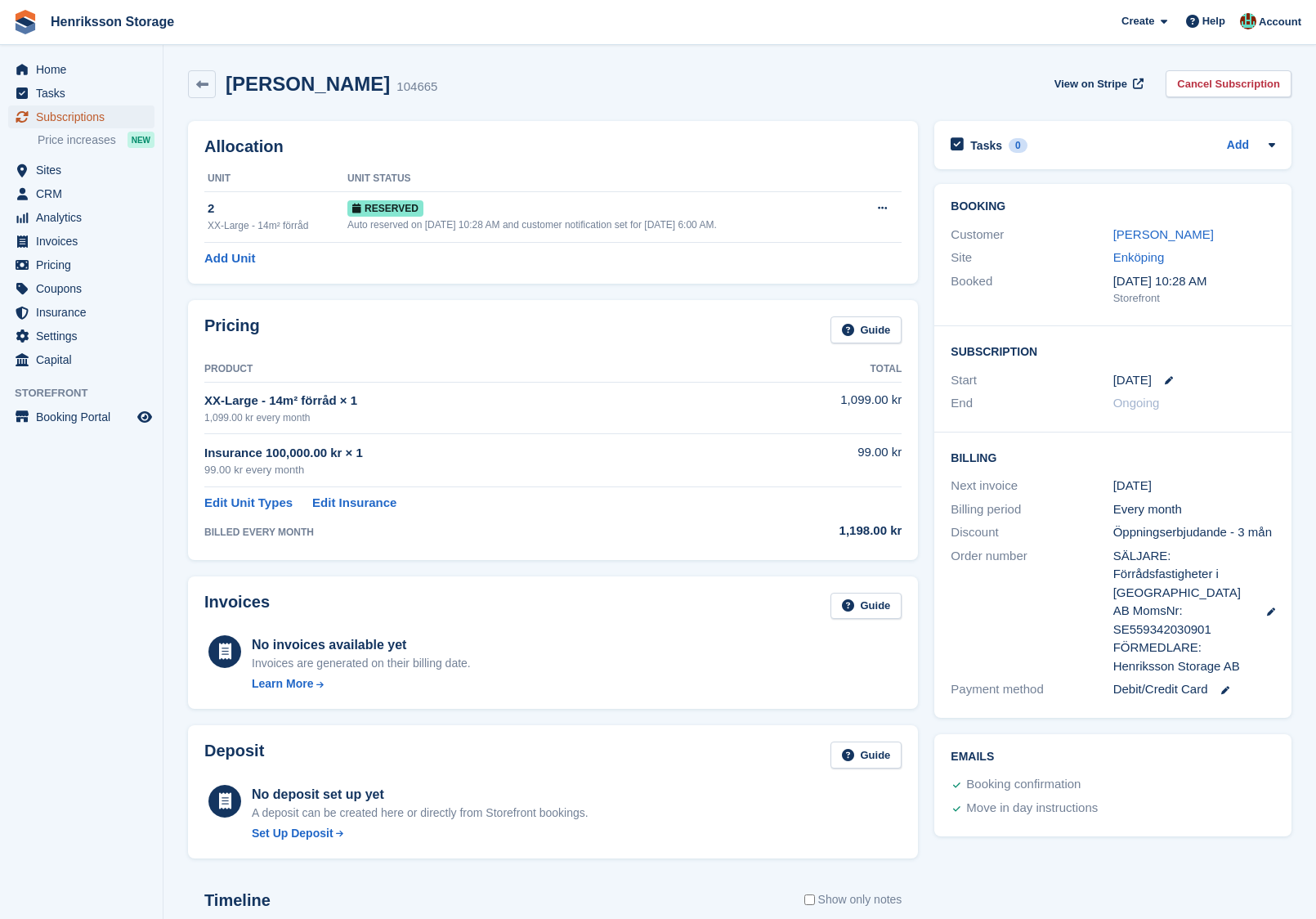
click at [88, 122] on span "Subscriptions" at bounding box center [85, 117] width 98 height 23
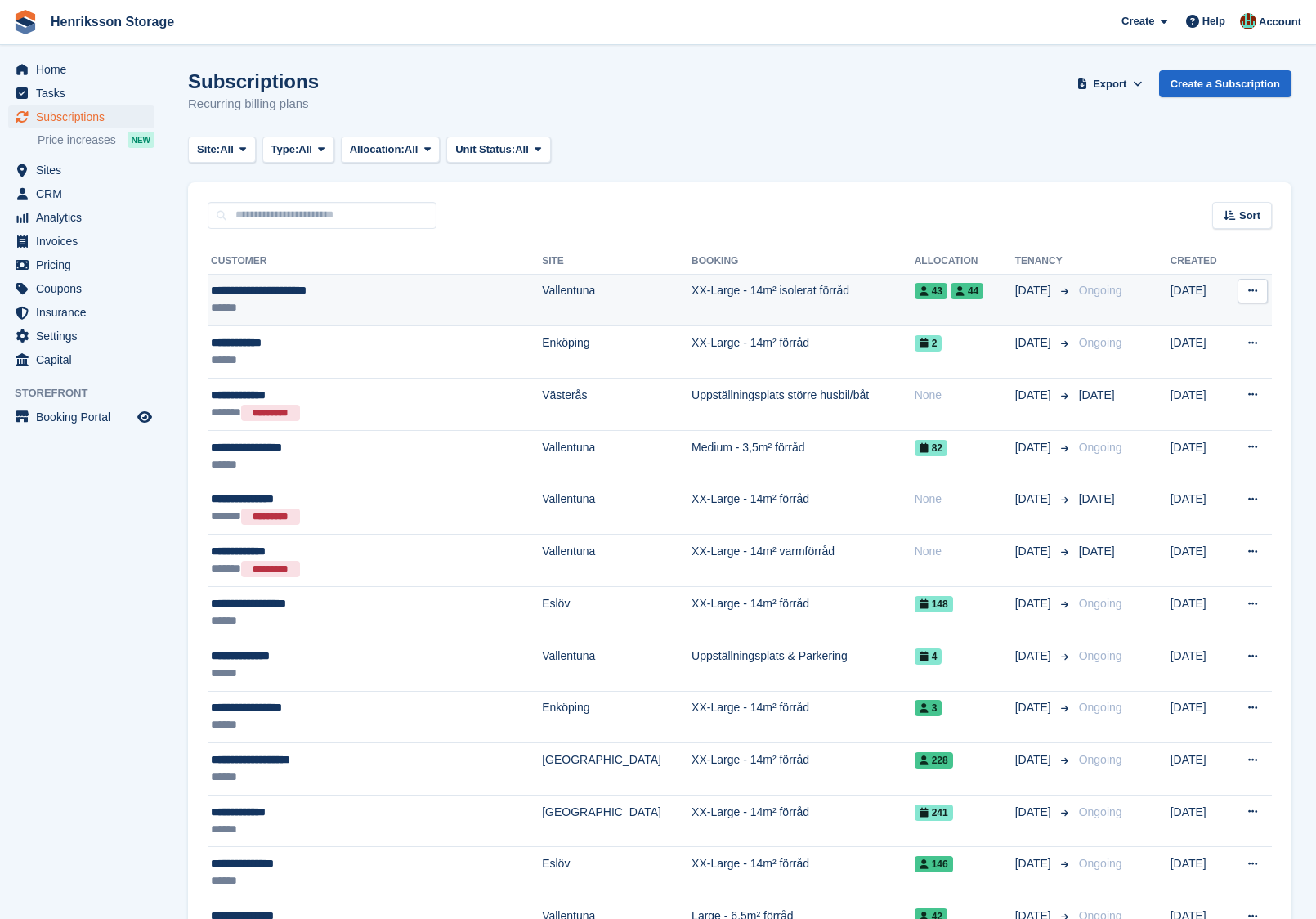
click at [425, 303] on div "******" at bounding box center [342, 308] width 263 height 17
